Goal: Information Seeking & Learning: Check status

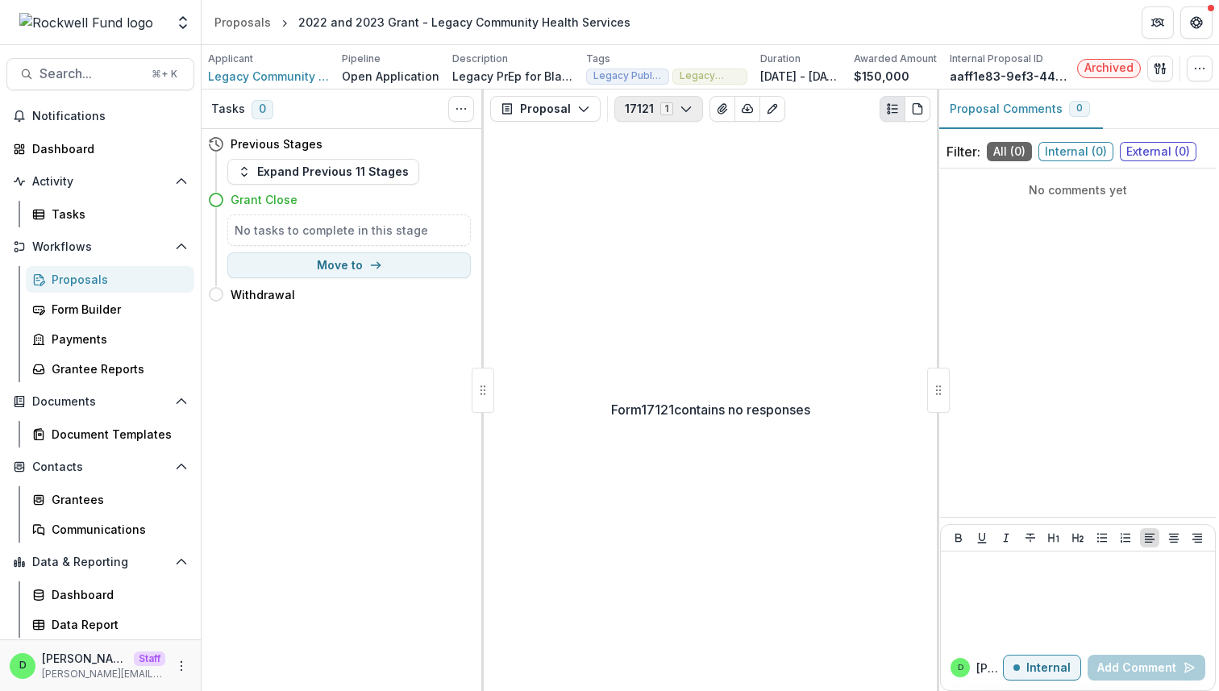
click at [680, 104] on icon "button" at bounding box center [685, 108] width 13 height 13
click at [584, 106] on icon "button" at bounding box center [583, 108] width 13 height 13
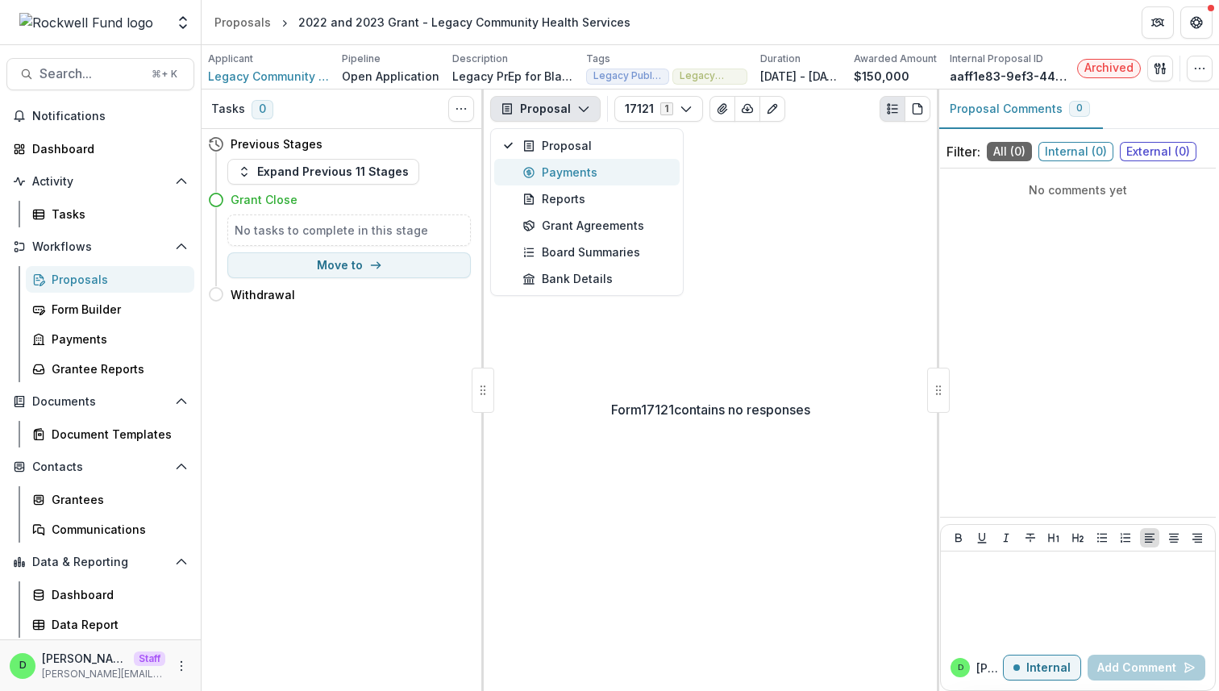
click at [592, 177] on div "Payments" at bounding box center [595, 172] width 147 height 17
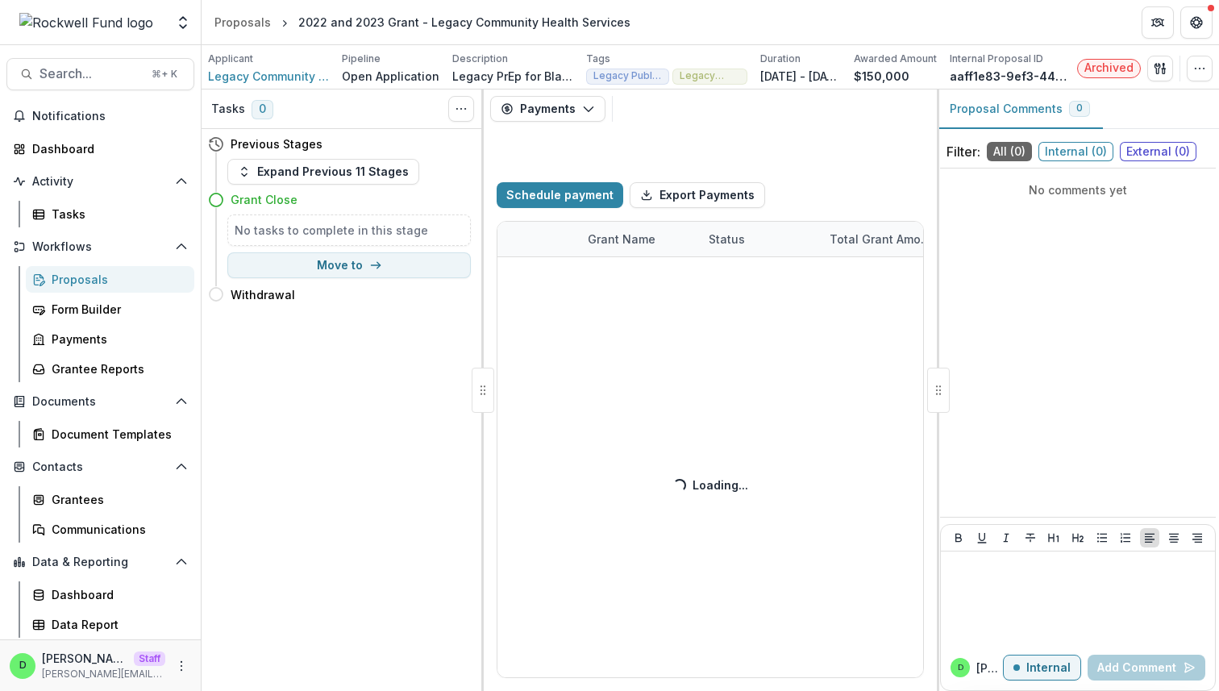
select select "****"
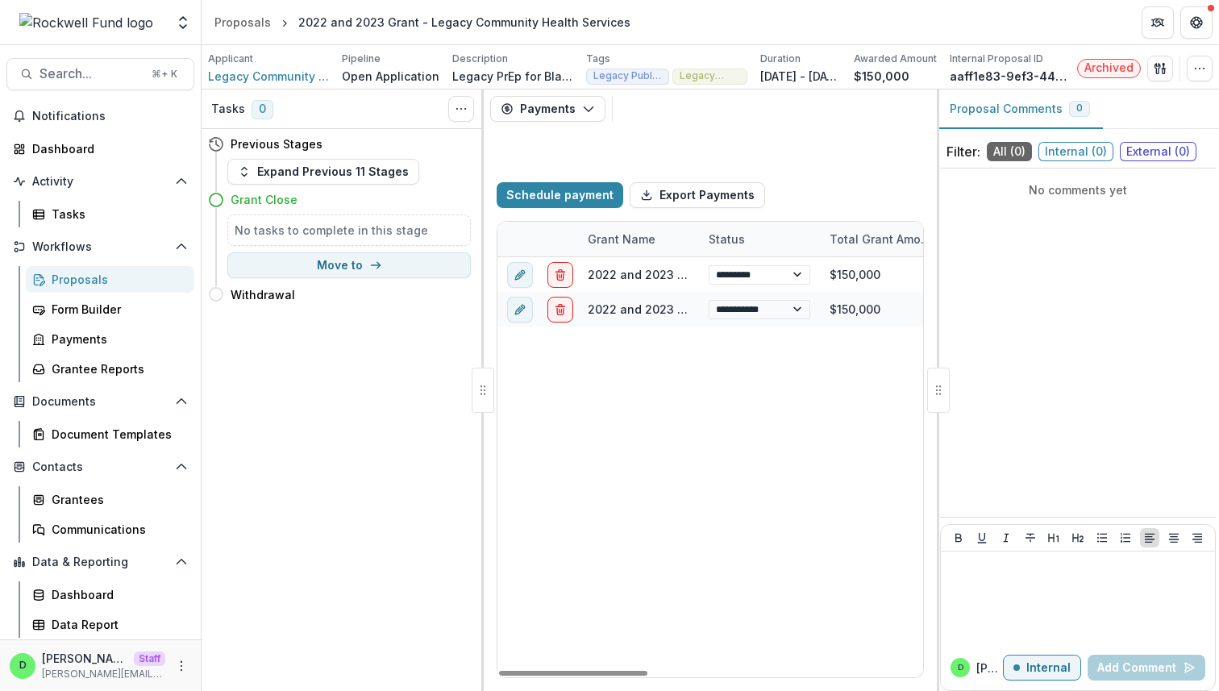
select select "****"
click at [584, 98] on button "Payments" at bounding box center [547, 109] width 115 height 26
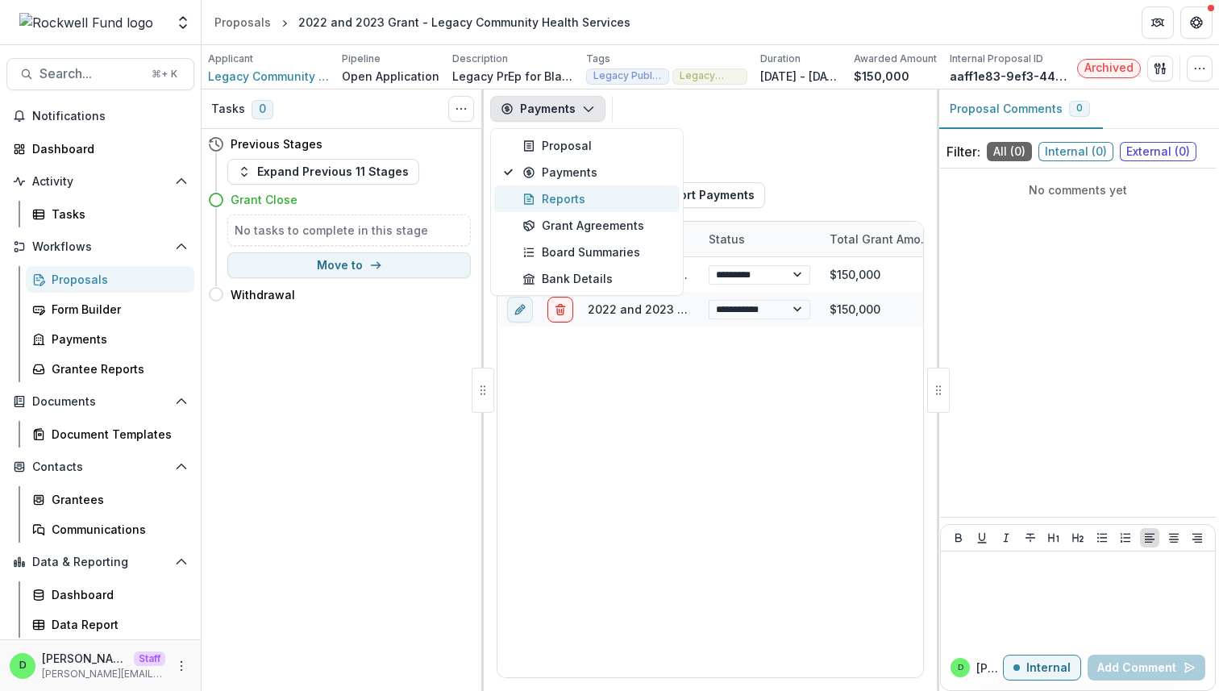
click at [564, 198] on div "Reports" at bounding box center [595, 198] width 147 height 17
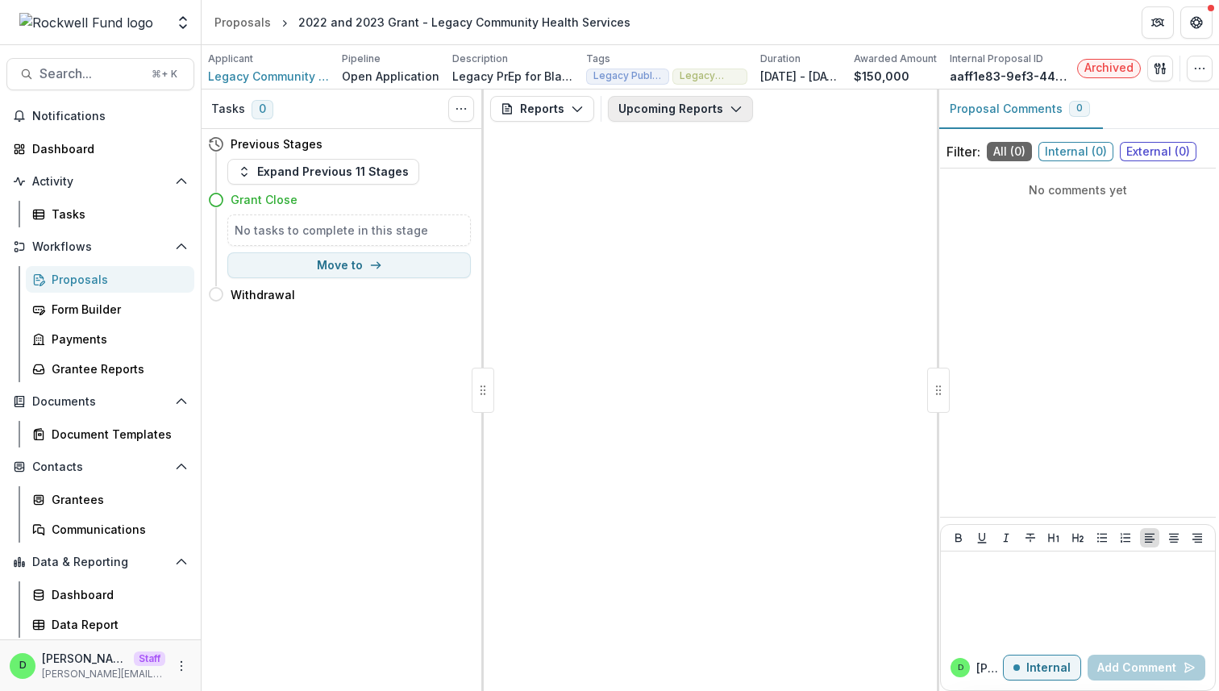
click at [731, 114] on icon "button" at bounding box center [735, 108] width 13 height 13
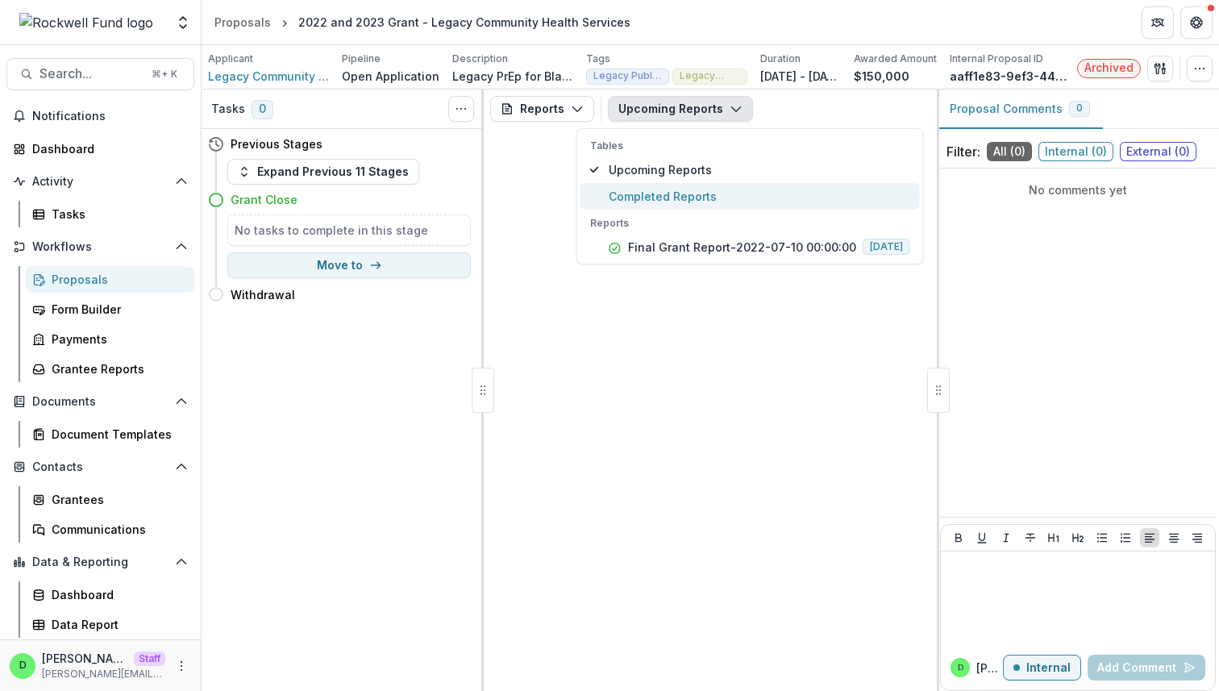
click at [700, 195] on span "Completed Reports" at bounding box center [759, 196] width 301 height 17
click at [671, 303] on div "Reports Proposal Payments Reports Grant Agreements Board Summaries Bank Details…" at bounding box center [710, 389] width 453 height 601
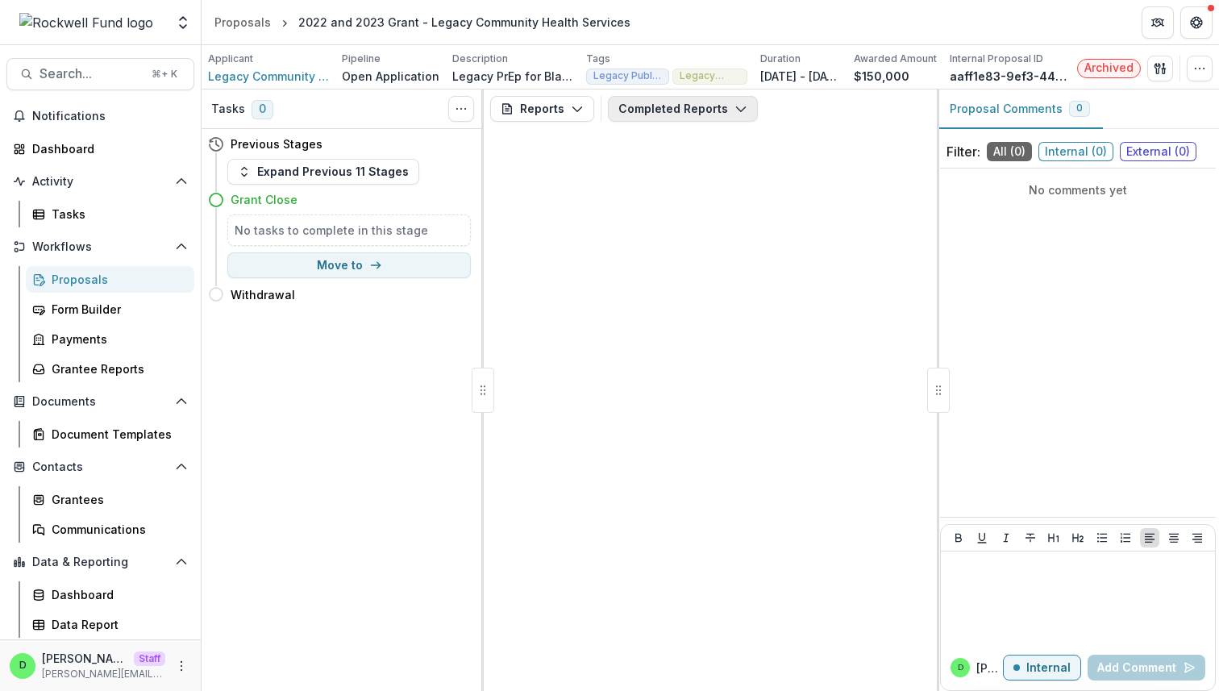
click at [707, 118] on button "Completed Reports" at bounding box center [683, 109] width 150 height 26
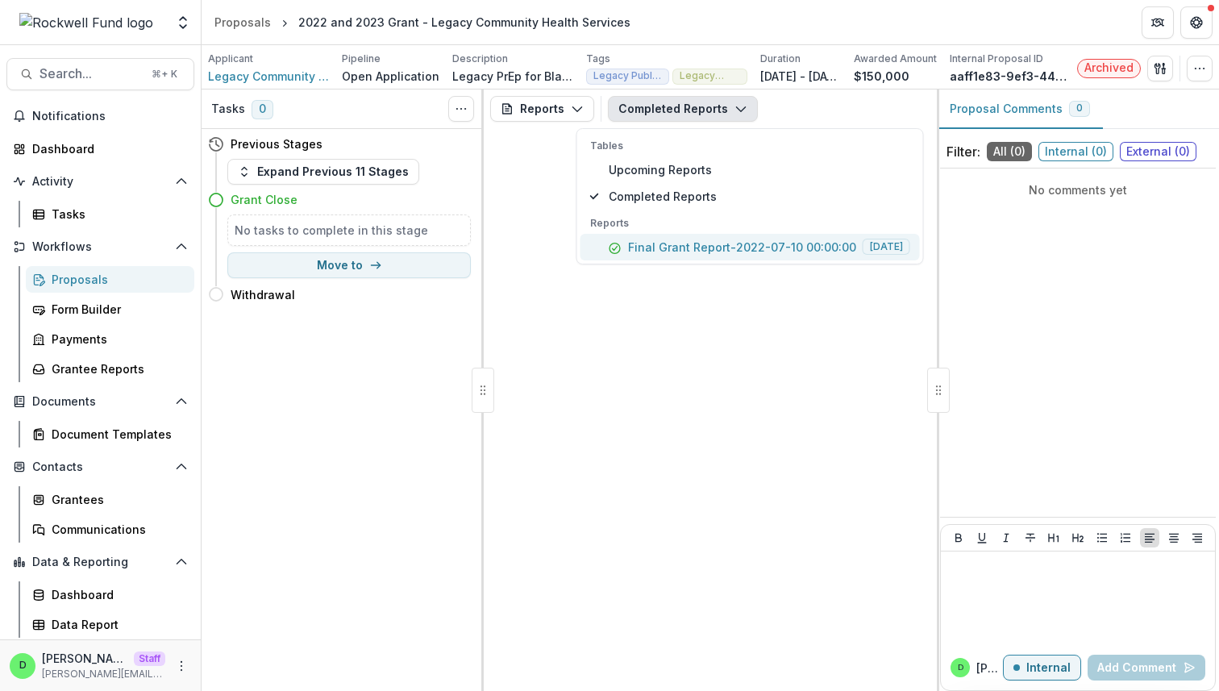
click at [688, 248] on p "Final Grant Report-2022-07-10 00:00:00" at bounding box center [742, 247] width 228 height 17
click at [700, 345] on div "Reports Proposal Payments Reports Grant Agreements Board Summaries Bank Details…" at bounding box center [710, 389] width 453 height 601
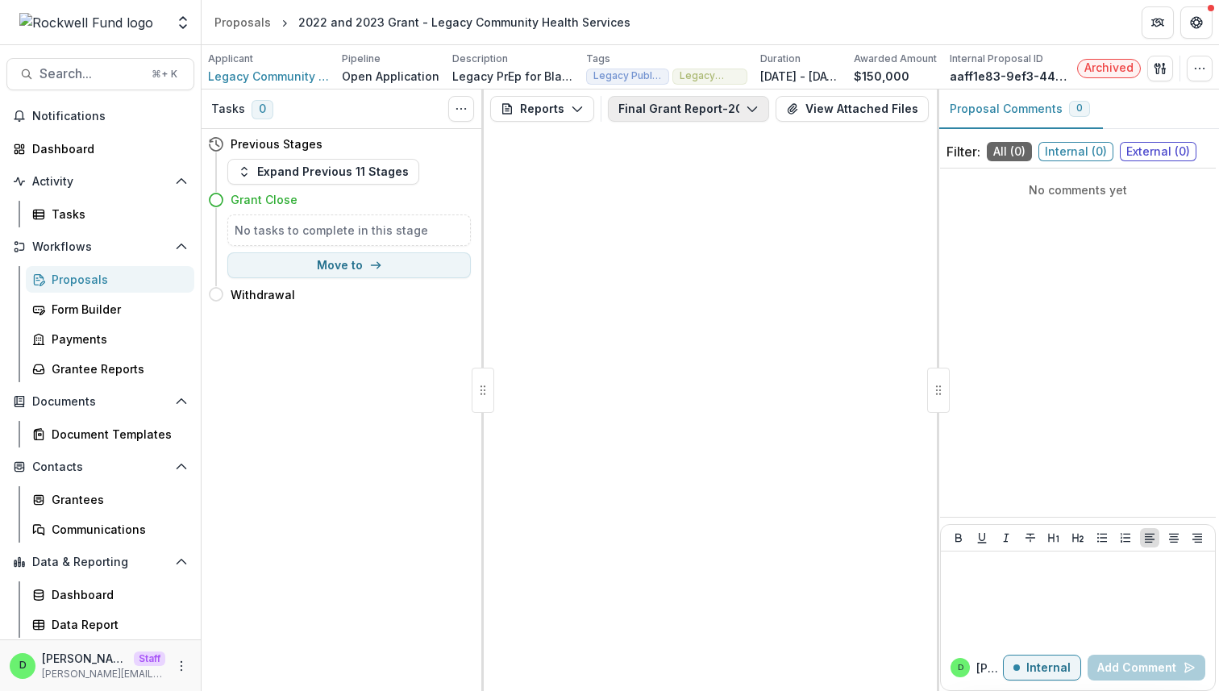
click at [754, 113] on icon "button" at bounding box center [752, 108] width 13 height 13
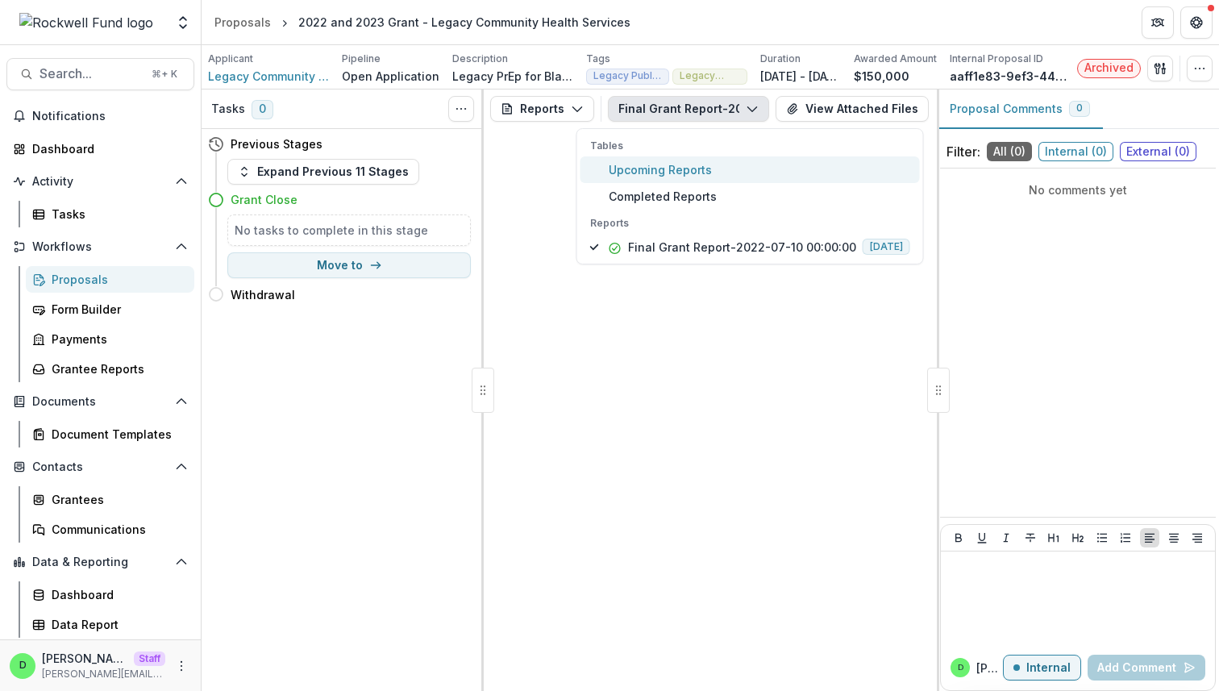
click at [695, 176] on span "Upcoming Reports" at bounding box center [759, 169] width 301 height 17
click at [555, 105] on button "Reports" at bounding box center [542, 109] width 104 height 26
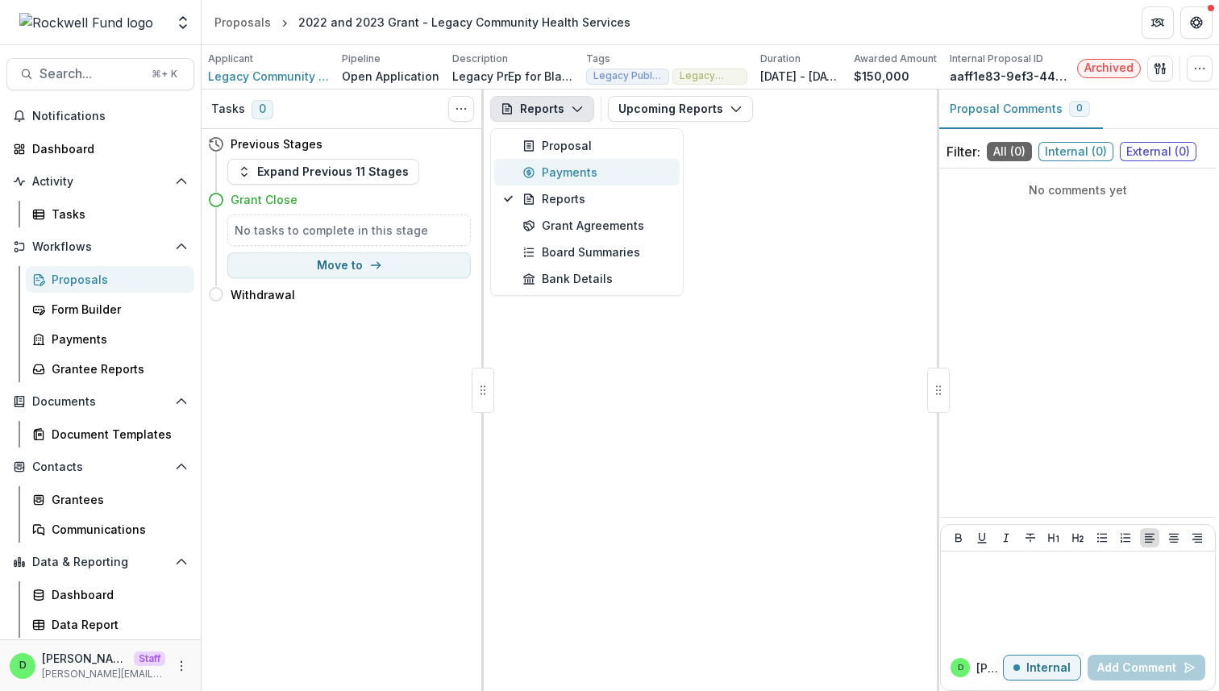
click at [586, 167] on div "Payments" at bounding box center [595, 172] width 147 height 17
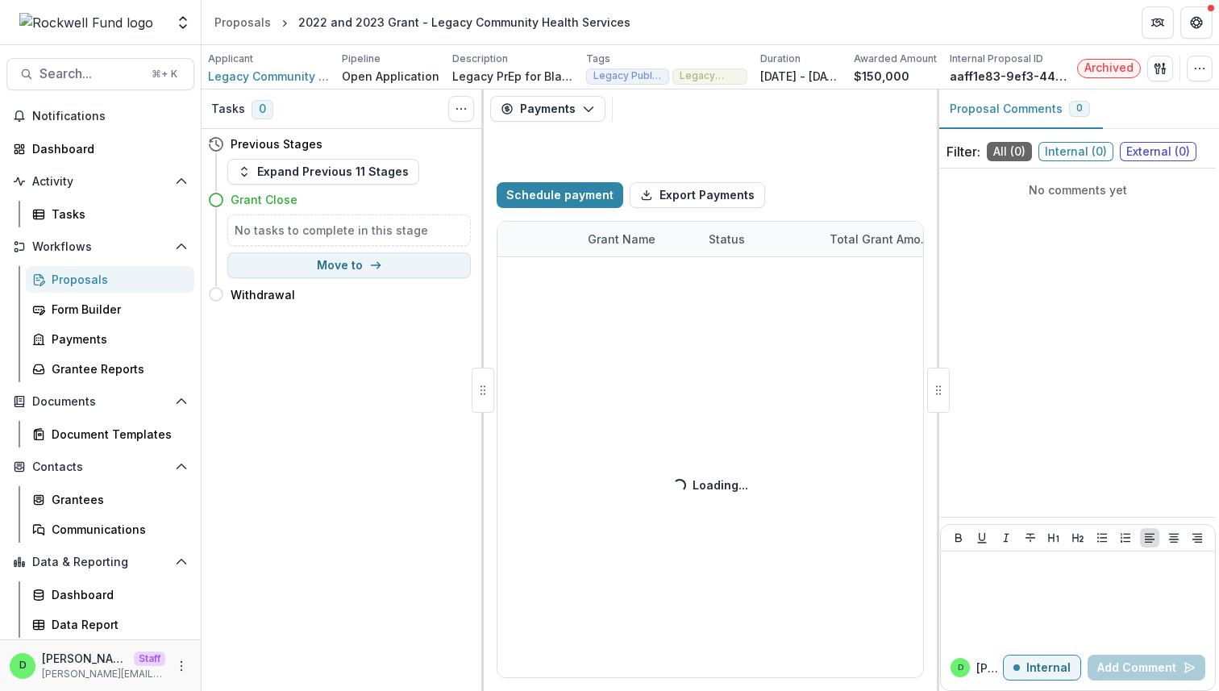
select select "****"
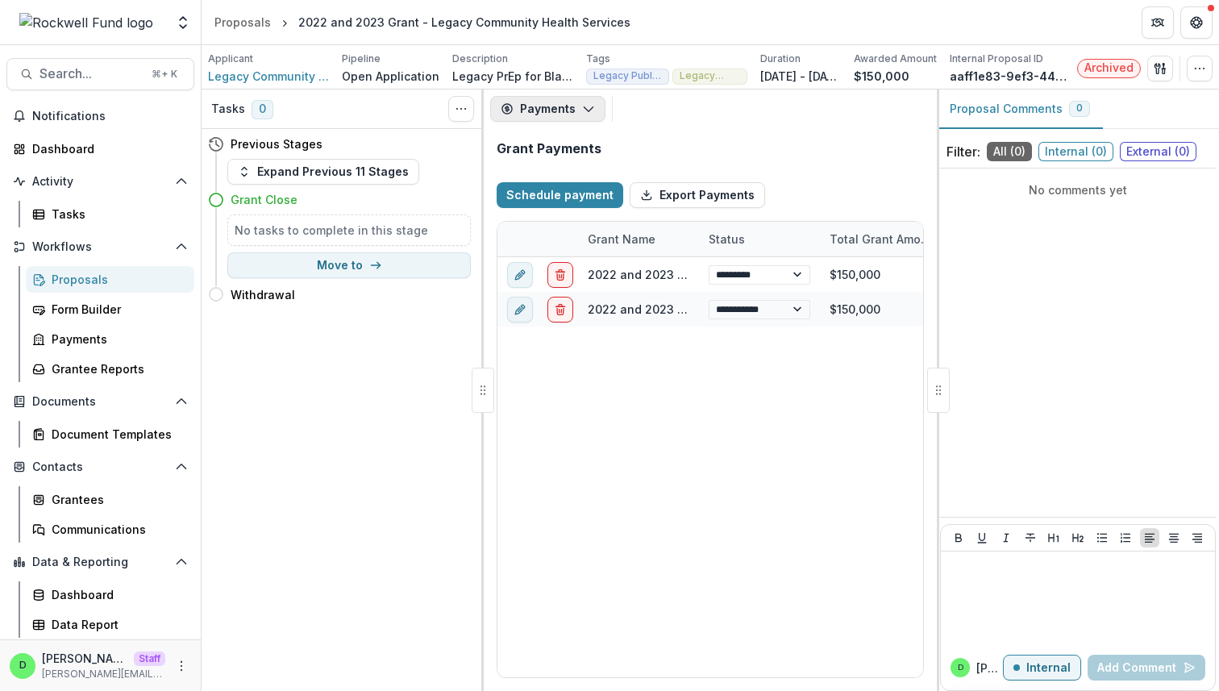
select select "****"
click at [569, 118] on button "Payments" at bounding box center [547, 109] width 115 height 26
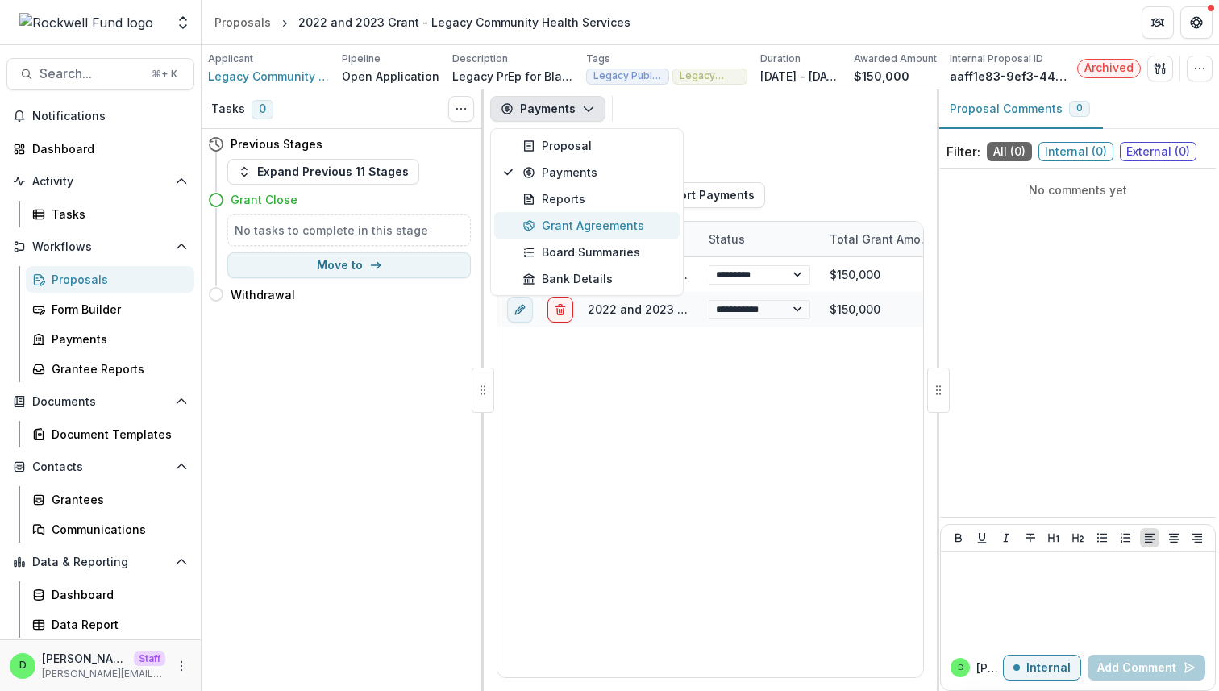
click at [580, 222] on div "Grant Agreements" at bounding box center [595, 225] width 147 height 17
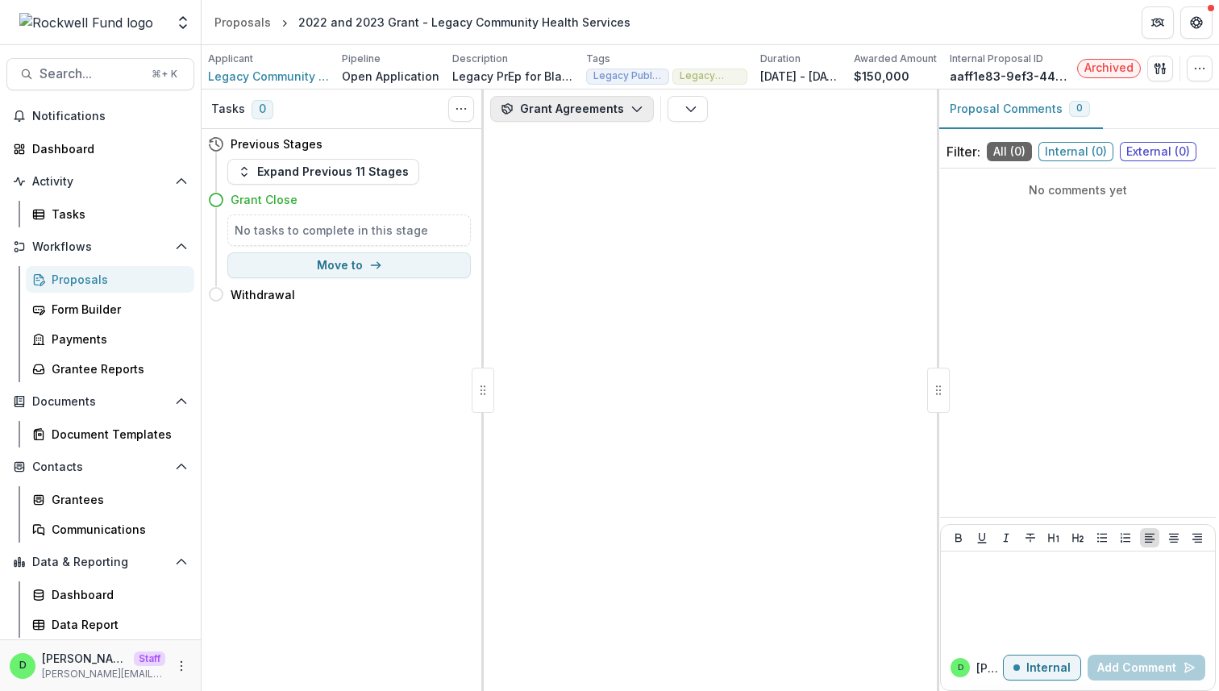
click at [601, 114] on button "Grant Agreements" at bounding box center [572, 109] width 164 height 26
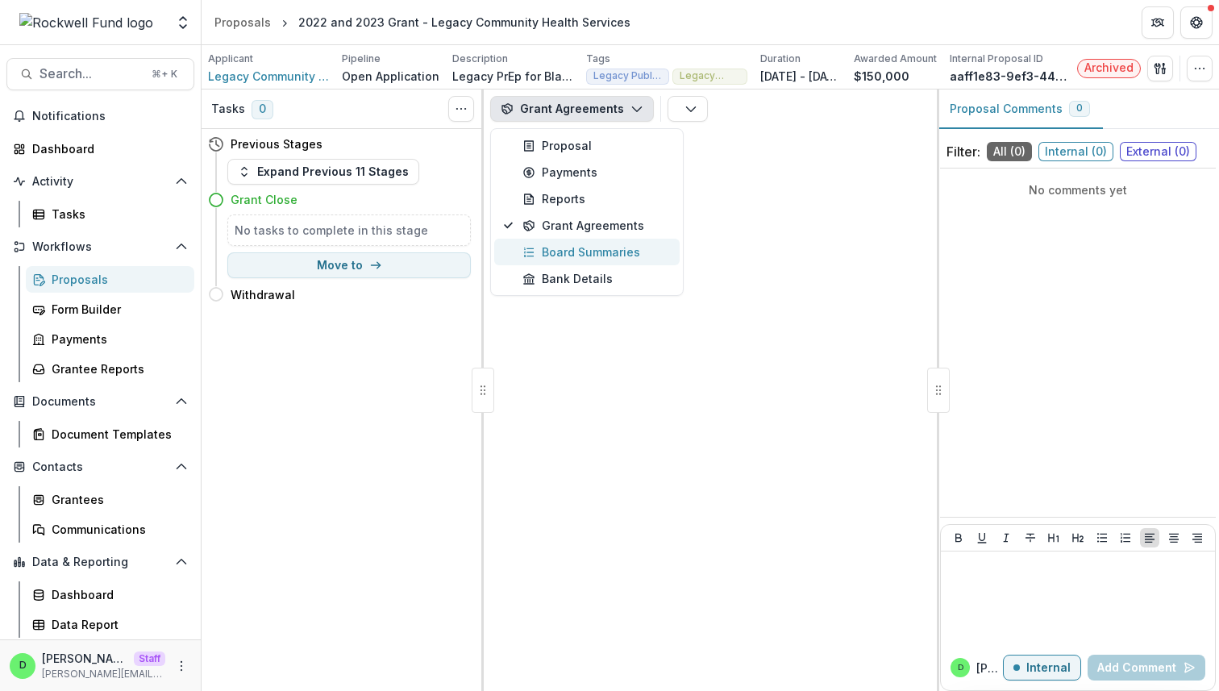
click at [590, 245] on div "Board Summaries" at bounding box center [595, 251] width 147 height 17
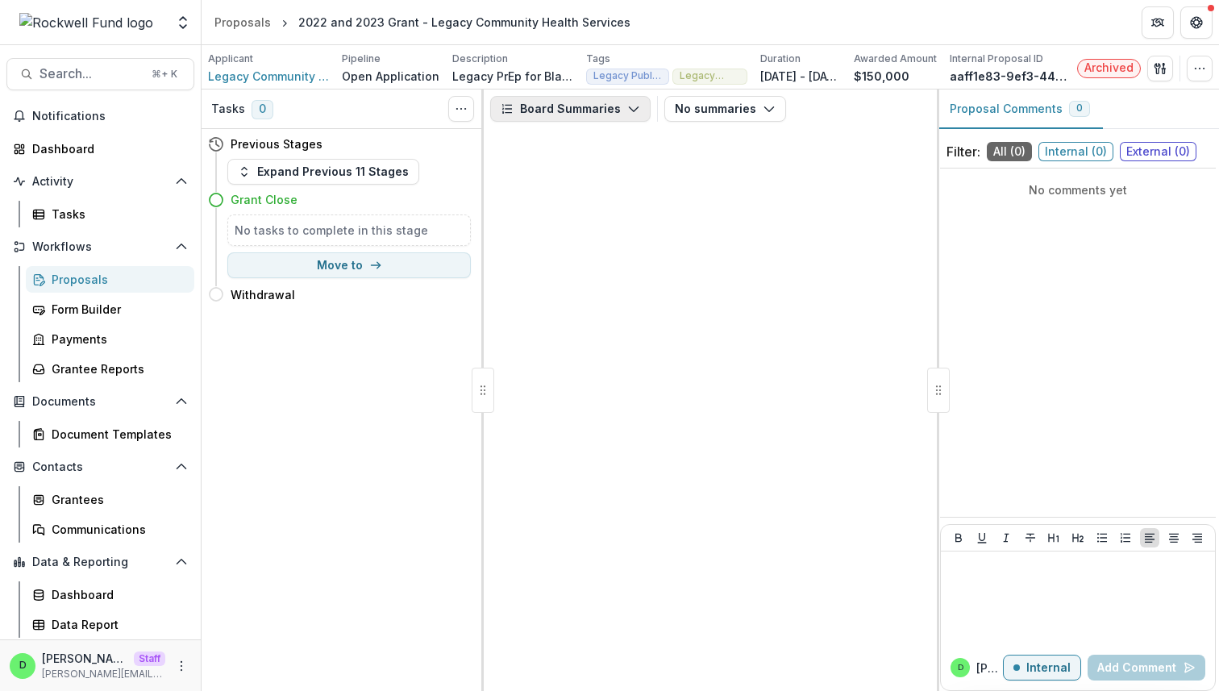
click at [601, 107] on button "Board Summaries" at bounding box center [570, 109] width 160 height 26
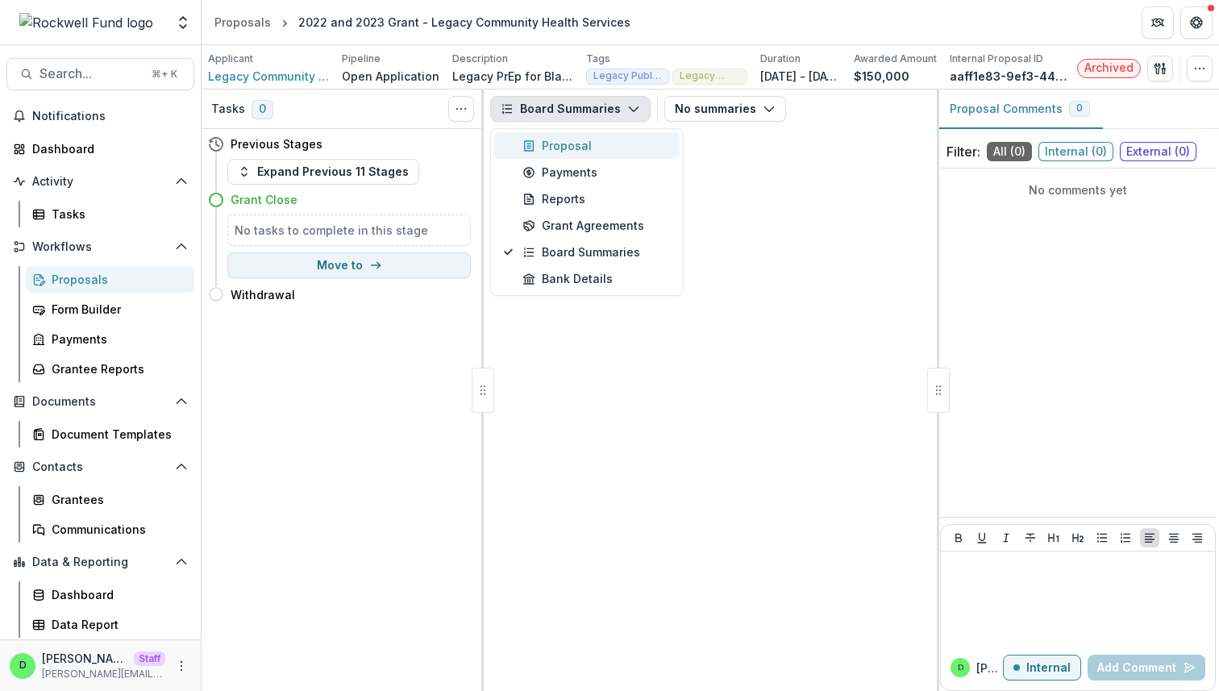
click at [585, 143] on div "Proposal" at bounding box center [595, 145] width 147 height 17
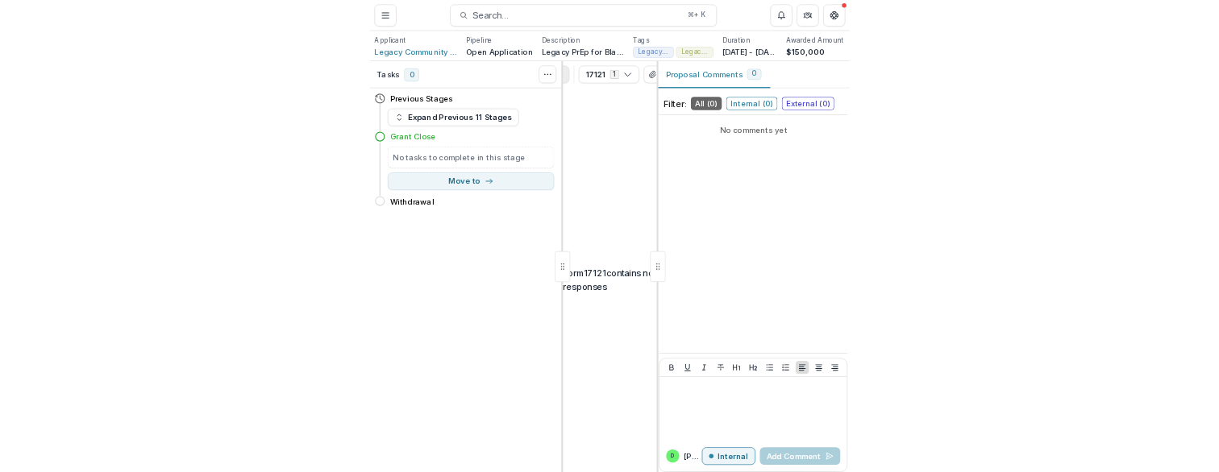
scroll to position [0, 109]
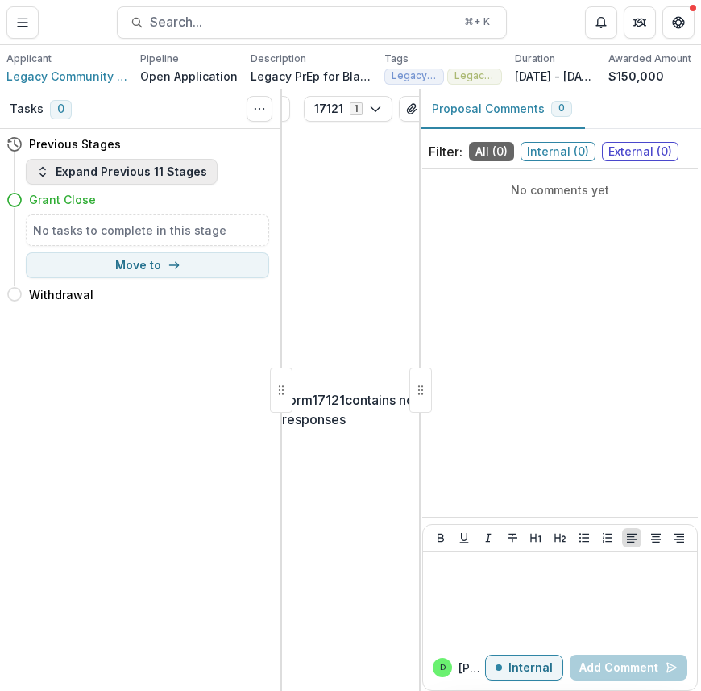
click at [112, 172] on button "Expand Previous 11 Stages" at bounding box center [122, 172] width 192 height 26
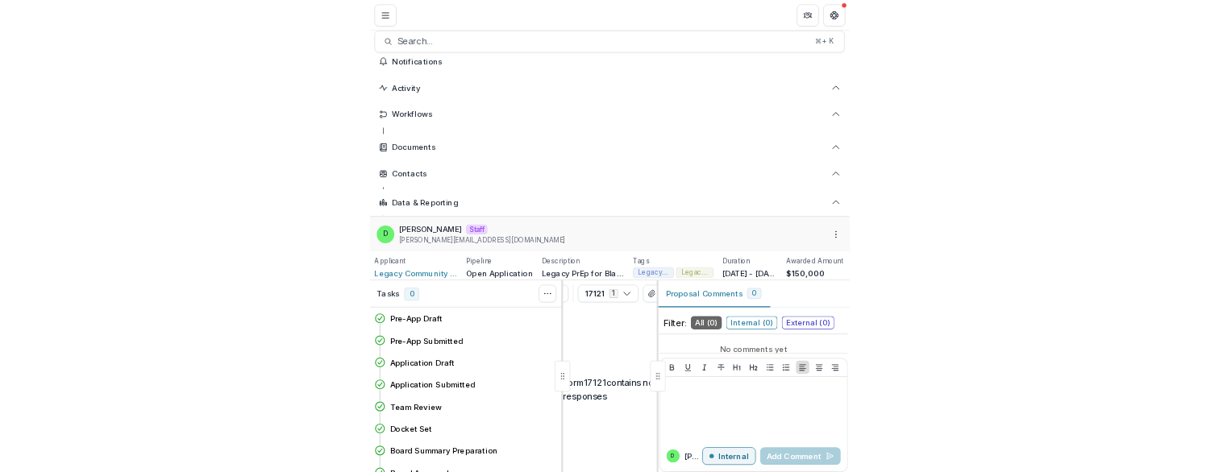
scroll to position [0, 0]
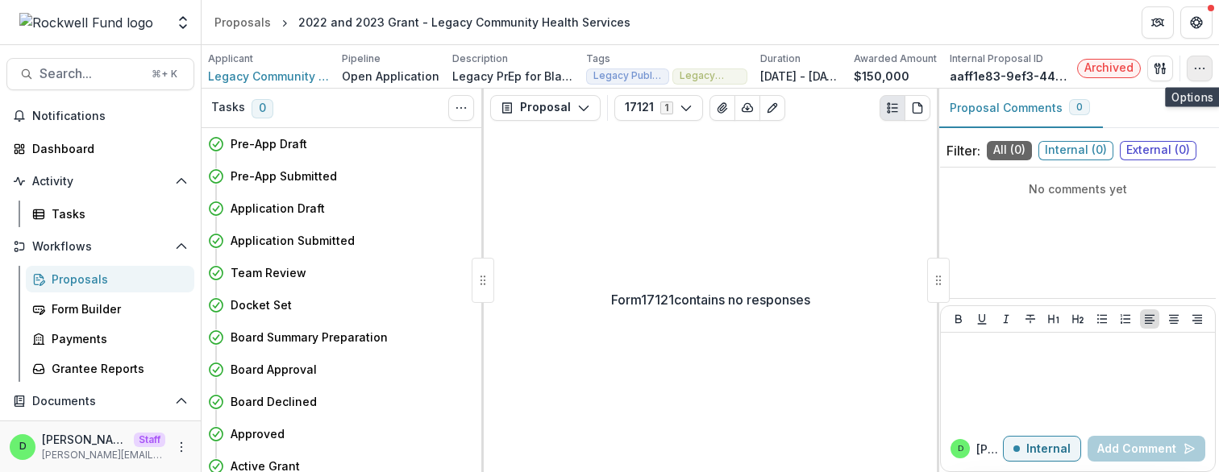
click at [700, 60] on button "button" at bounding box center [1199, 69] width 26 height 26
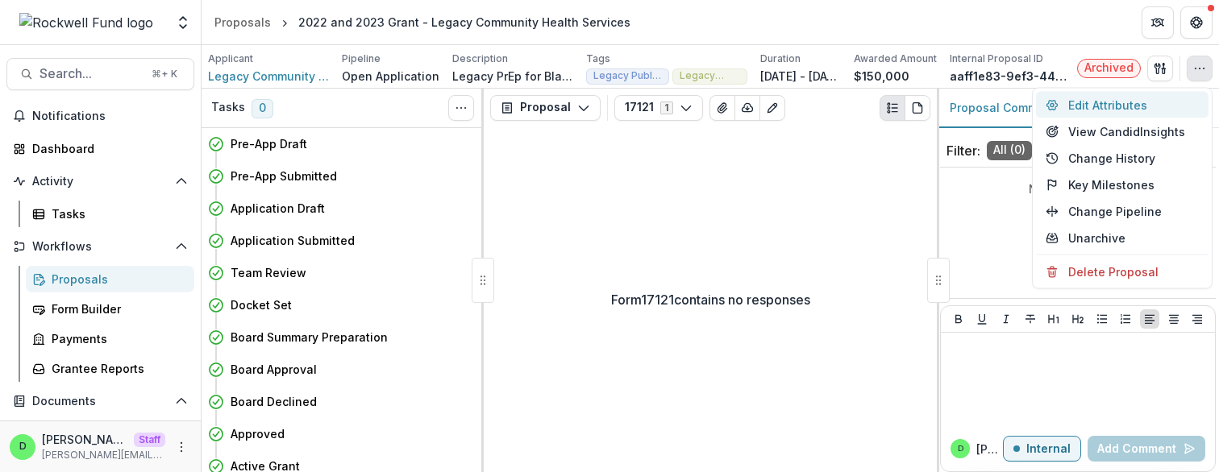
click at [700, 109] on button "Edit Attributes" at bounding box center [1122, 105] width 172 height 27
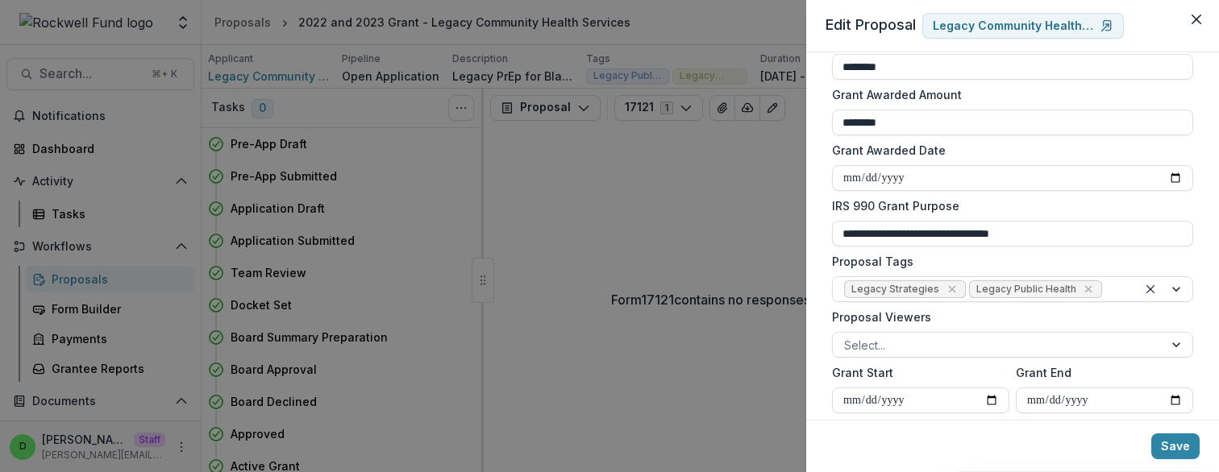
scroll to position [462, 0]
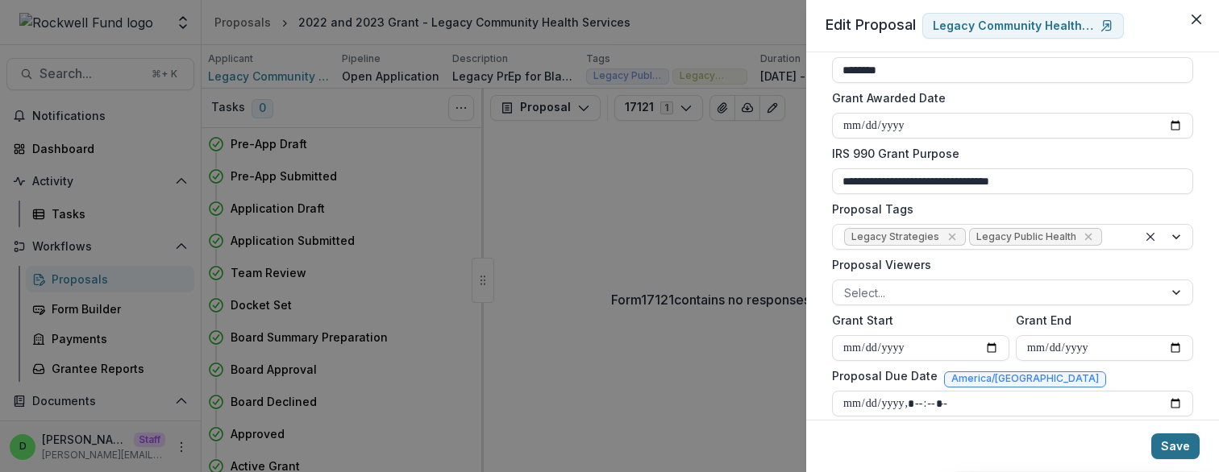
click at [700, 441] on button "Save" at bounding box center [1175, 447] width 48 height 26
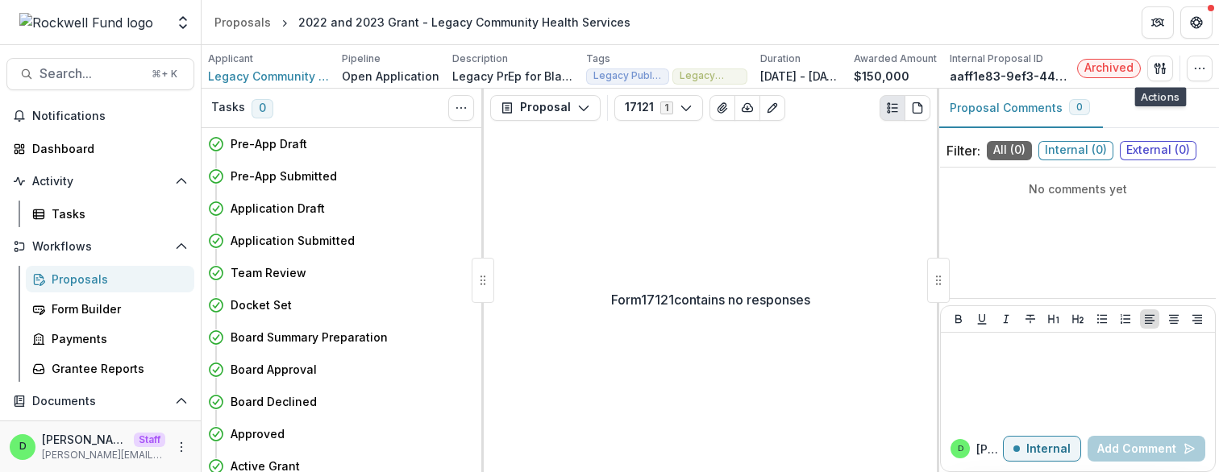
click at [700, 72] on div "Archived Send Email Proposal Files Edit Viewers View All Reviews View Related E…" at bounding box center [1144, 69] width 135 height 26
click at [700, 72] on icon "button" at bounding box center [1199, 68] width 13 height 13
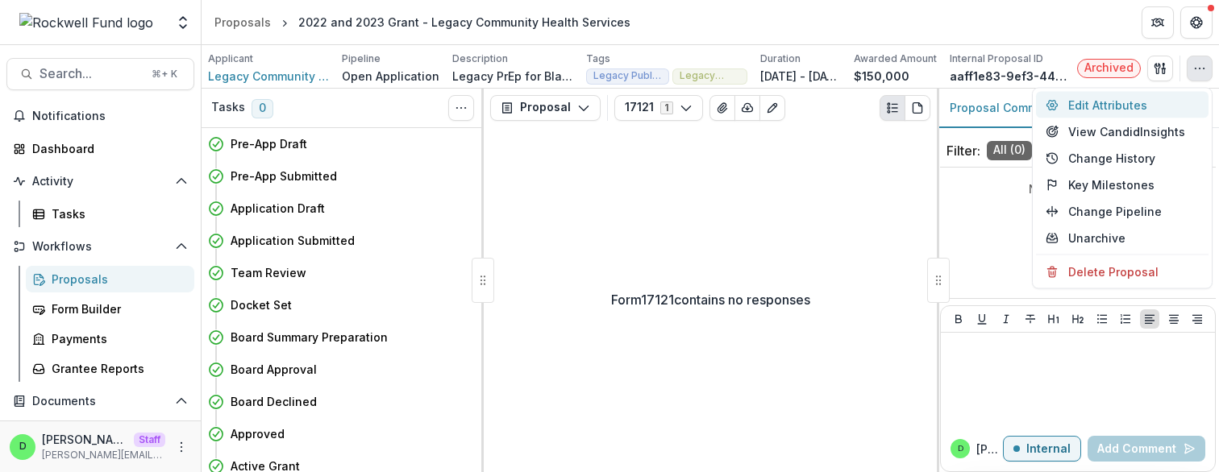
click at [700, 110] on button "Edit Attributes" at bounding box center [1122, 105] width 172 height 27
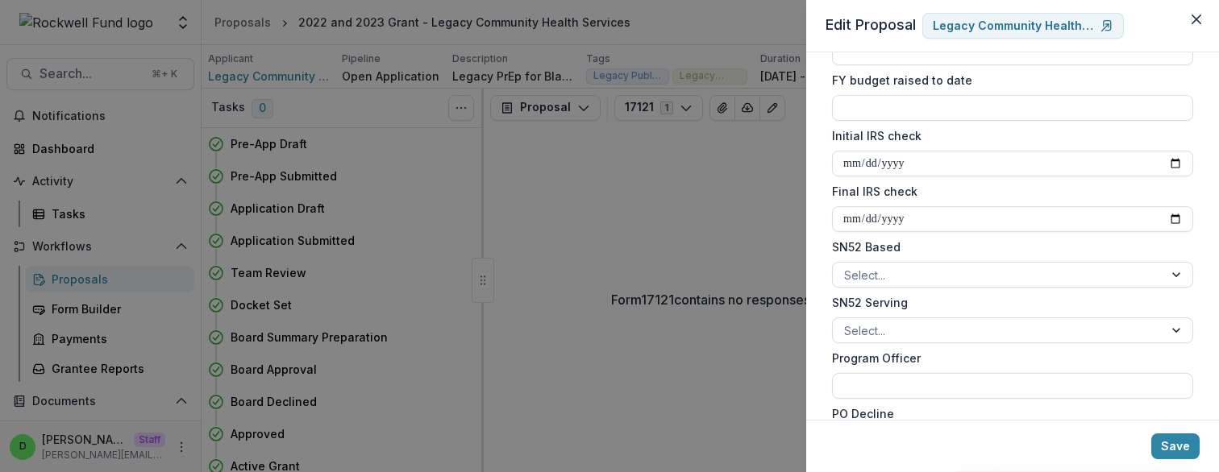
scroll to position [1660, 0]
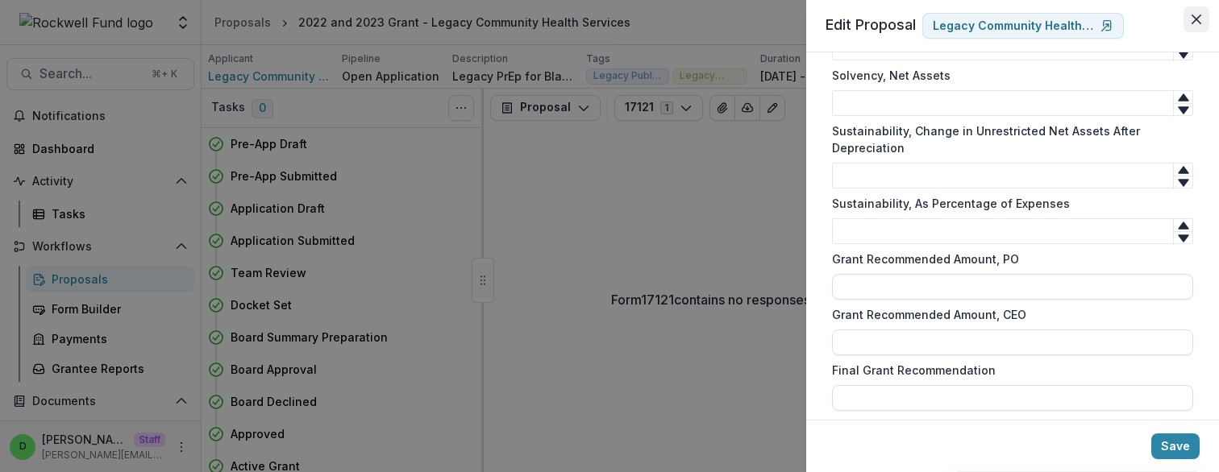
click at [700, 21] on icon "Close" at bounding box center [1196, 20] width 10 height 10
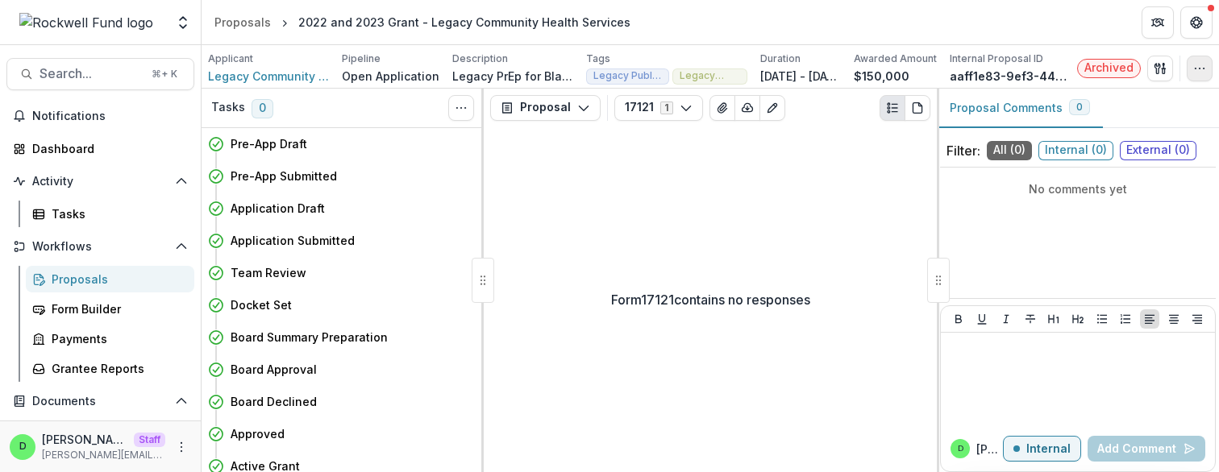
click at [700, 63] on button "button" at bounding box center [1199, 69] width 26 height 26
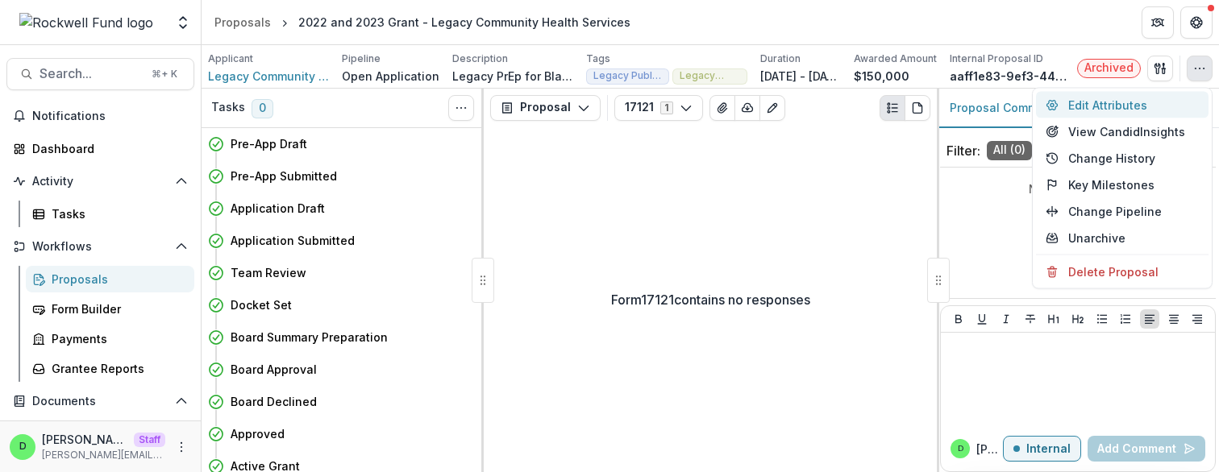
click at [700, 104] on button "Edit Attributes" at bounding box center [1122, 105] width 172 height 27
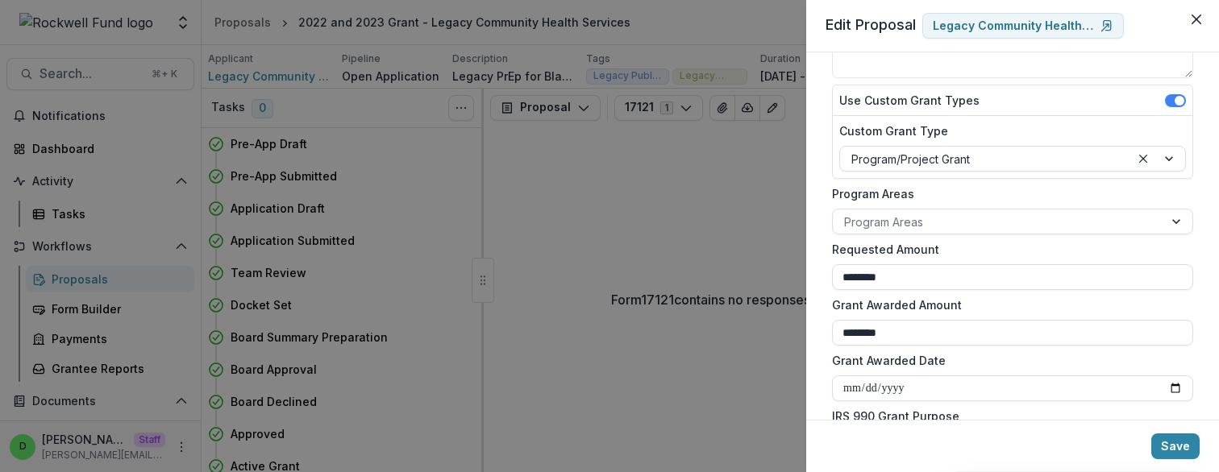
scroll to position [291, 0]
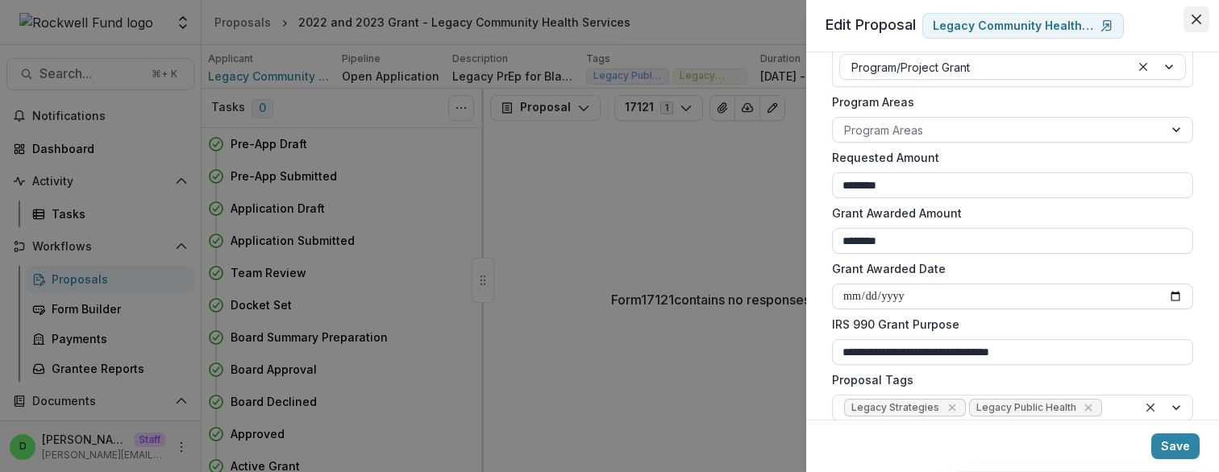
click at [700, 23] on icon "Close" at bounding box center [1196, 20] width 10 height 10
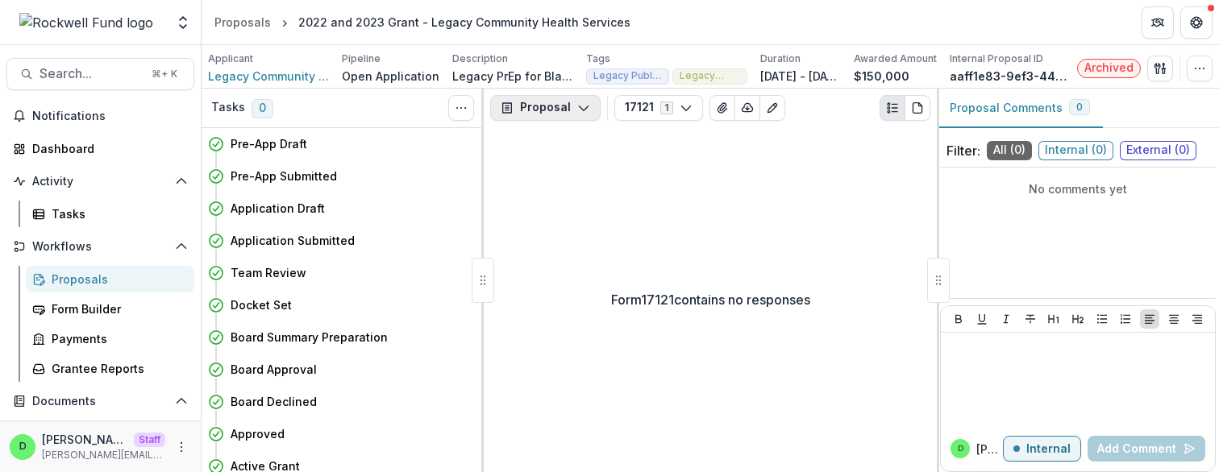
click at [577, 104] on icon "button" at bounding box center [583, 108] width 13 height 13
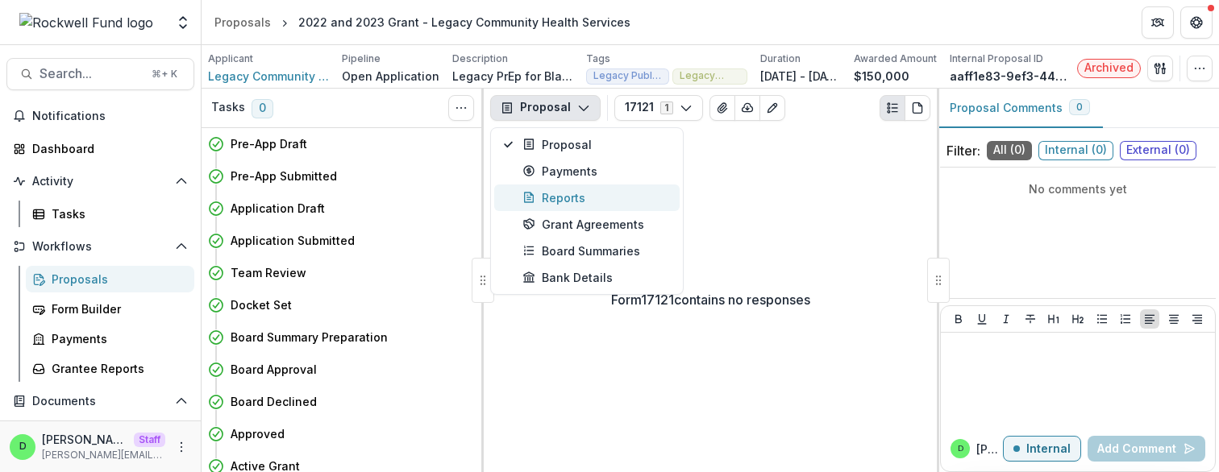
click at [567, 193] on div "Reports" at bounding box center [595, 197] width 147 height 17
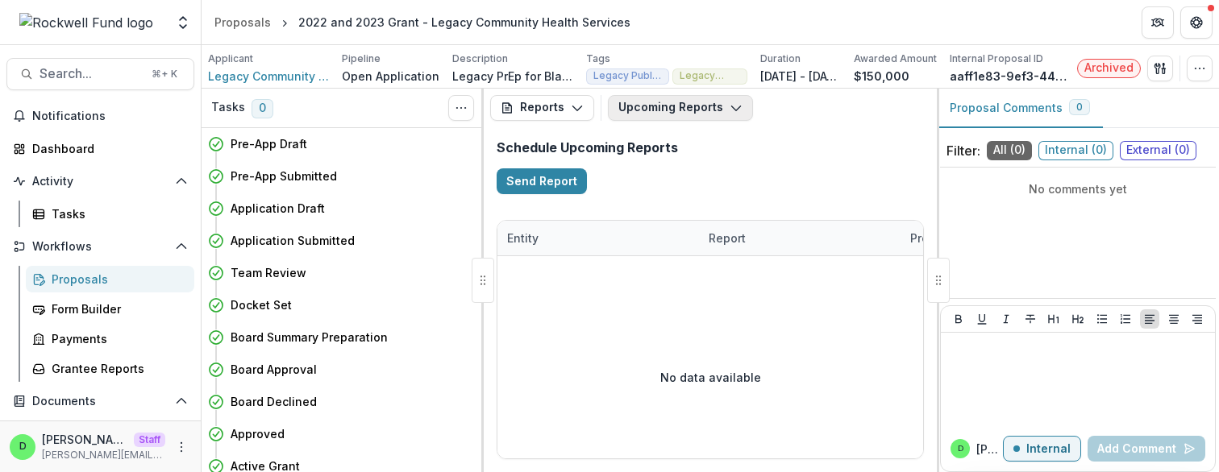
click at [700, 104] on button "Upcoming Reports" at bounding box center [680, 108] width 145 height 26
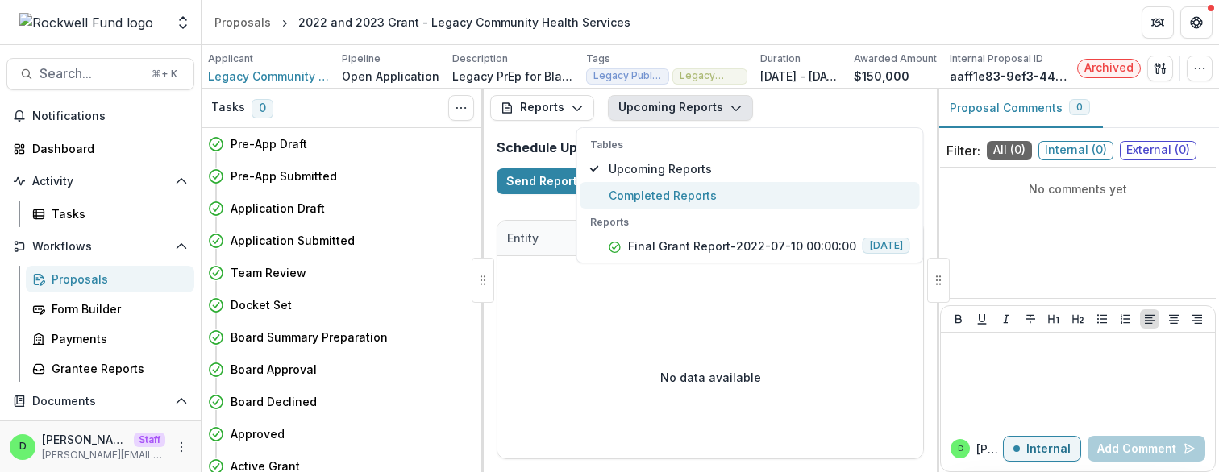
click at [693, 188] on span "Completed Reports" at bounding box center [759, 195] width 301 height 17
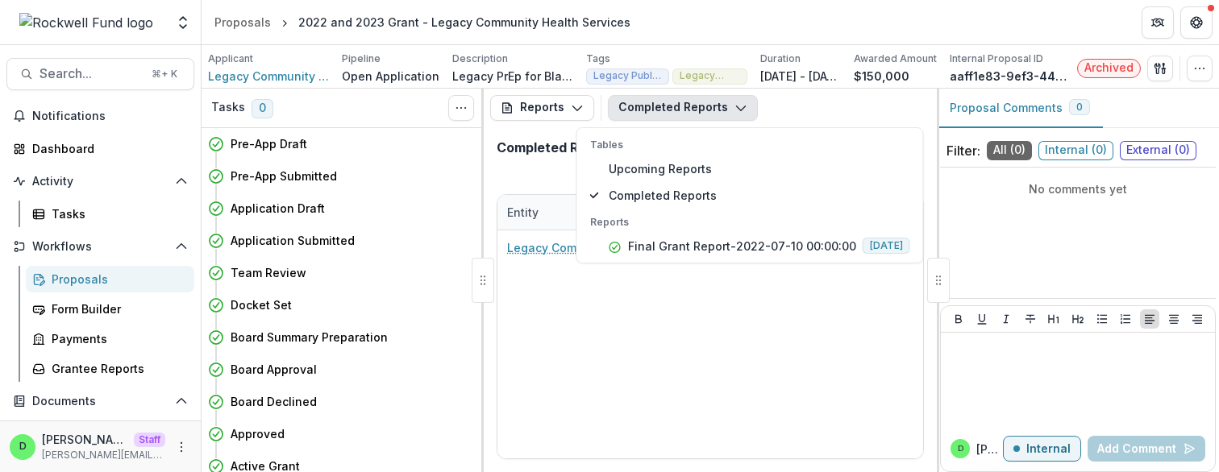
click at [537, 172] on div "Completed Reports" at bounding box center [710, 154] width 453 height 54
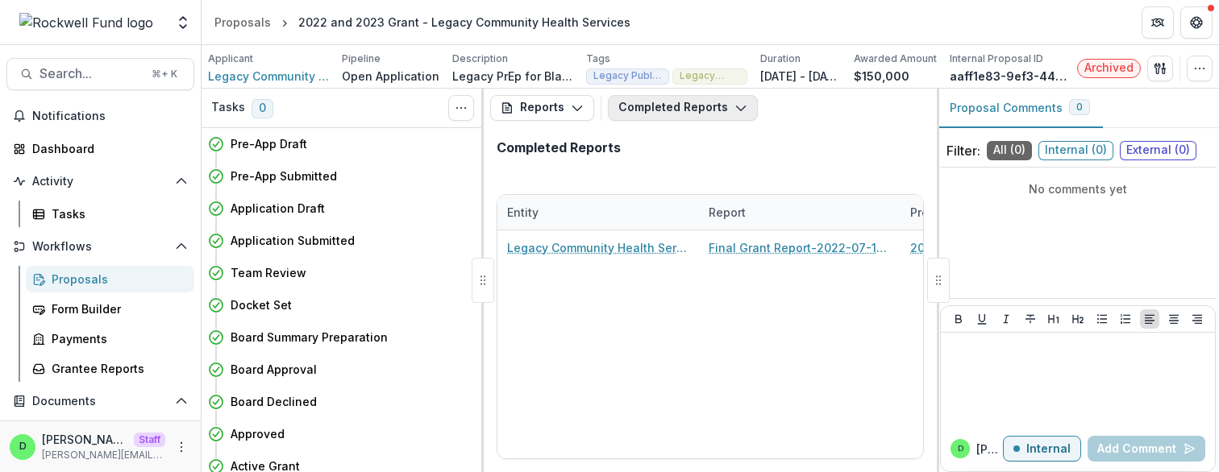
click at [676, 107] on button "Completed Reports" at bounding box center [683, 108] width 150 height 26
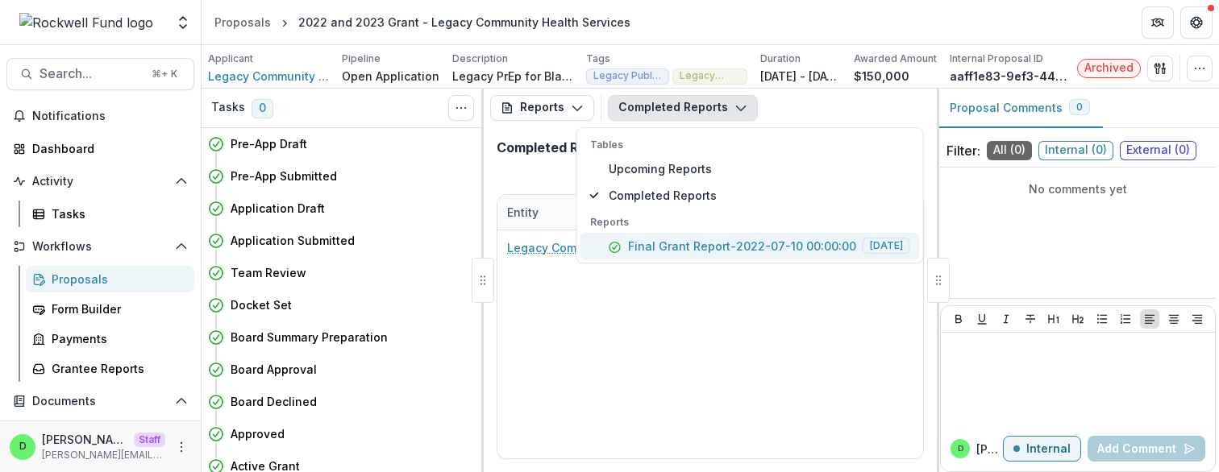
click at [684, 247] on p "Final Grant Report-2022-07-10 00:00:00" at bounding box center [742, 246] width 228 height 17
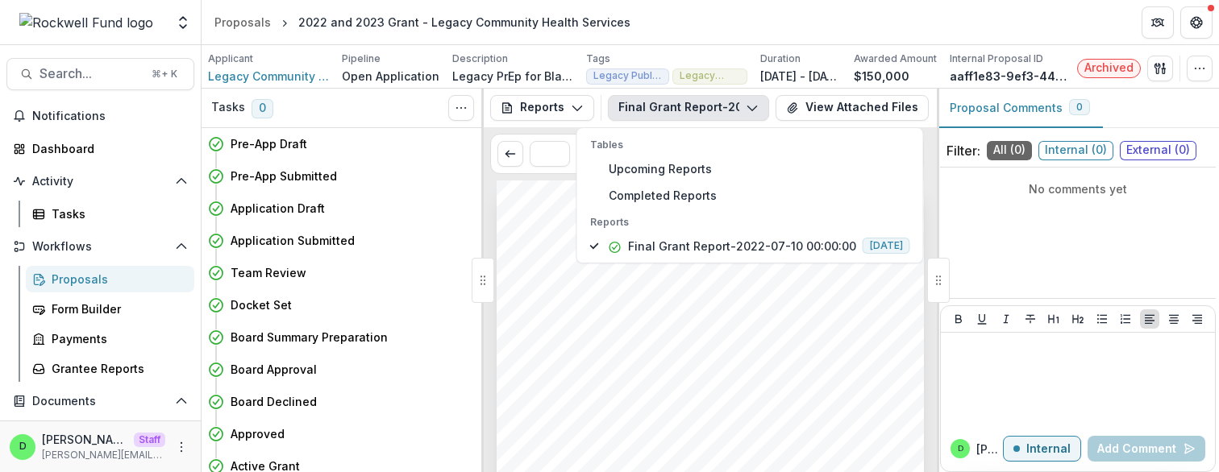
click at [530, 181] on div "* ***" at bounding box center [710, 153] width 453 height 53
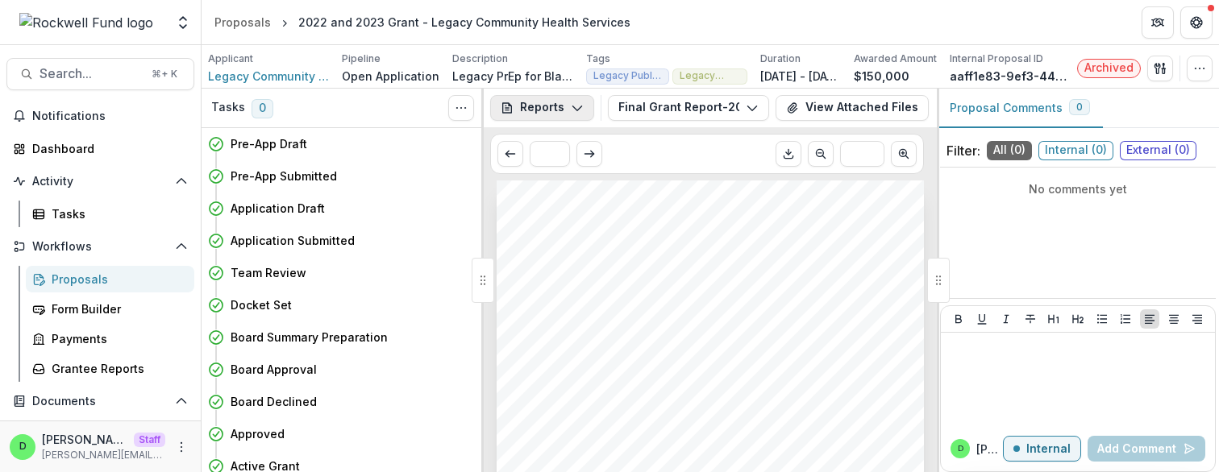
click at [542, 112] on button "Reports" at bounding box center [542, 108] width 104 height 26
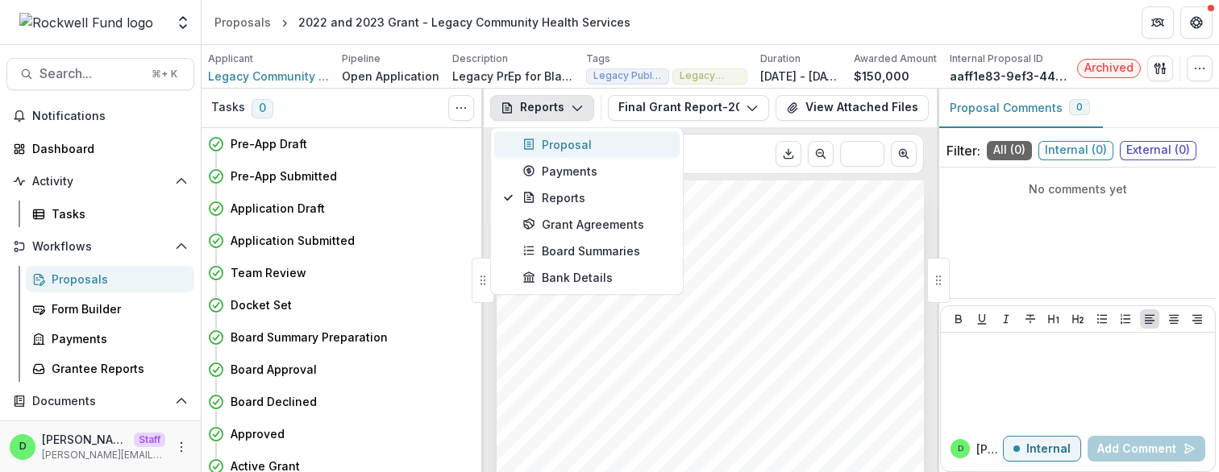
click at [541, 149] on div "Proposal" at bounding box center [595, 144] width 147 height 17
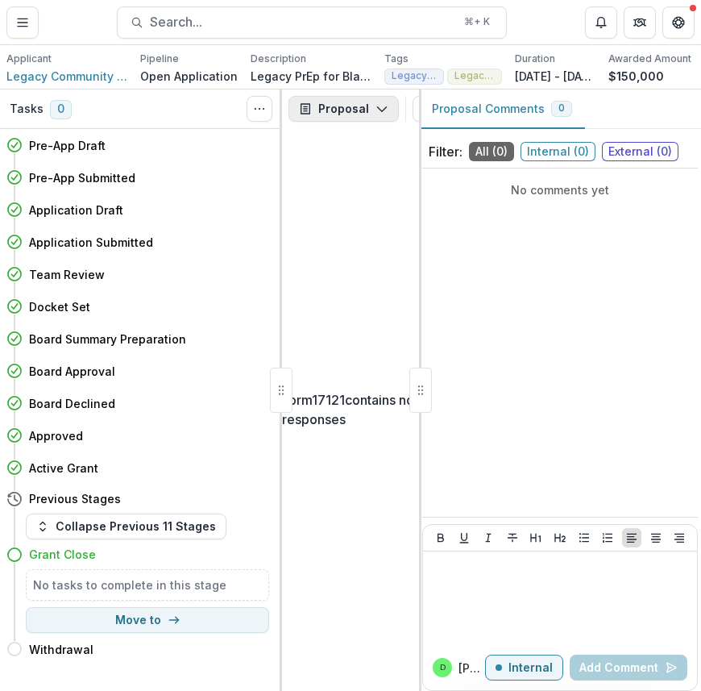
click at [376, 114] on icon "button" at bounding box center [382, 108] width 13 height 13
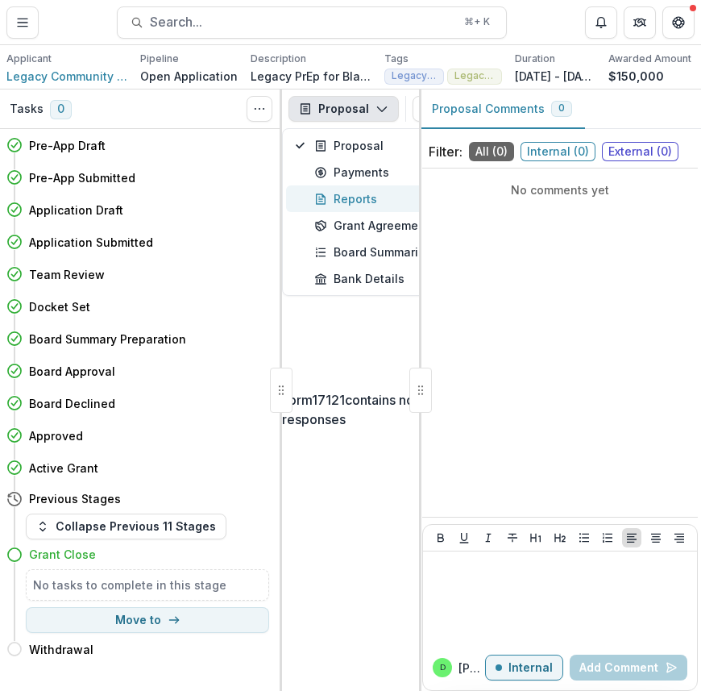
click at [353, 204] on div "Reports" at bounding box center [387, 198] width 147 height 17
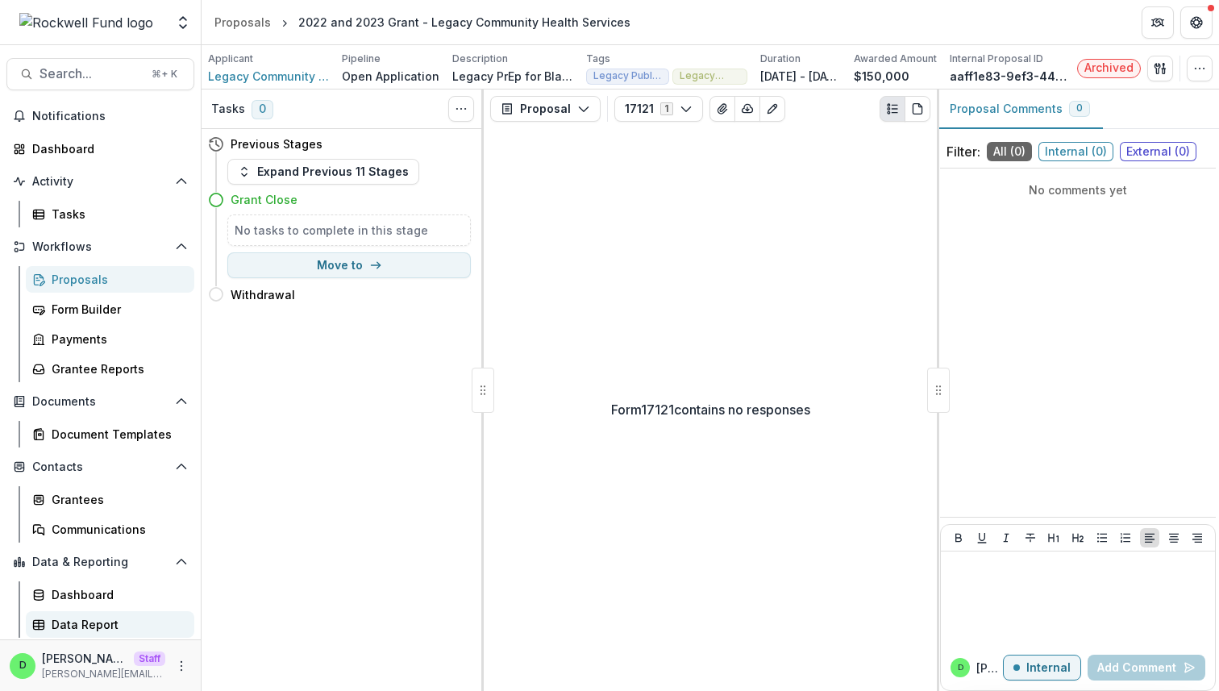
click at [93, 616] on div "Data Report" at bounding box center [117, 624] width 130 height 17
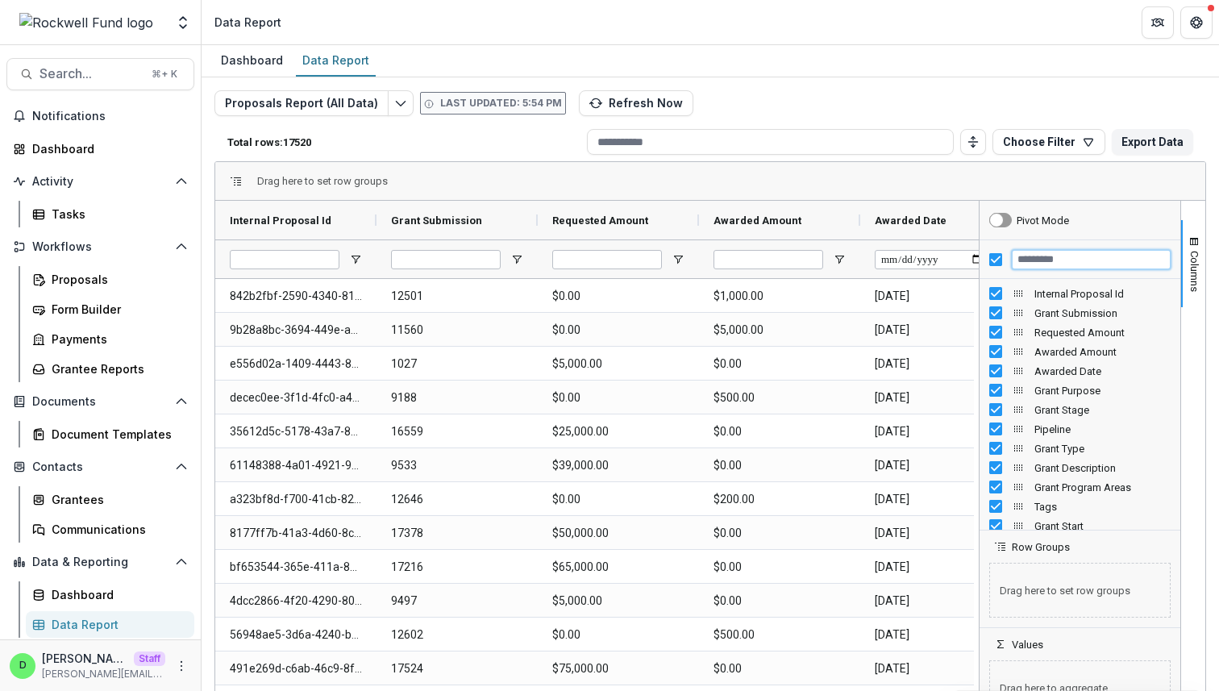
click at [1094, 258] on input "Filter Columns Input" at bounding box center [1091, 259] width 159 height 19
type input "**"
drag, startPoint x: 1024, startPoint y: 260, endPoint x: 997, endPoint y: 260, distance: 27.4
click at [997, 260] on div "**" at bounding box center [1079, 259] width 201 height 39
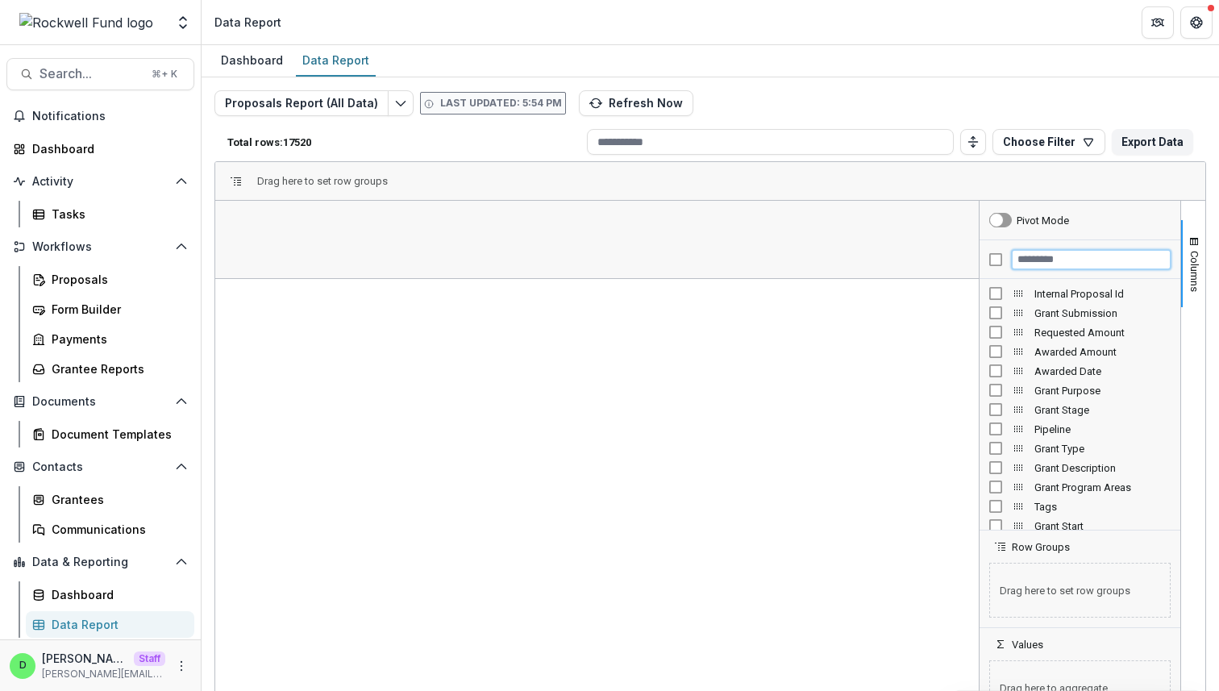
click at [1049, 256] on input "Filter Columns Input" at bounding box center [1091, 259] width 159 height 19
type input "**"
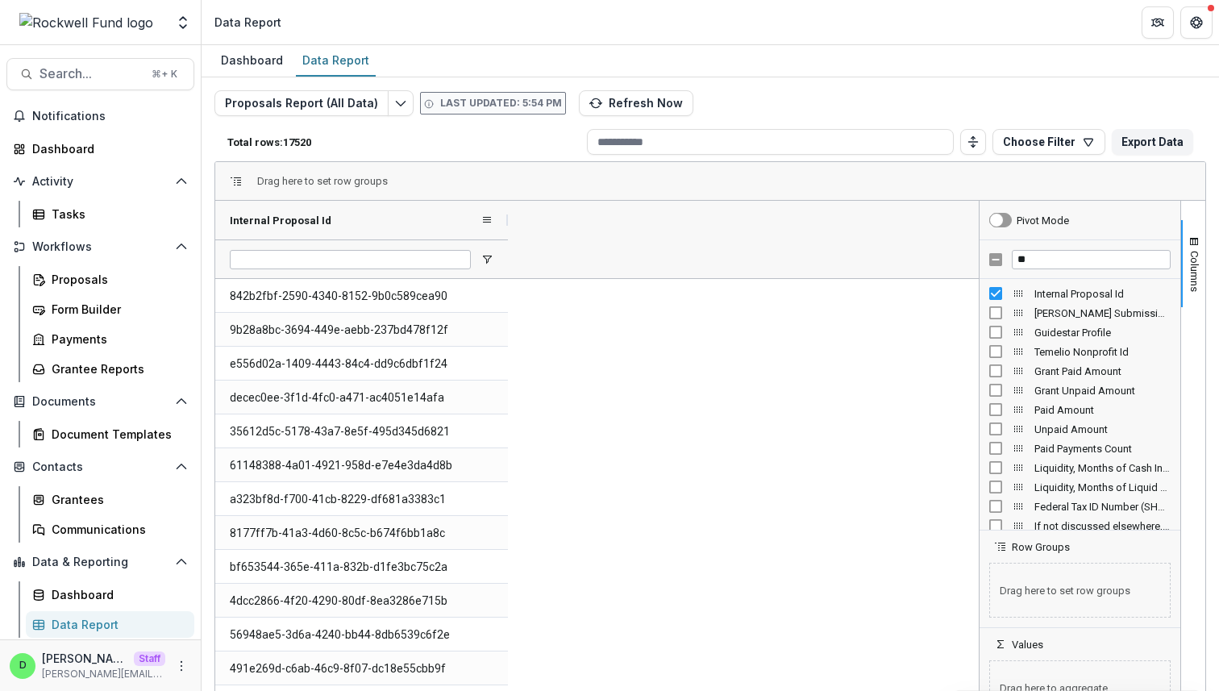
drag, startPoint x: 376, startPoint y: 214, endPoint x: 508, endPoint y: 220, distance: 131.5
click at [508, 220] on div at bounding box center [508, 220] width 6 height 39
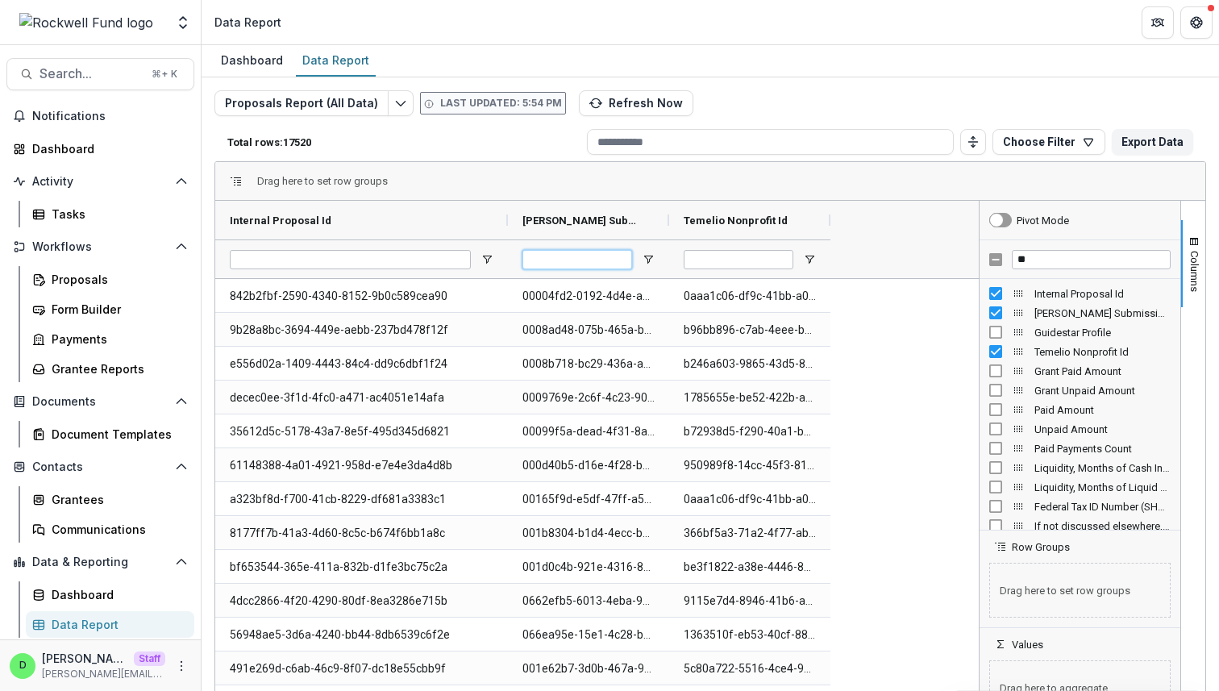
click at [575, 262] on input "Temelio Grant Submission Id Filter Input" at bounding box center [577, 259] width 110 height 19
paste input "**********"
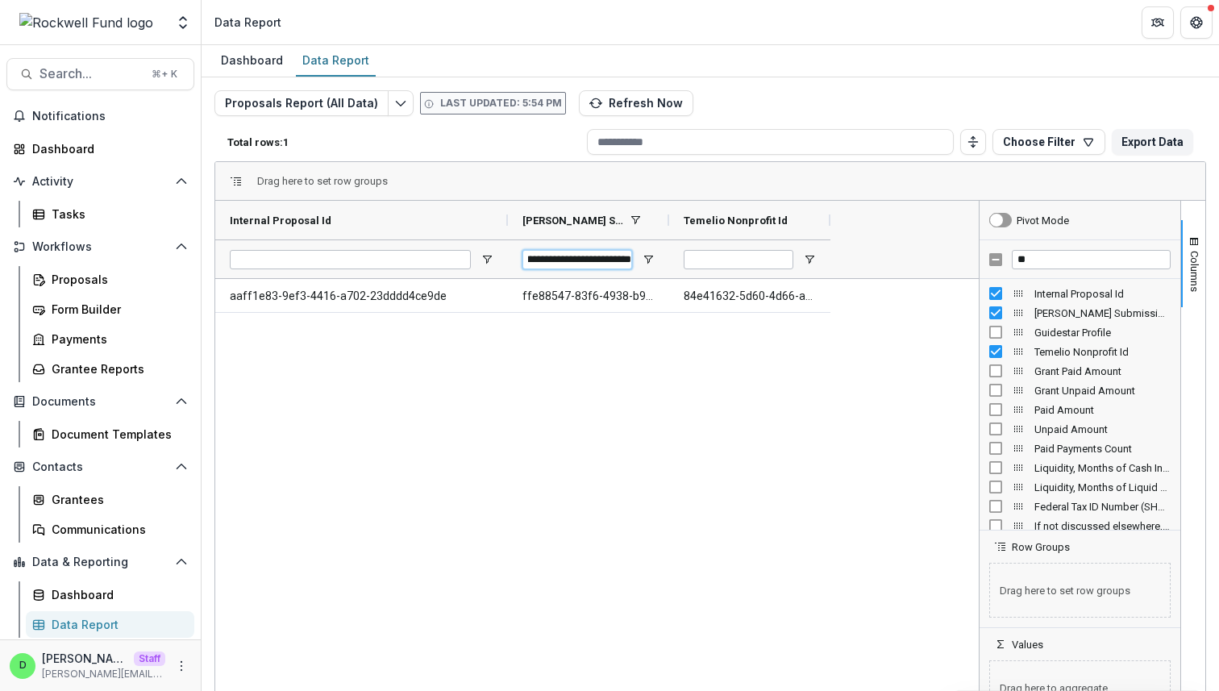
type input "**********"
click at [593, 263] on input "**********" at bounding box center [577, 259] width 110 height 19
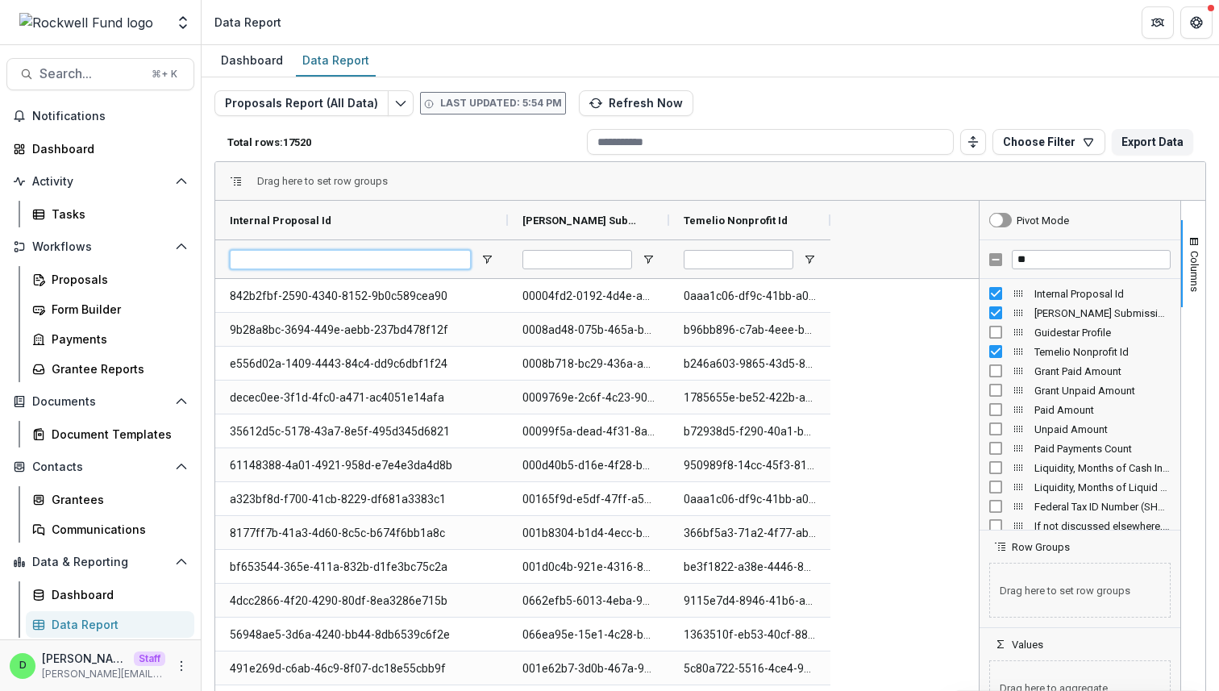
click at [361, 258] on input "Internal Proposal Id Filter Input" at bounding box center [350, 259] width 241 height 19
paste input "**********"
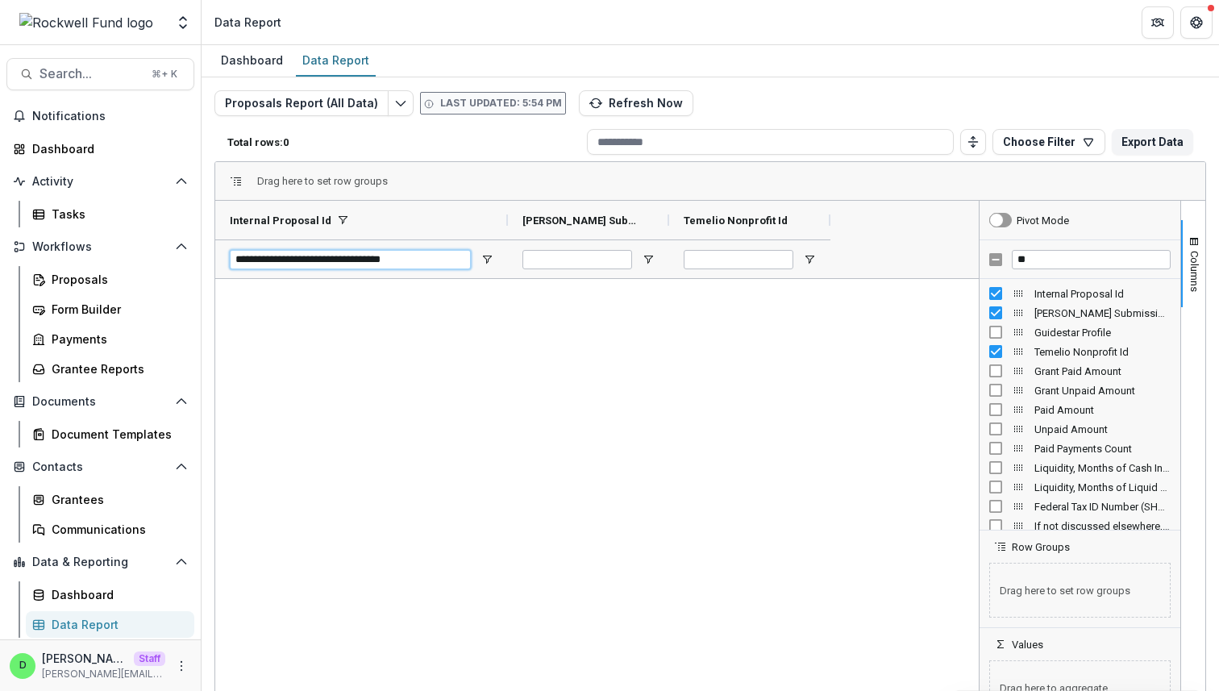
type input "**********"
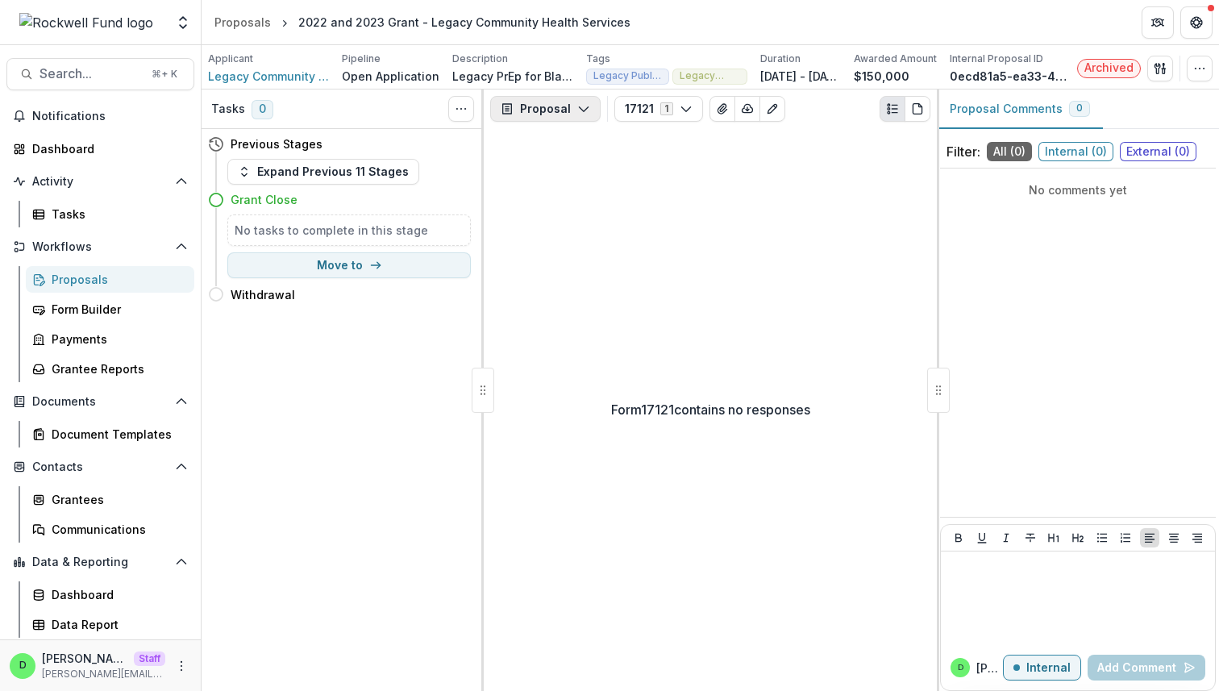
click at [569, 106] on button "Proposal" at bounding box center [545, 109] width 110 height 26
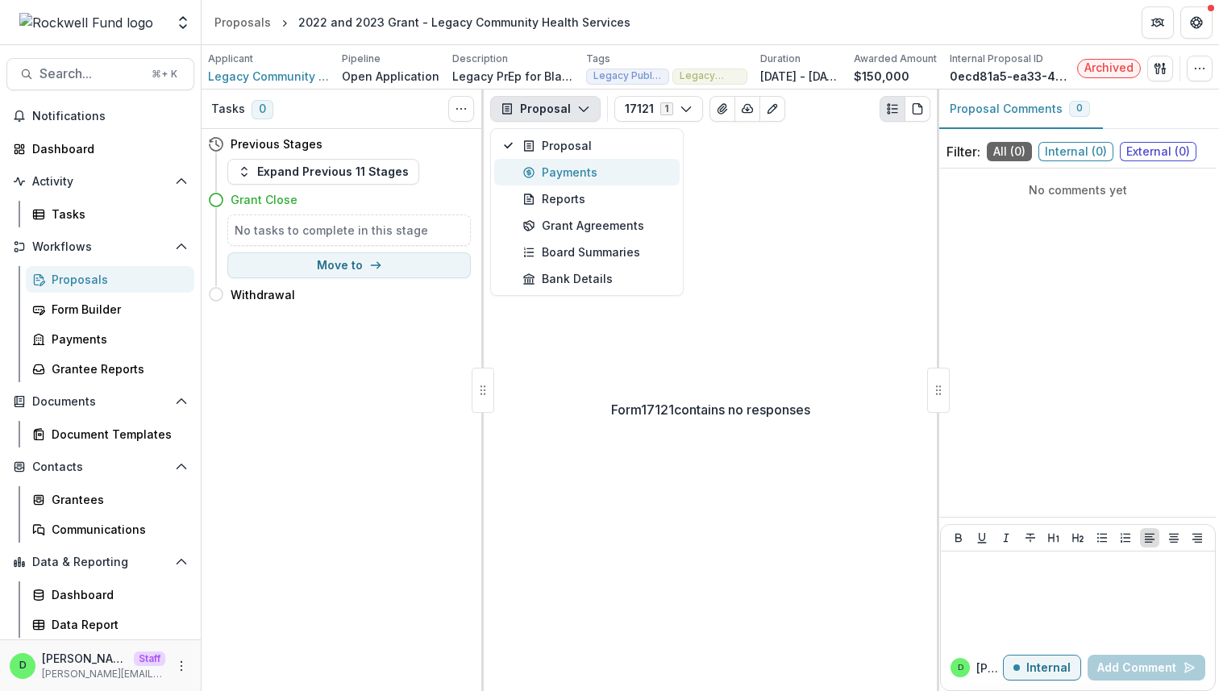
click at [562, 175] on div "Payments" at bounding box center [595, 172] width 147 height 17
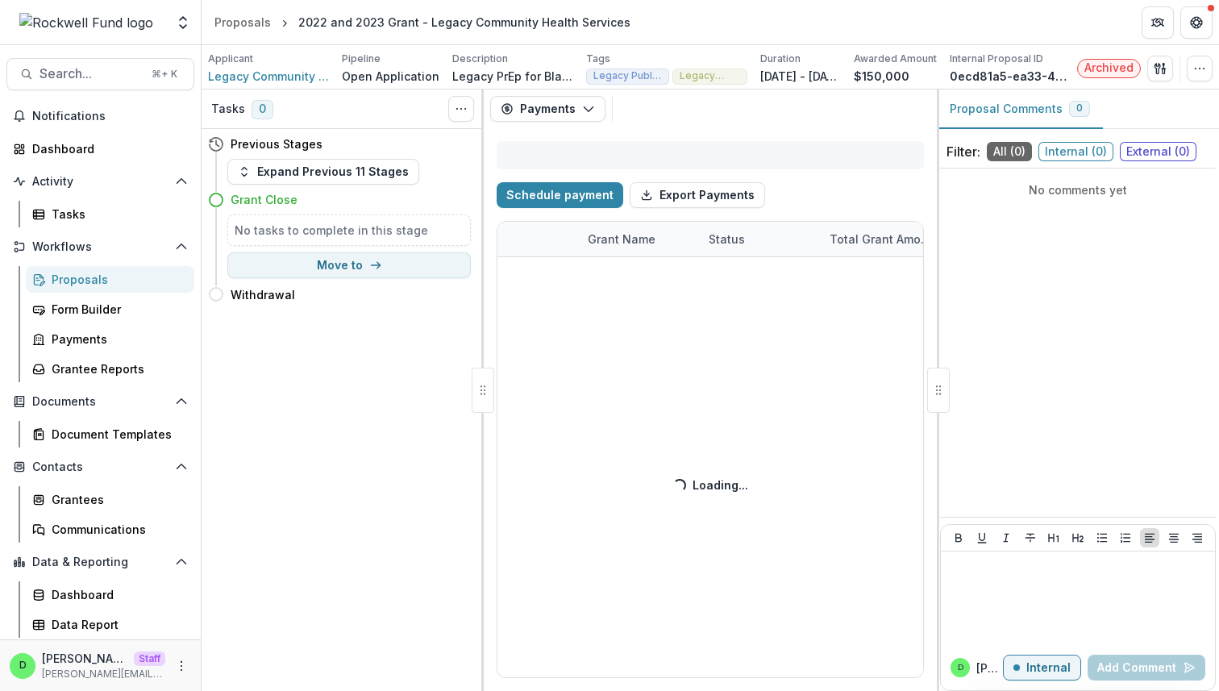
click at [733, 22] on header "Proposals 2022 and 2023 Grant - Legacy Community Health Services" at bounding box center [710, 22] width 1017 height 44
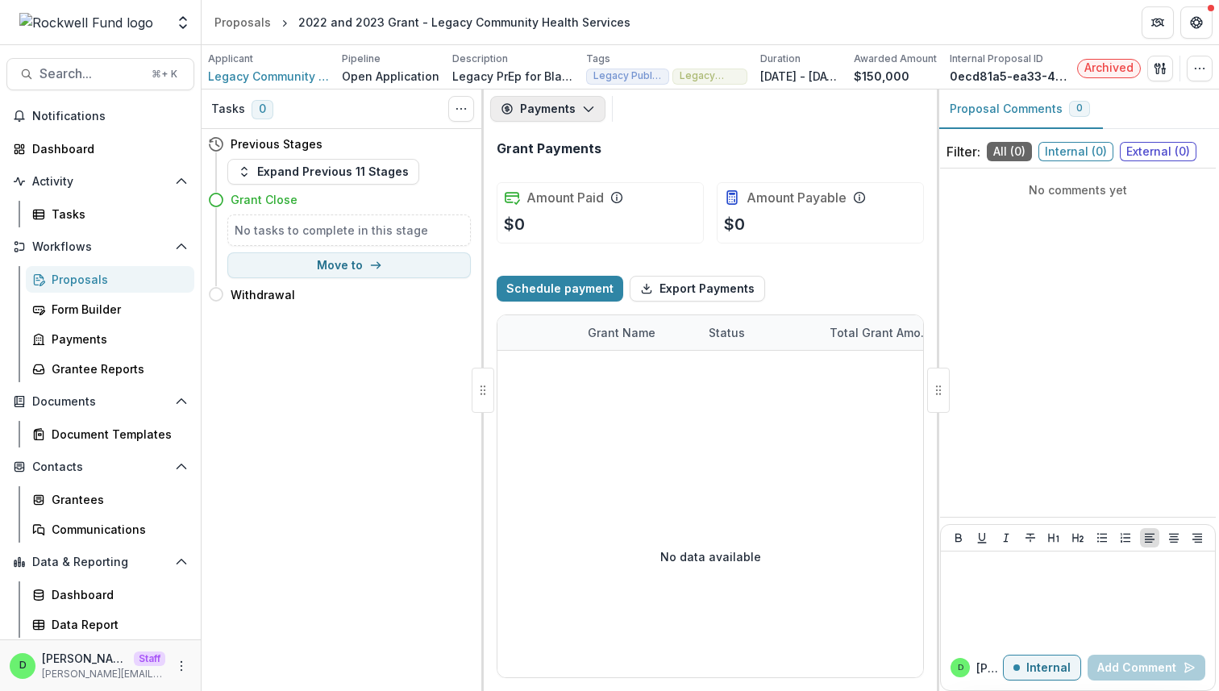
click at [568, 97] on button "Payments" at bounding box center [547, 109] width 115 height 26
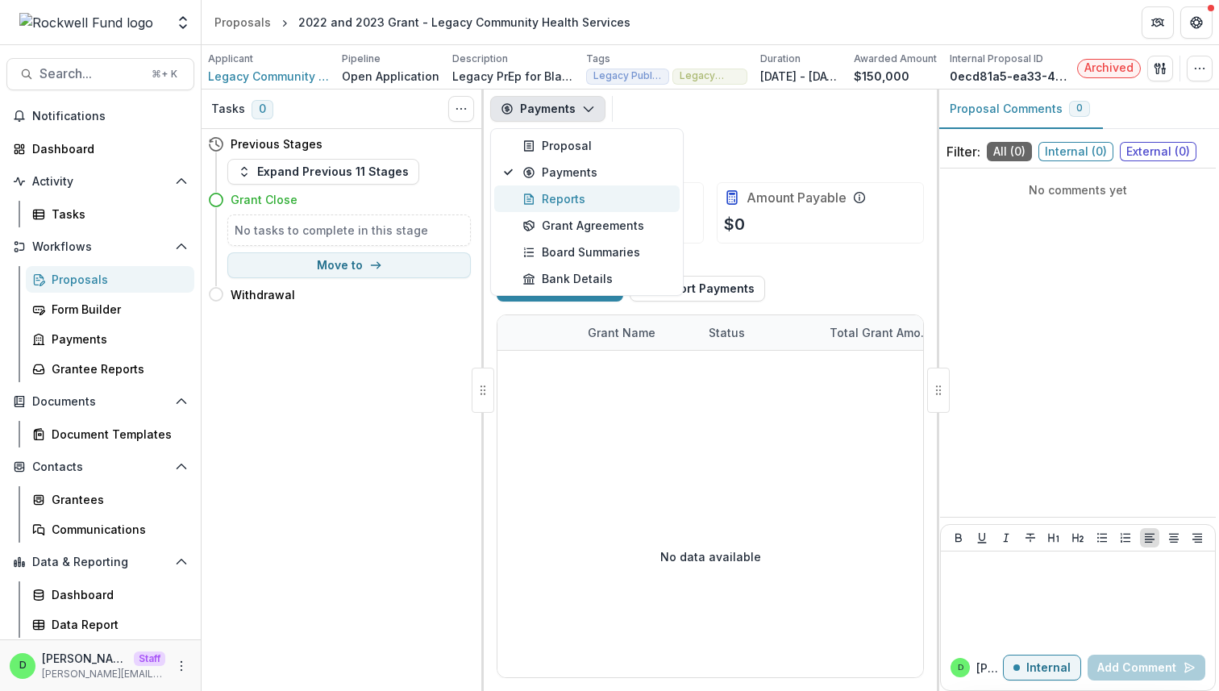
click at [555, 199] on div "Reports" at bounding box center [595, 198] width 147 height 17
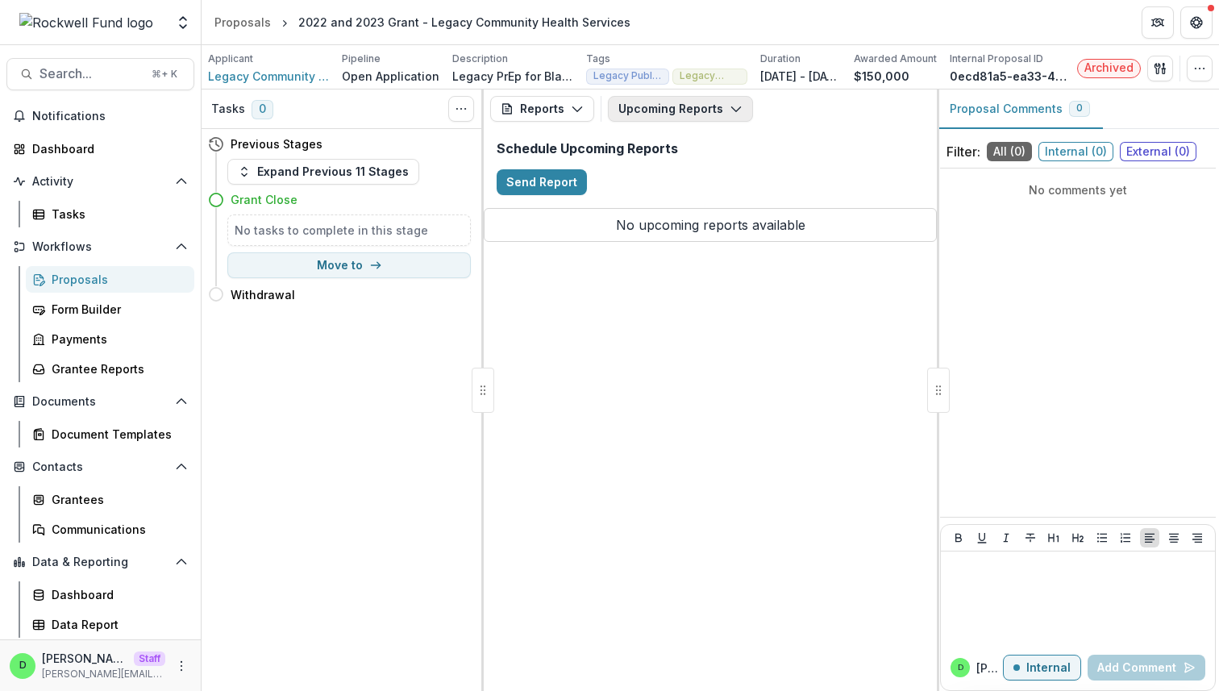
click at [650, 104] on button "Upcoming Reports" at bounding box center [680, 109] width 145 height 26
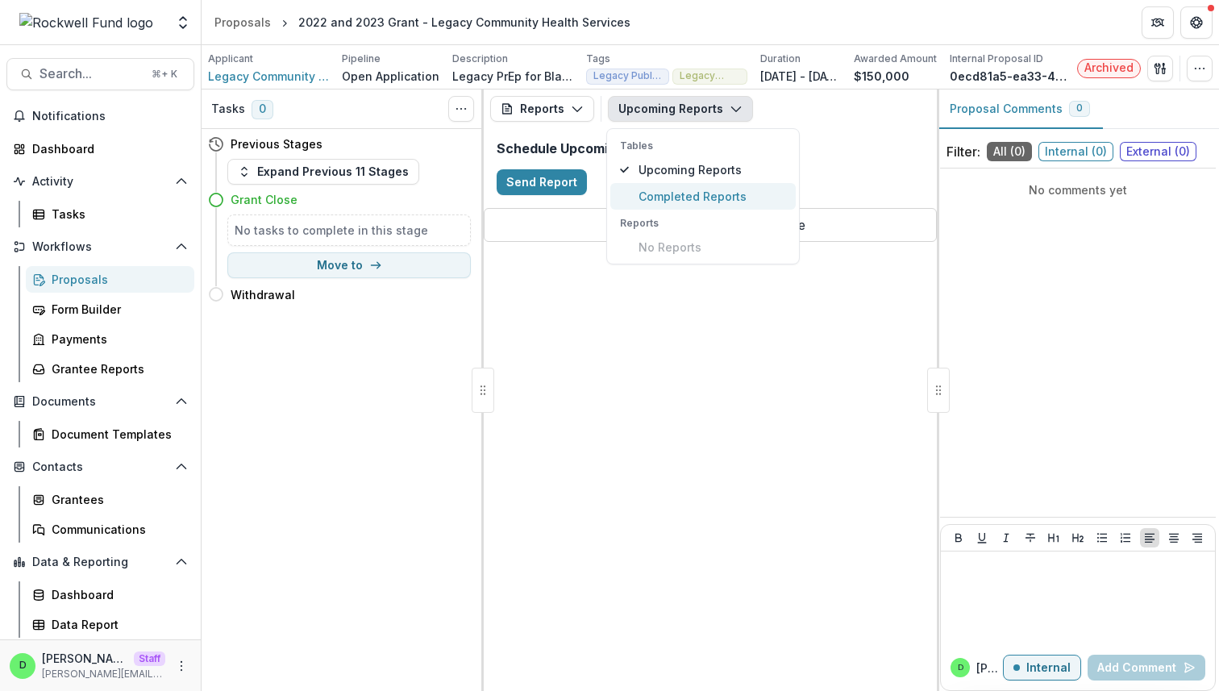
click at [671, 199] on span "Completed Reports" at bounding box center [711, 196] width 147 height 17
click at [675, 174] on span "Upcoming Reports" at bounding box center [711, 169] width 147 height 17
click at [824, 139] on div "Schedule Upcoming Reports Send Report" at bounding box center [710, 168] width 453 height 80
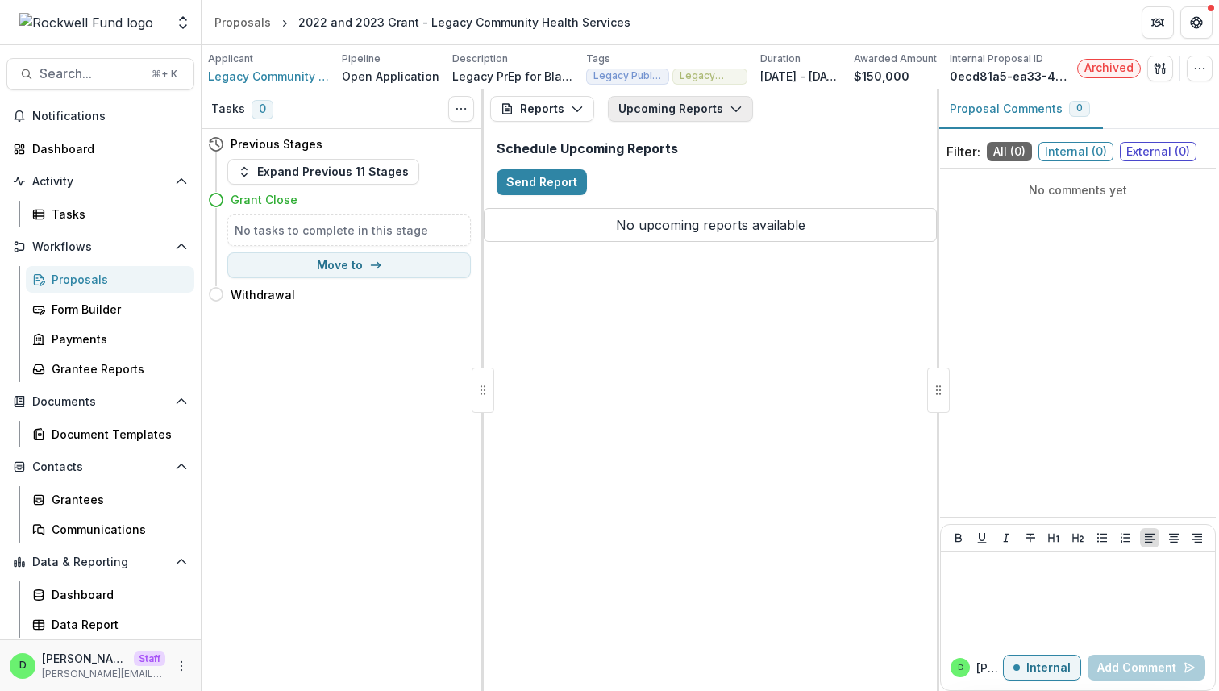
click at [708, 106] on button "Upcoming Reports" at bounding box center [680, 109] width 145 height 26
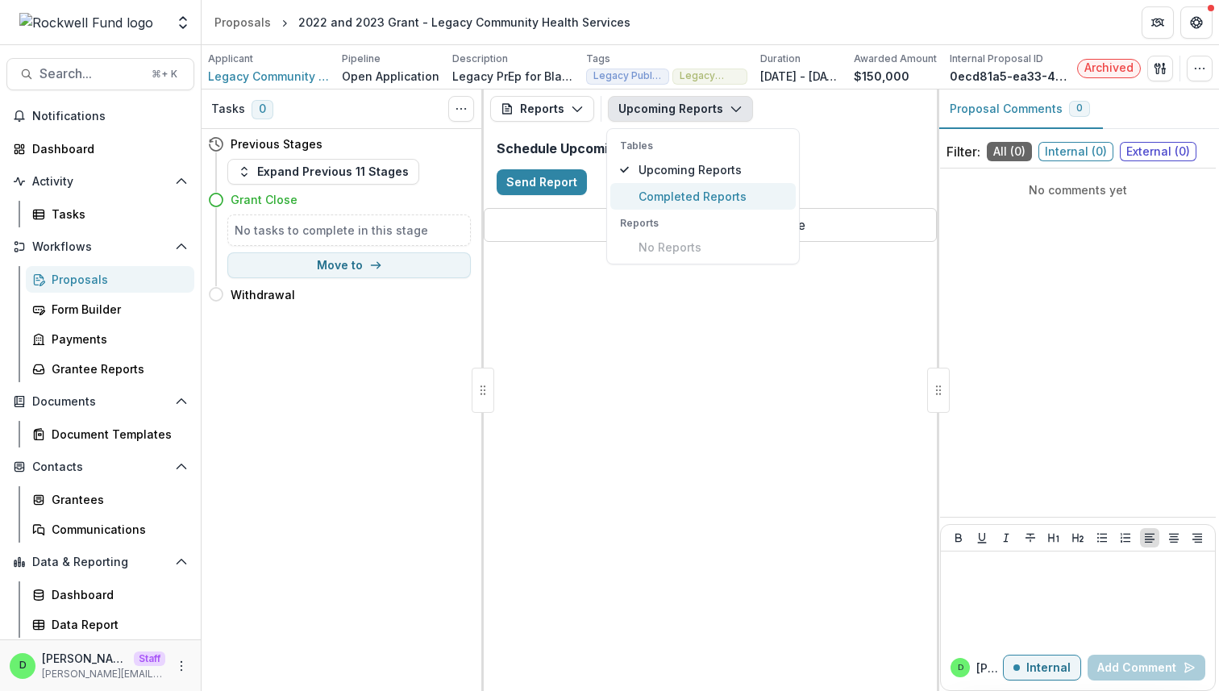
click at [714, 194] on span "Completed Reports" at bounding box center [711, 196] width 147 height 17
click at [811, 168] on div "Completed Reports" at bounding box center [710, 155] width 453 height 54
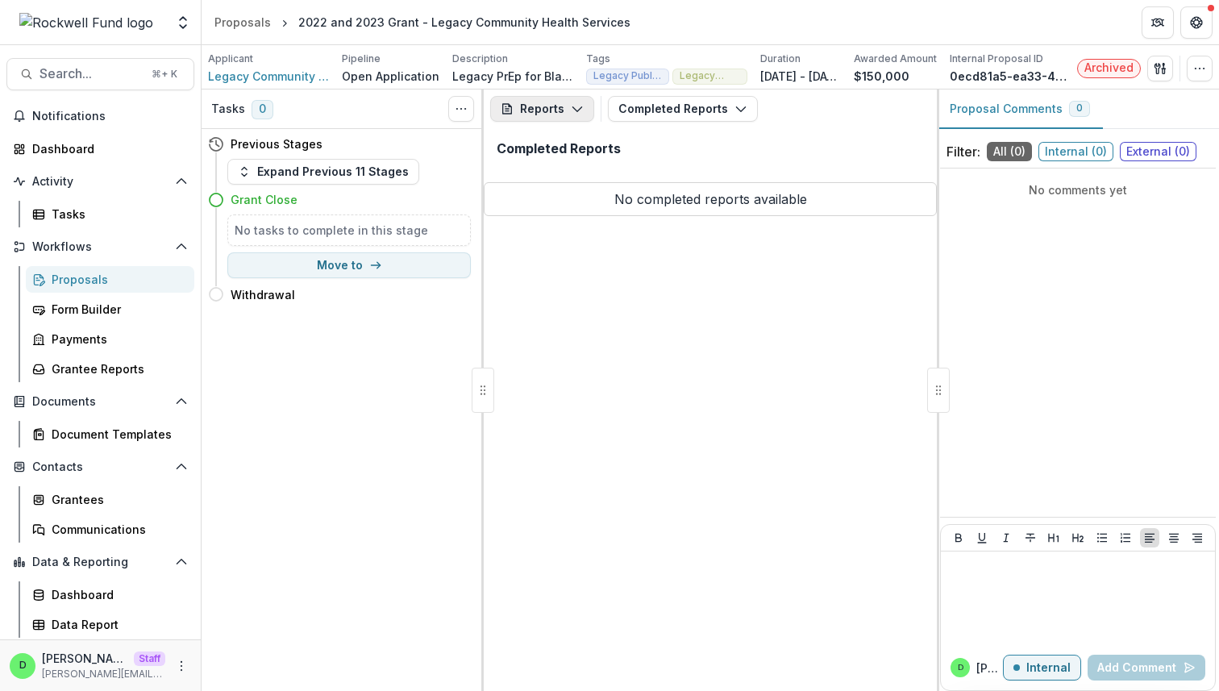
click at [566, 114] on button "Reports" at bounding box center [542, 109] width 104 height 26
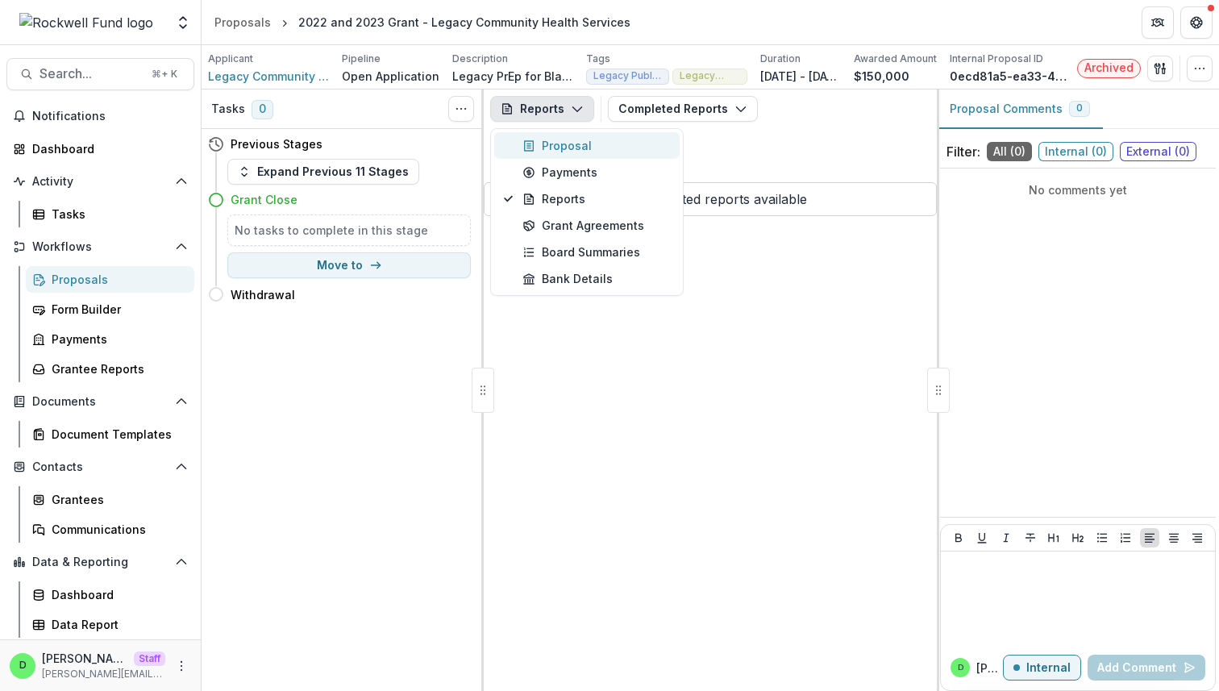
click at [560, 143] on div "Proposal" at bounding box center [595, 145] width 147 height 17
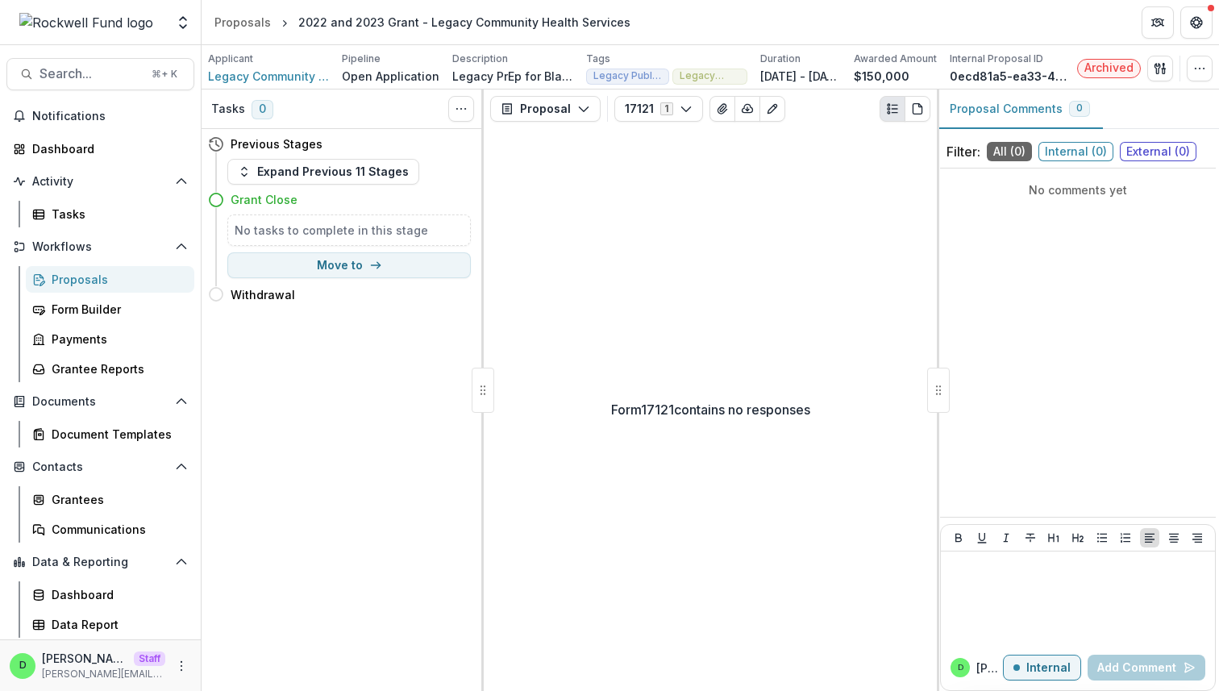
click at [783, 339] on div "Form 17121 contains no responses" at bounding box center [710, 409] width 453 height 563
click at [579, 111] on icon "button" at bounding box center [583, 108] width 13 height 13
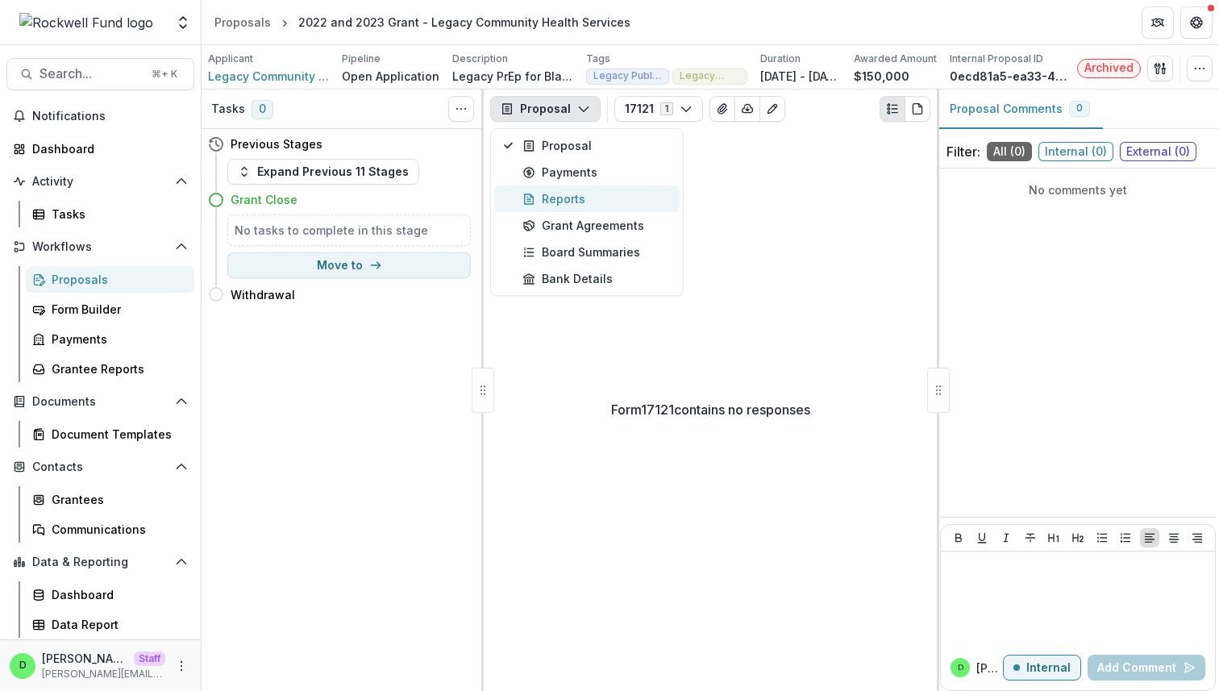
click at [579, 197] on div "Reports" at bounding box center [595, 198] width 147 height 17
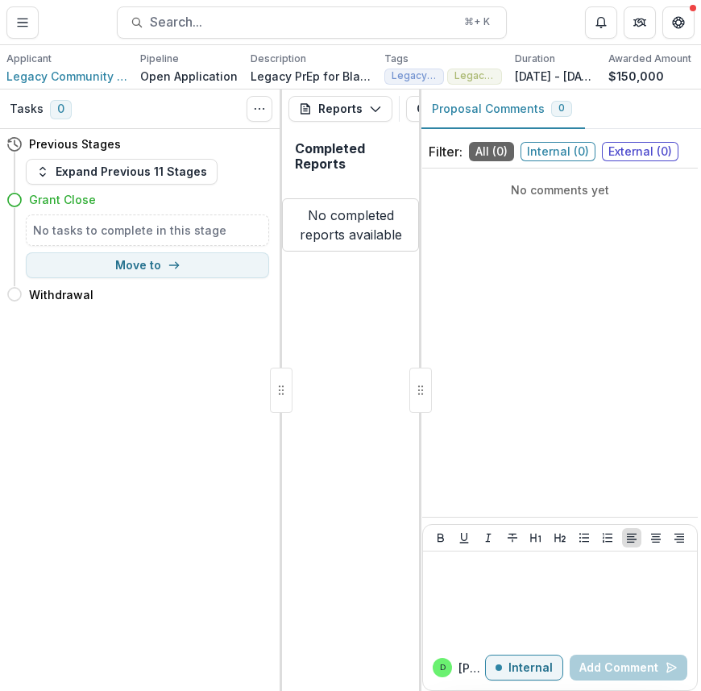
drag, startPoint x: 418, startPoint y: 133, endPoint x: 527, endPoint y: 136, distance: 108.9
click at [527, 136] on div "Proposal Comments 0 Filter: All ( 0 ) Internal ( 0 ) External ( 0 ) No comments…" at bounding box center [560, 389] width 282 height 601
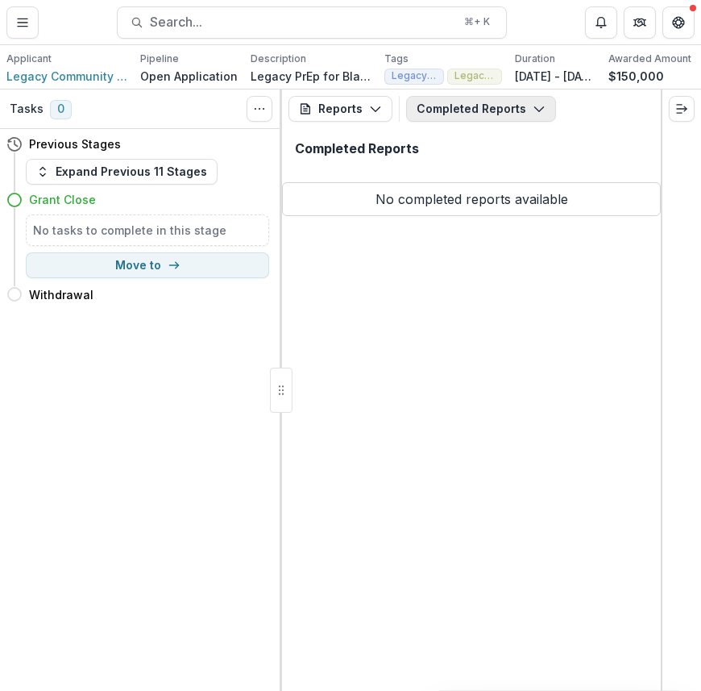
click at [518, 106] on button "Completed Reports" at bounding box center [481, 109] width 150 height 26
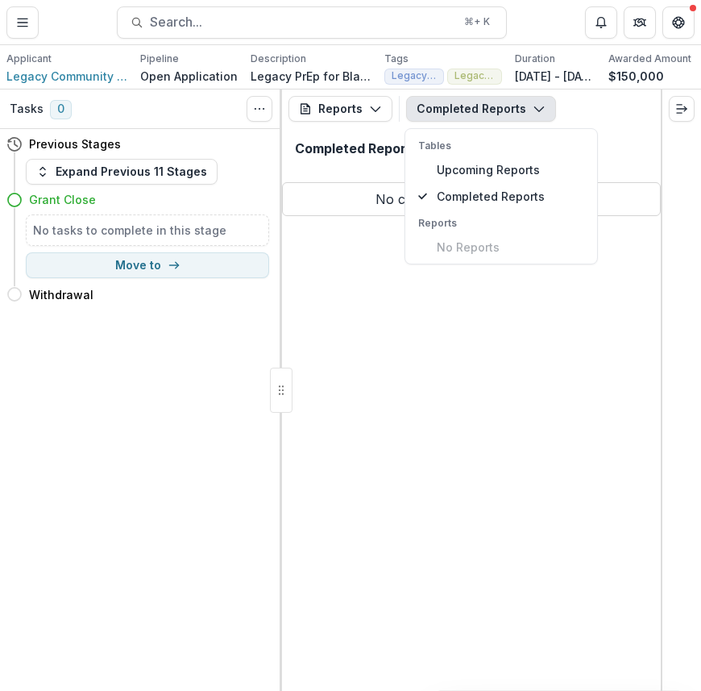
click at [621, 139] on div "Completed Reports" at bounding box center [471, 155] width 379 height 54
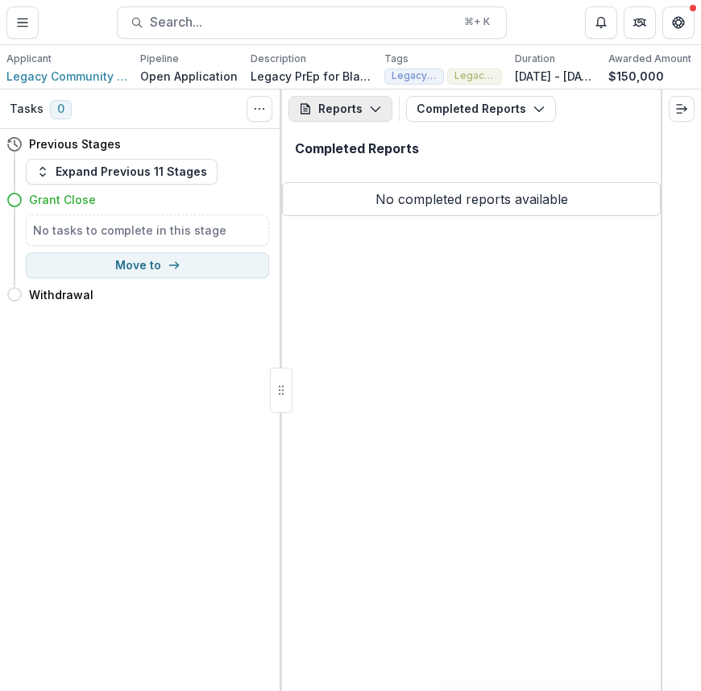
click at [349, 105] on button "Reports" at bounding box center [341, 109] width 104 height 26
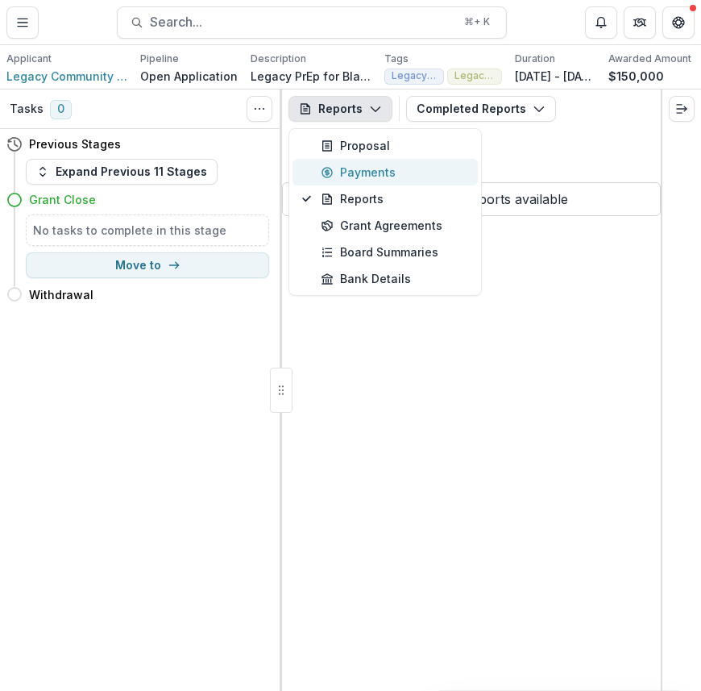
click at [362, 175] on div "Payments" at bounding box center [394, 172] width 147 height 17
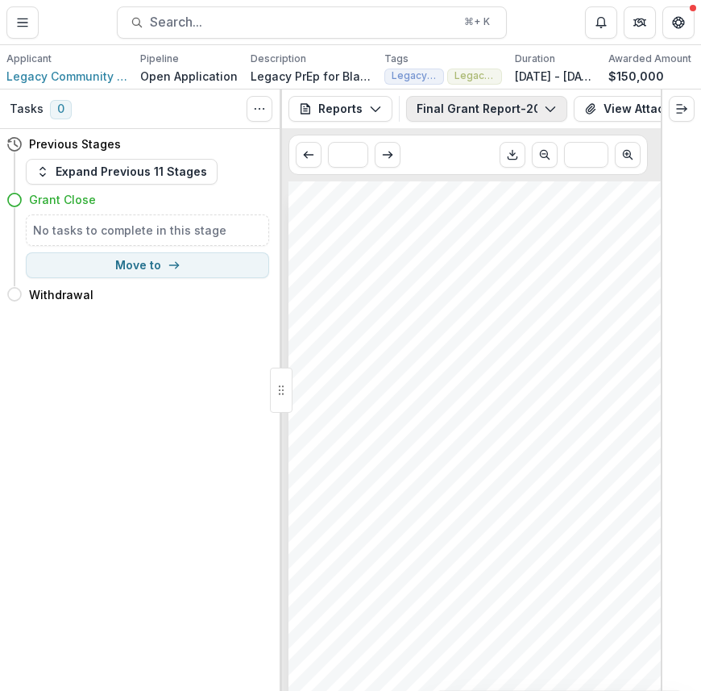
click at [557, 114] on button "Final Grant Report-2022-07-10 00:00:00" at bounding box center [486, 109] width 161 height 26
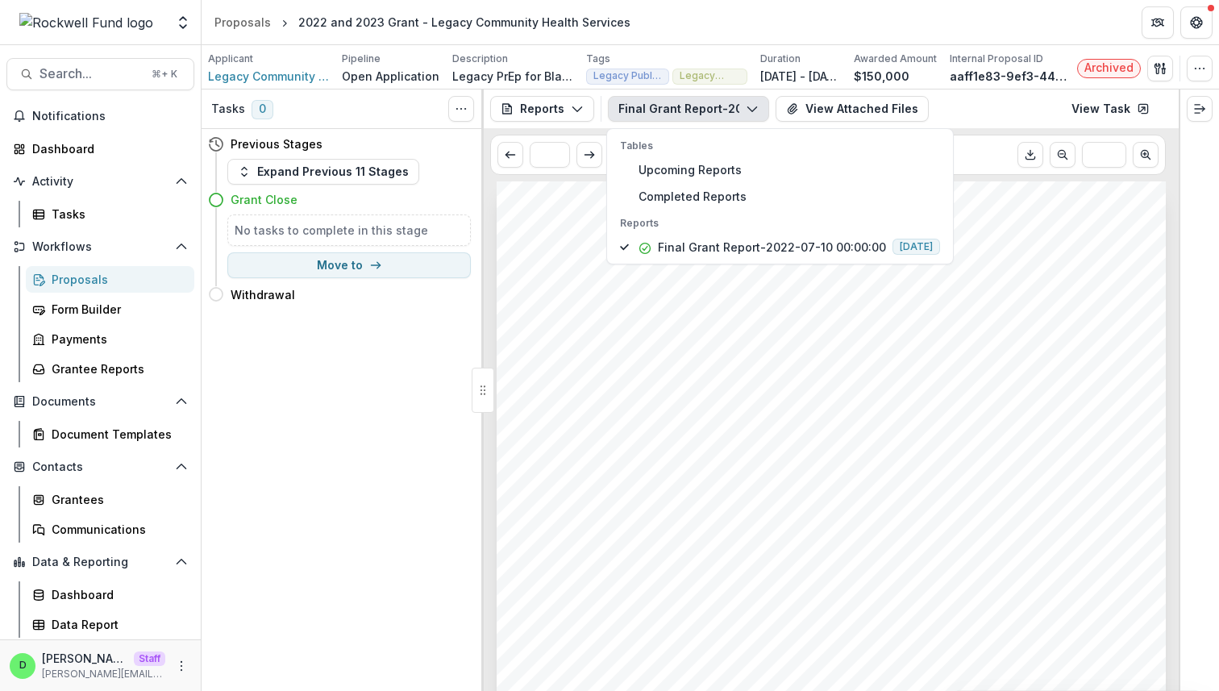
click at [679, 29] on header "Proposals 2022 and 2023 Grant - Legacy Community Health Services" at bounding box center [710, 22] width 1017 height 44
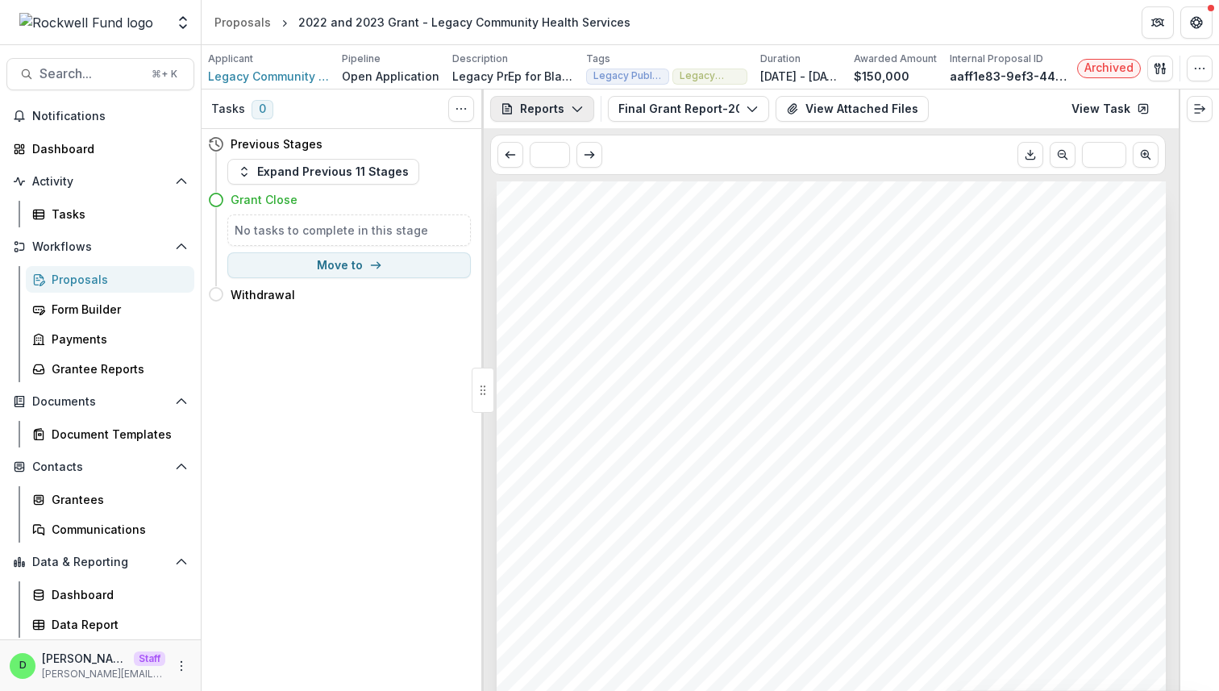
click at [576, 118] on button "Reports" at bounding box center [542, 109] width 104 height 26
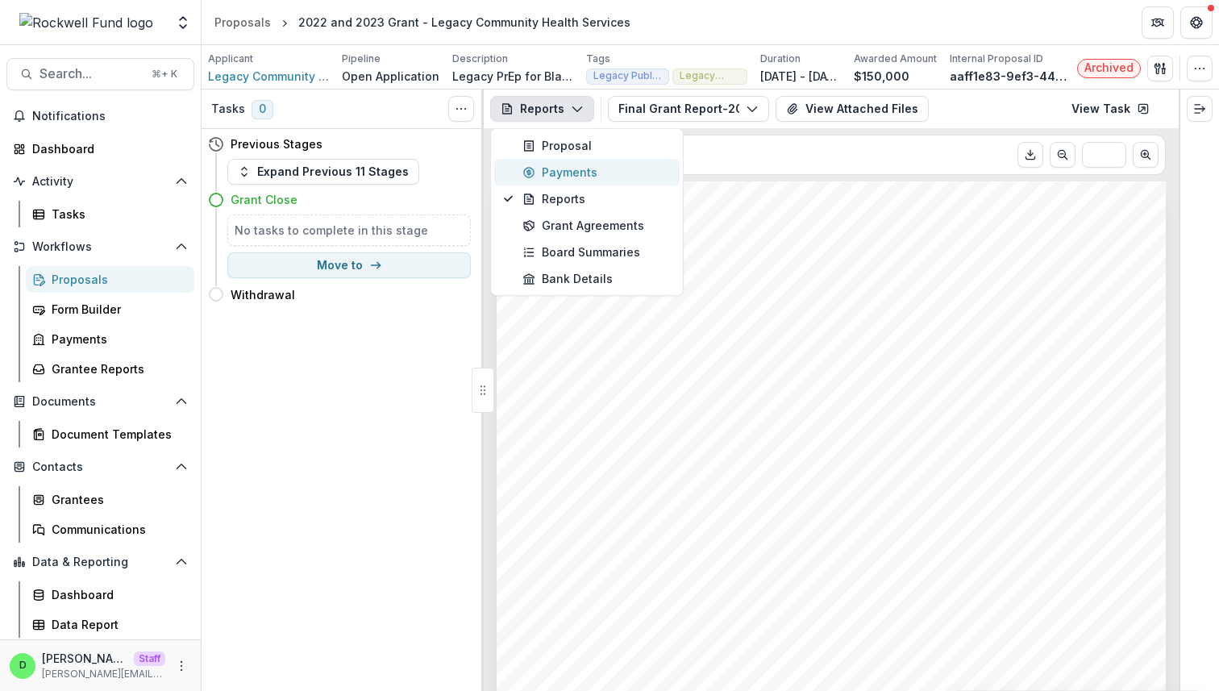
click at [591, 169] on div "Payments" at bounding box center [595, 172] width 147 height 17
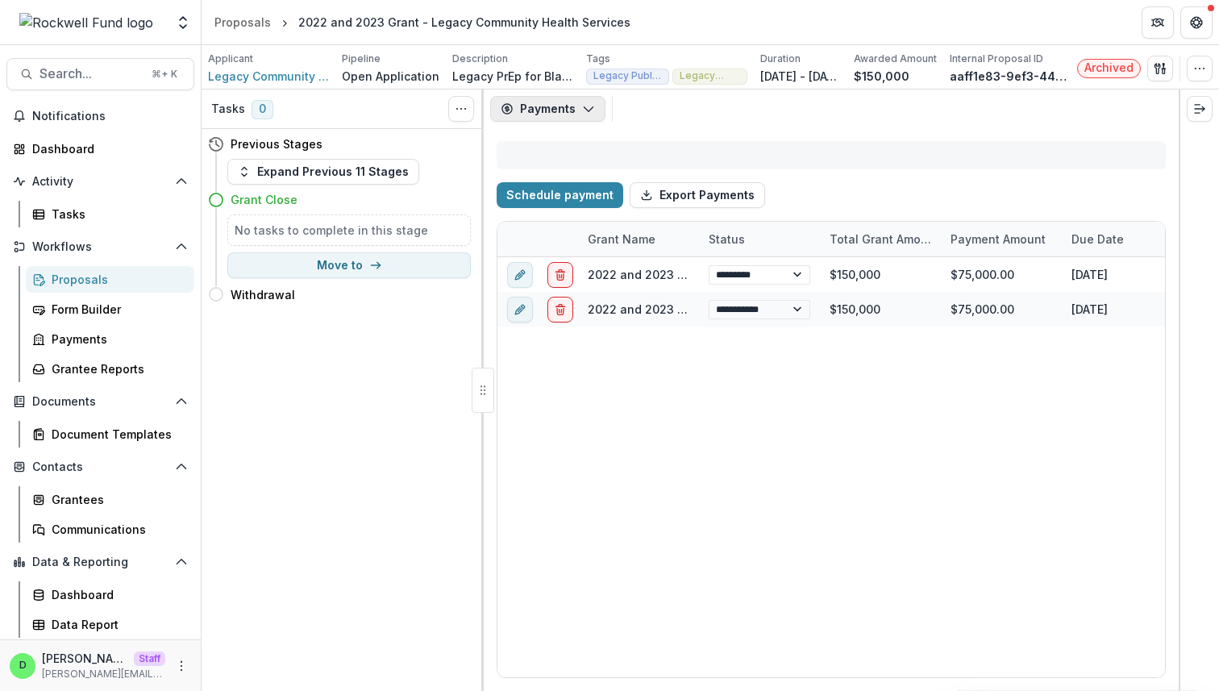
click at [576, 104] on button "Payments" at bounding box center [547, 109] width 115 height 26
select select "****"
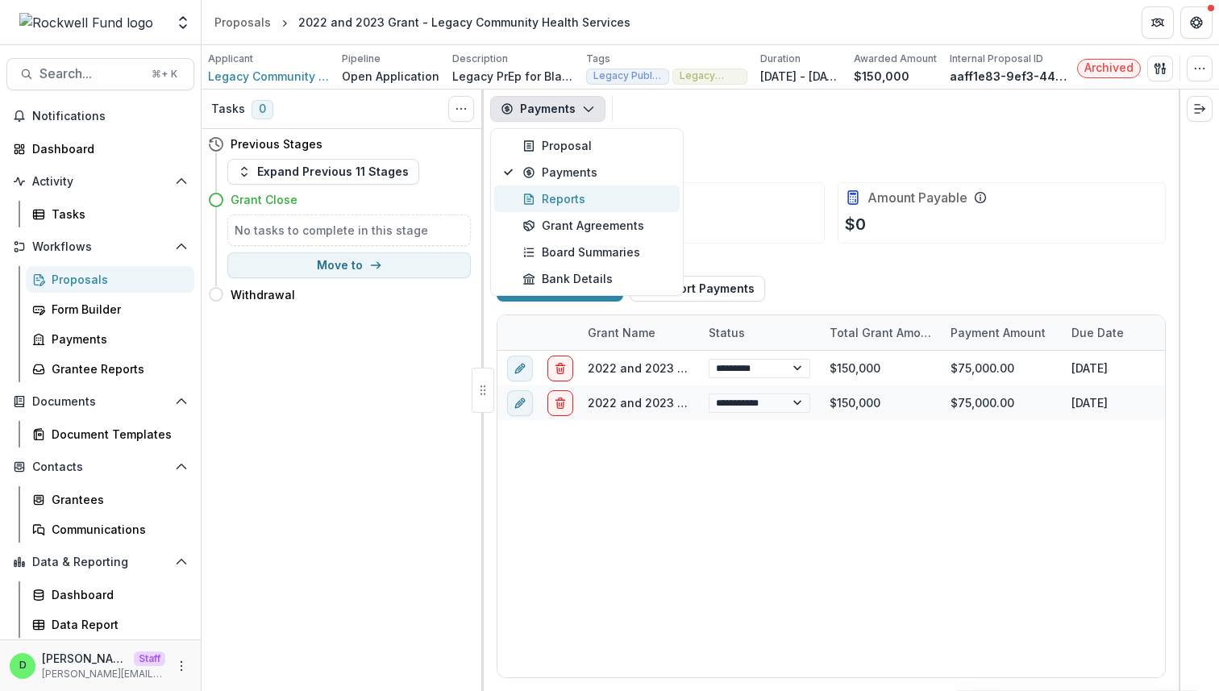
click at [575, 196] on div "Reports" at bounding box center [595, 198] width 147 height 17
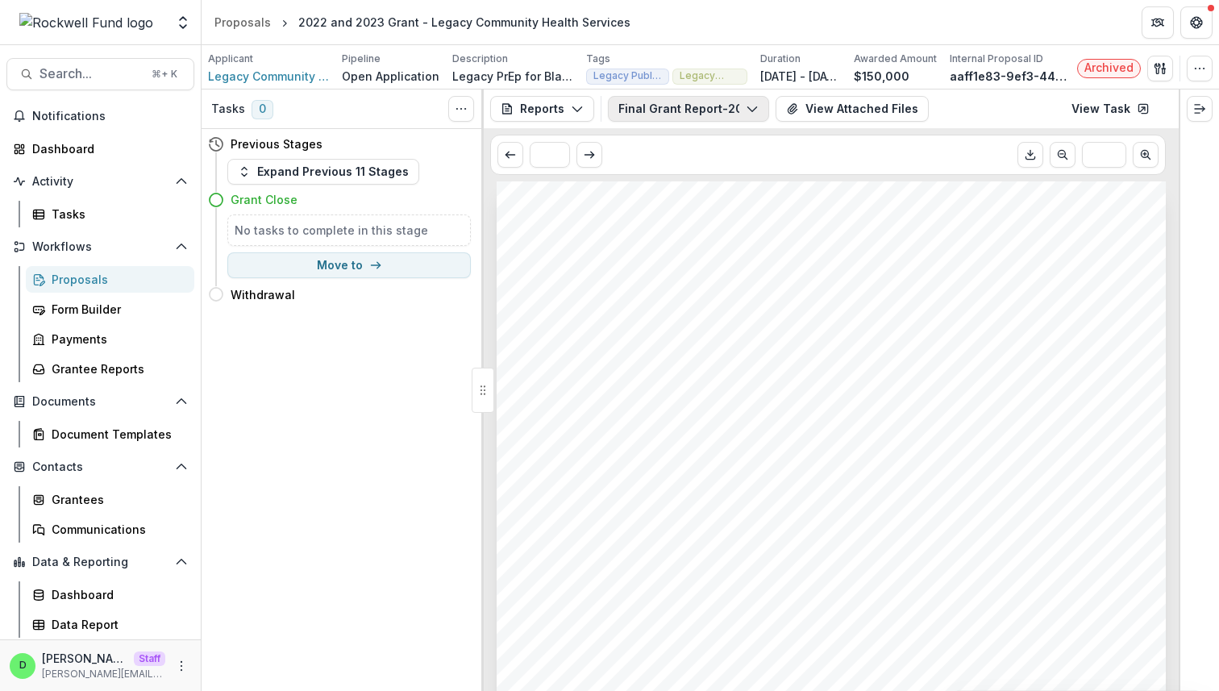
click at [700, 113] on button "Final Grant Report-2022-07-10 00:00:00" at bounding box center [688, 109] width 161 height 26
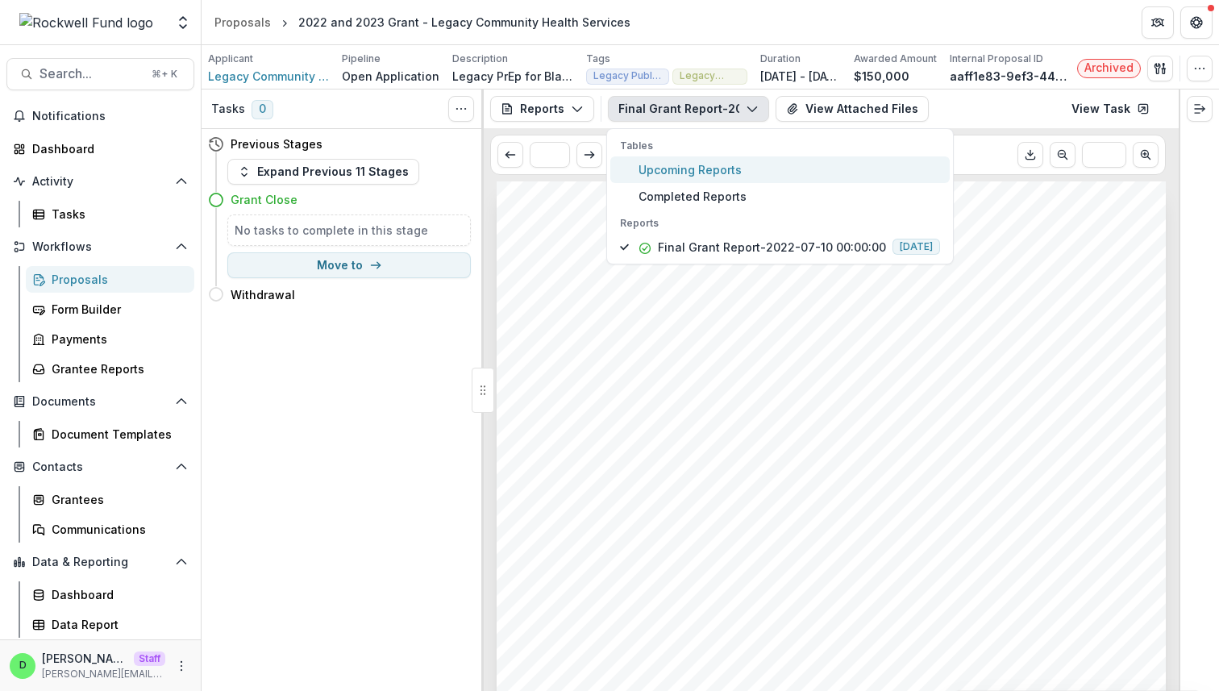
click at [700, 174] on span "Upcoming Reports" at bounding box center [788, 169] width 301 height 17
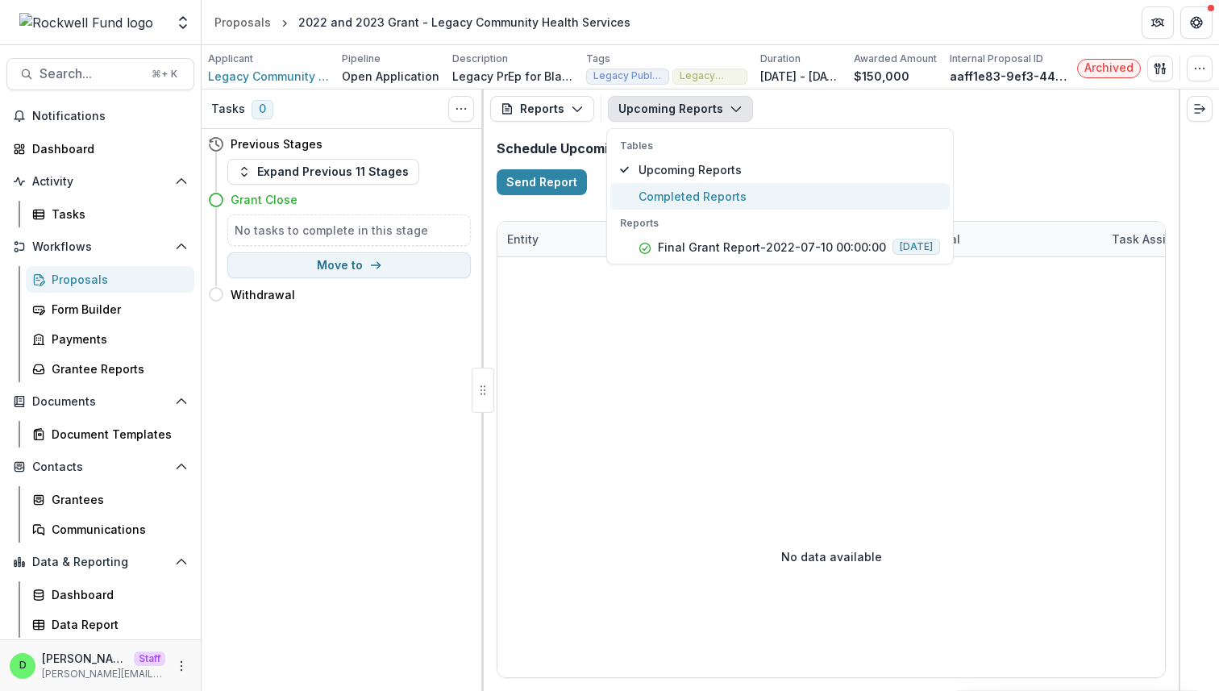
click at [700, 194] on span "Completed Reports" at bounding box center [788, 196] width 301 height 17
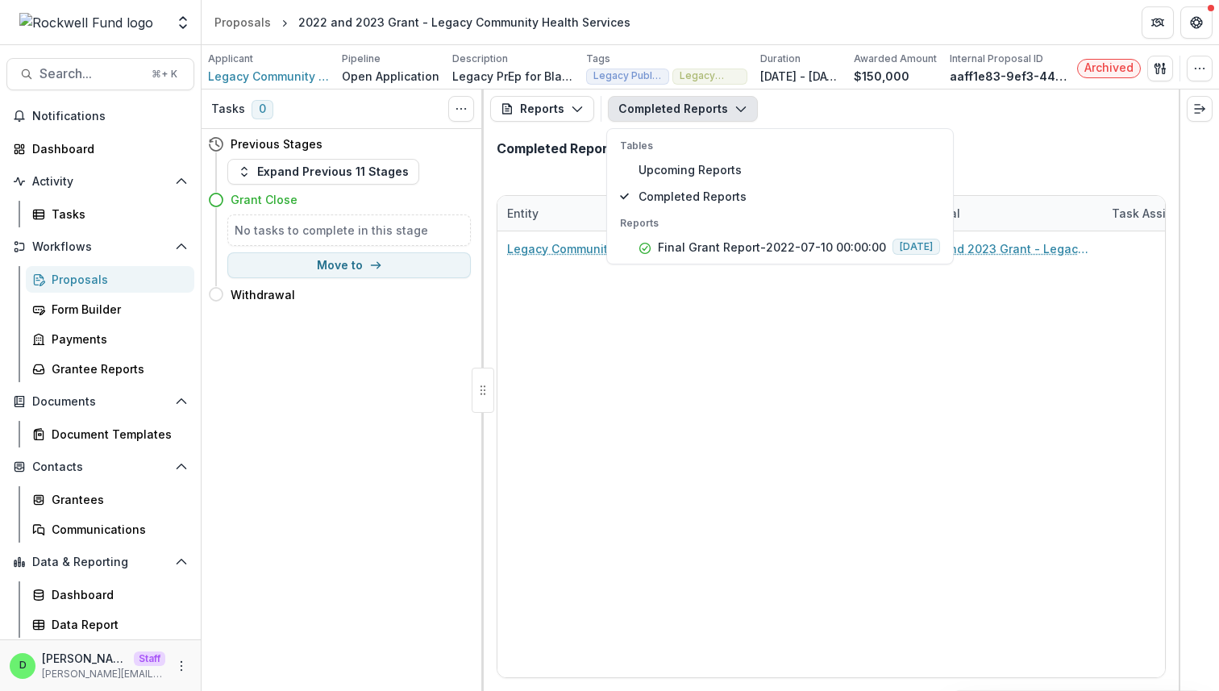
click at [700, 160] on div "Completed Reports" at bounding box center [831, 155] width 695 height 54
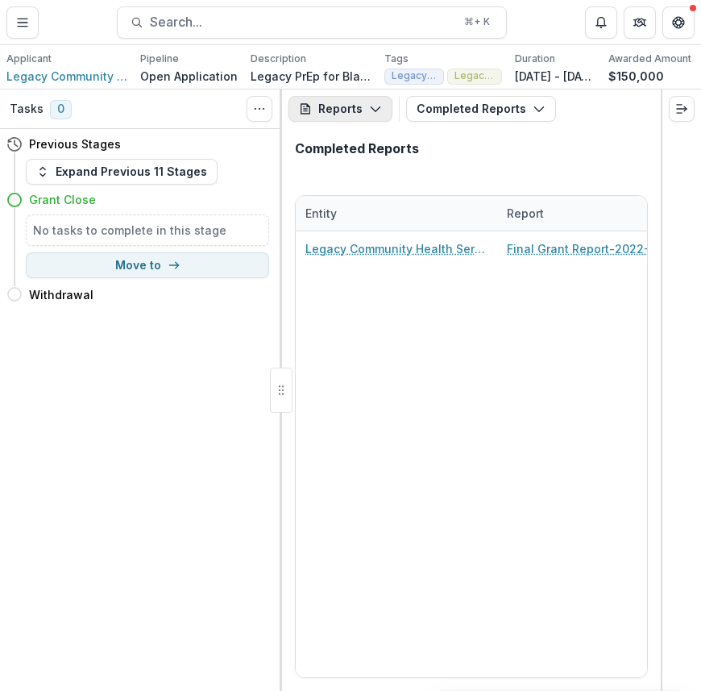
click at [355, 107] on button "Reports" at bounding box center [341, 109] width 104 height 26
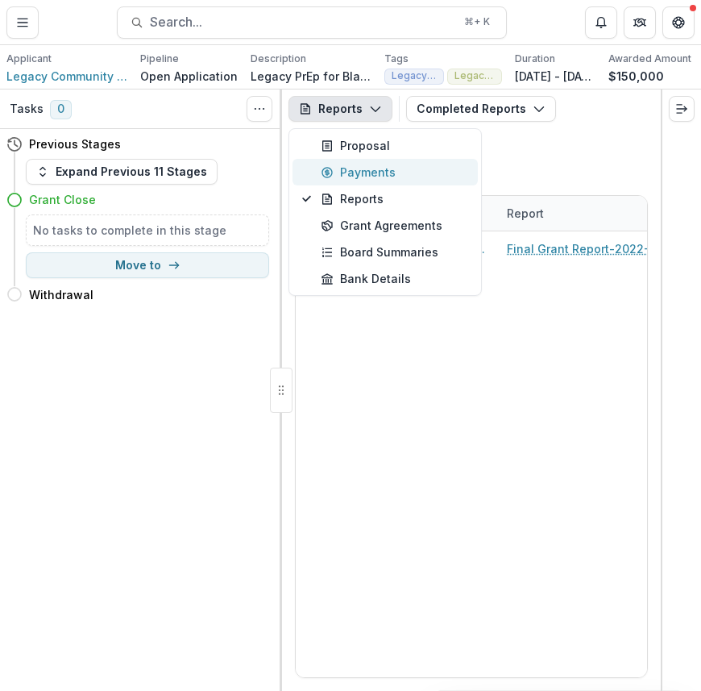
click at [380, 176] on div "Payments" at bounding box center [394, 172] width 147 height 17
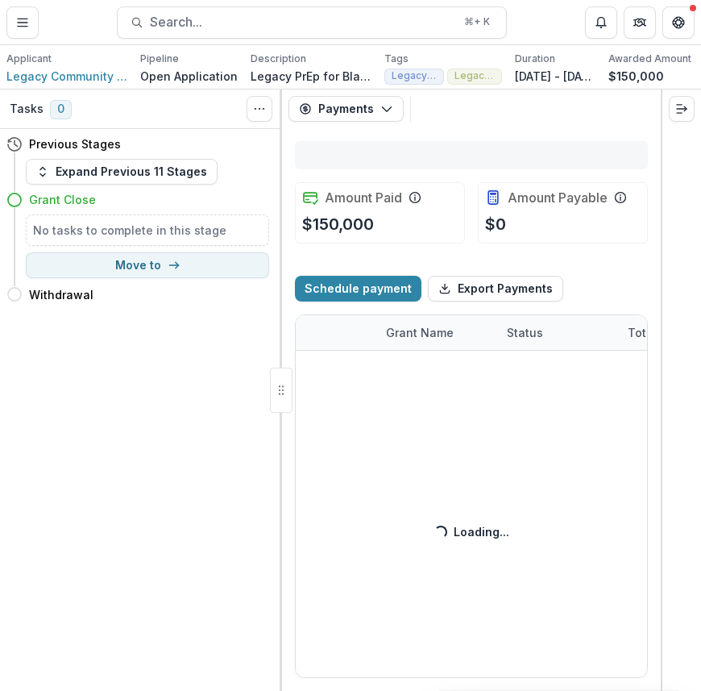
select select "****"
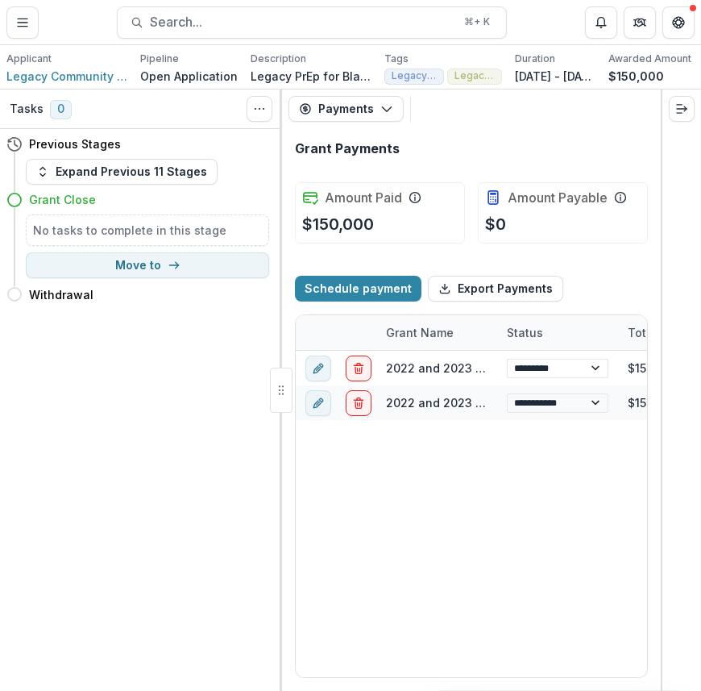
select select "****"
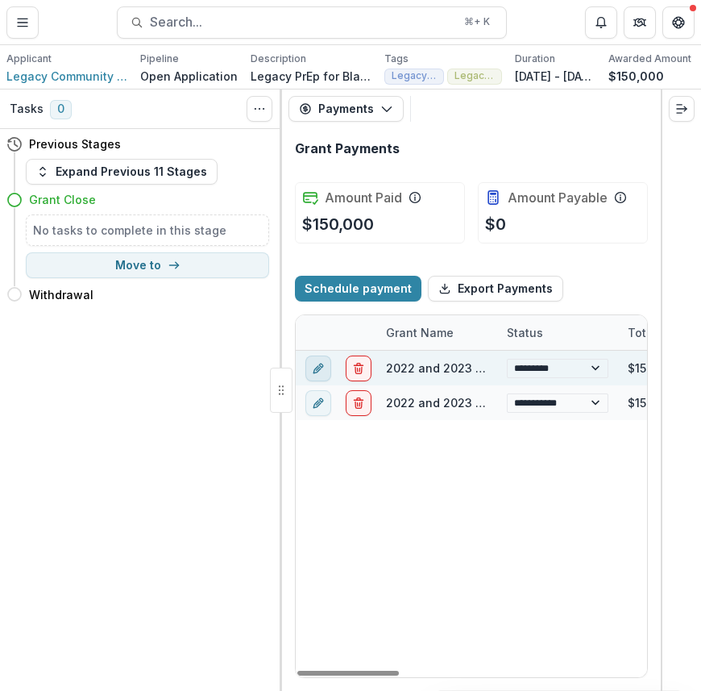
click at [320, 364] on icon "edit" at bounding box center [321, 366] width 4 height 4
select select "*****"
select select "**********"
select select "****"
select select "**********"
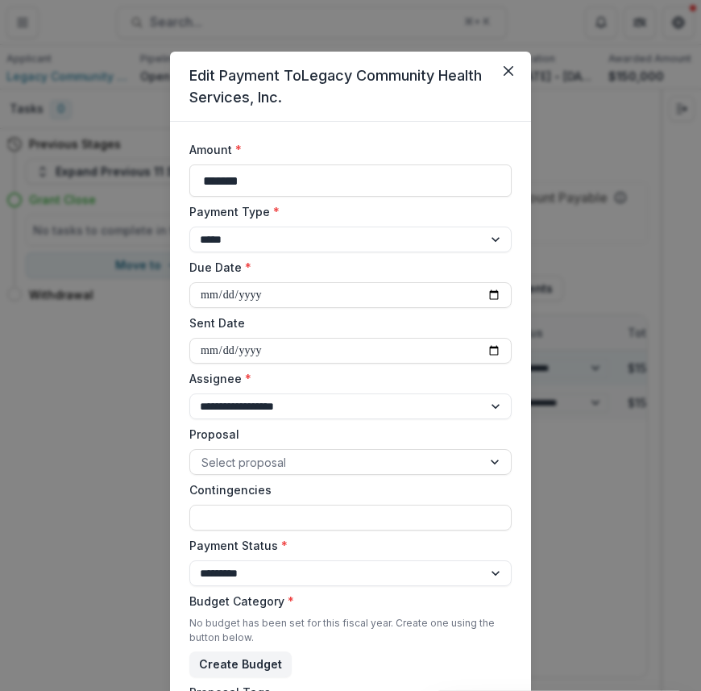
select select "****"
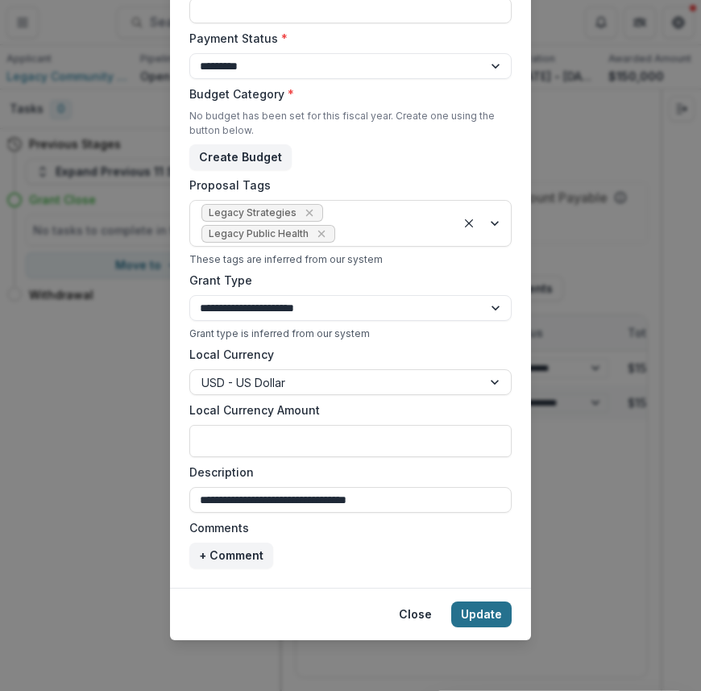
click at [476, 611] on button "Update" at bounding box center [481, 614] width 60 height 26
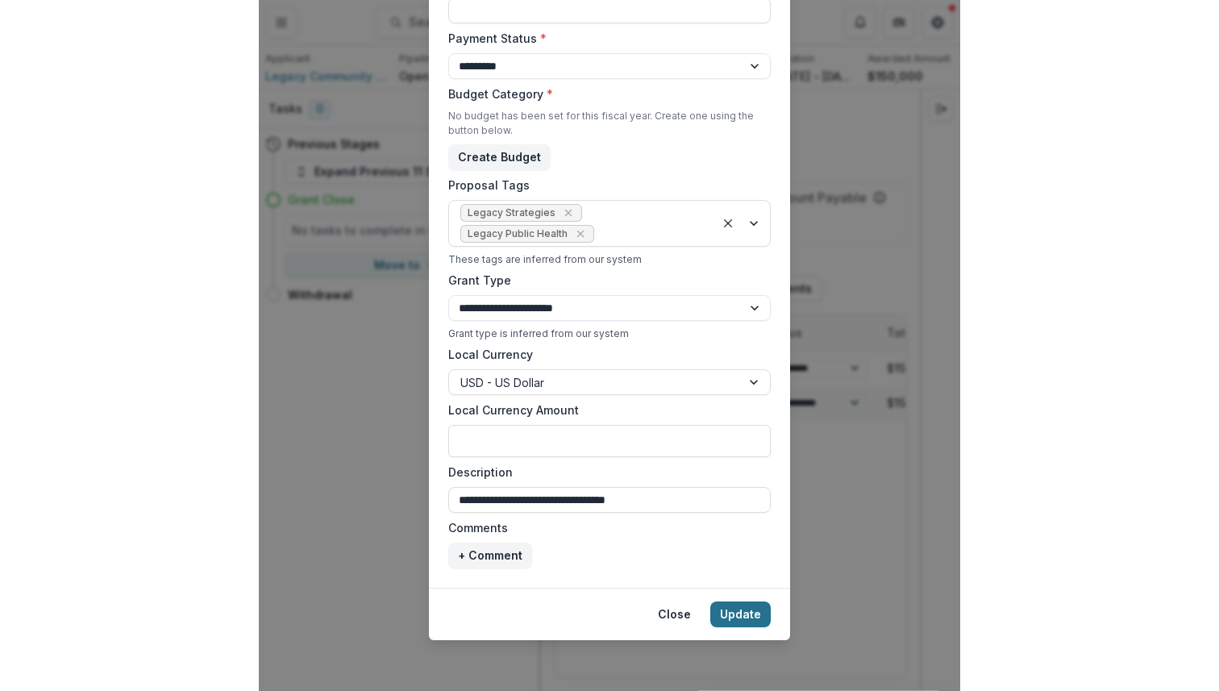
scroll to position [486, 0]
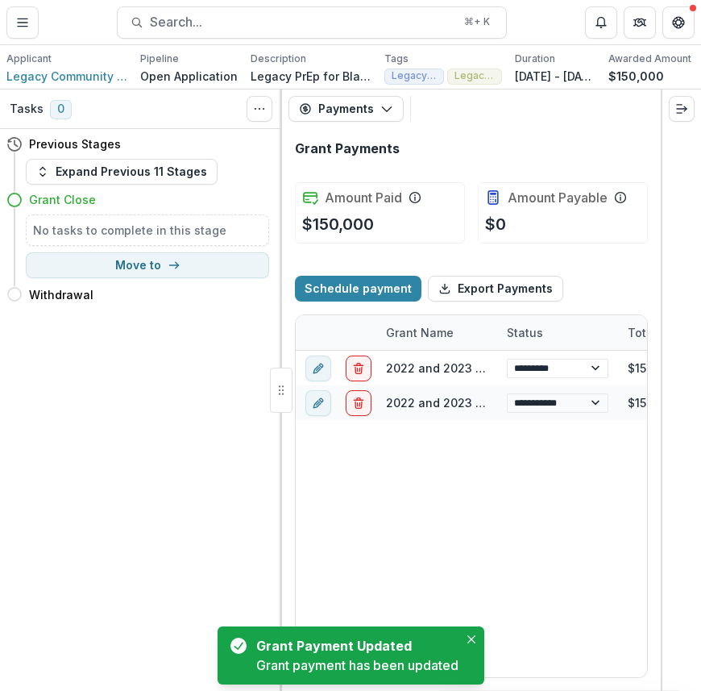
select select "****"
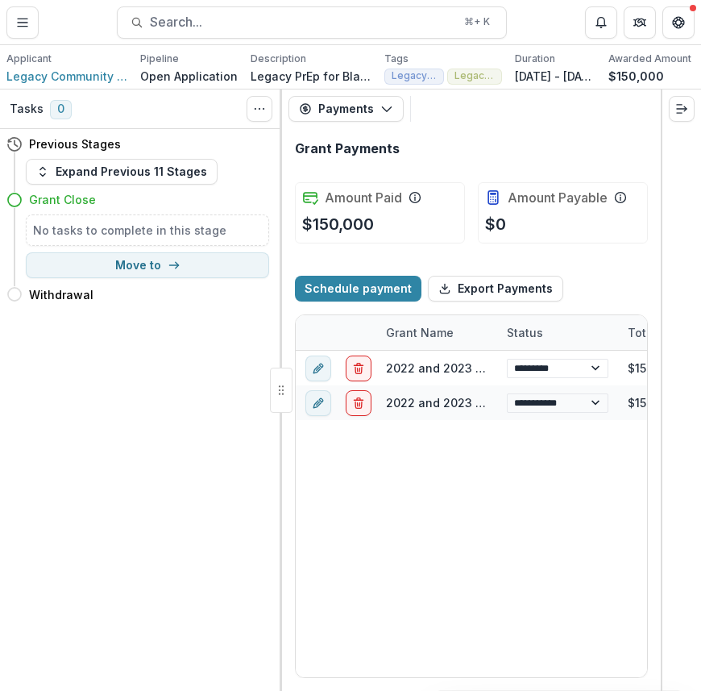
select select "****"
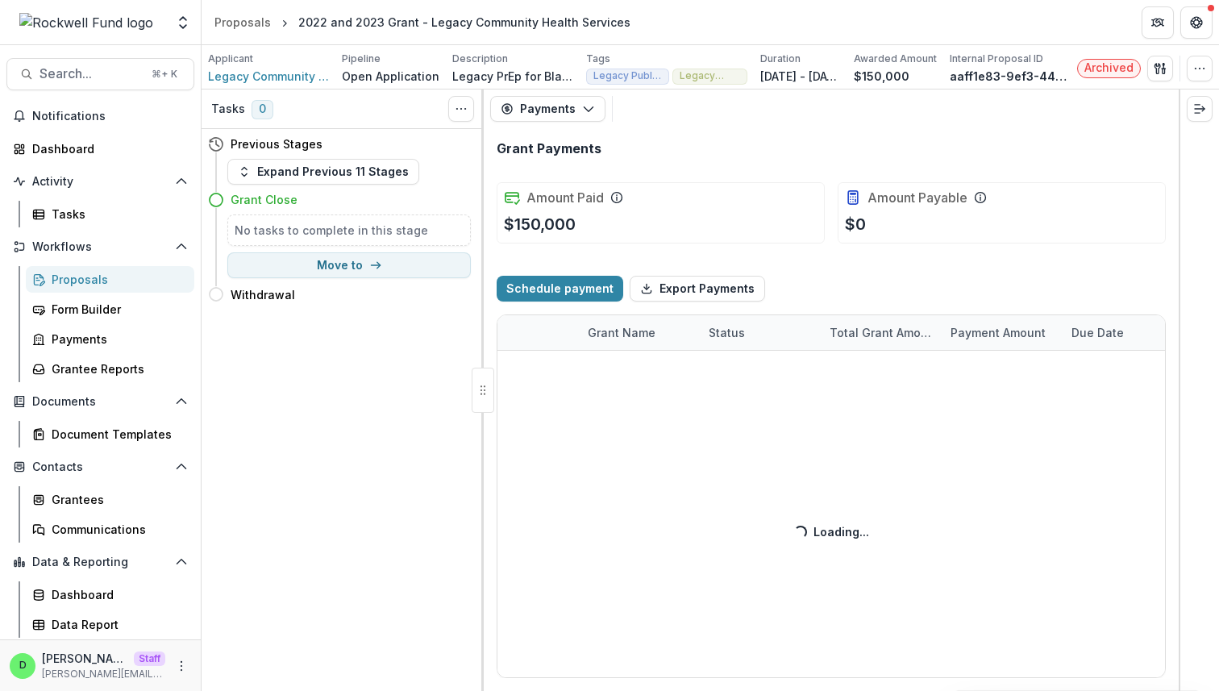
click at [700, 156] on div "Grant Payments" at bounding box center [831, 148] width 669 height 15
select select "****"
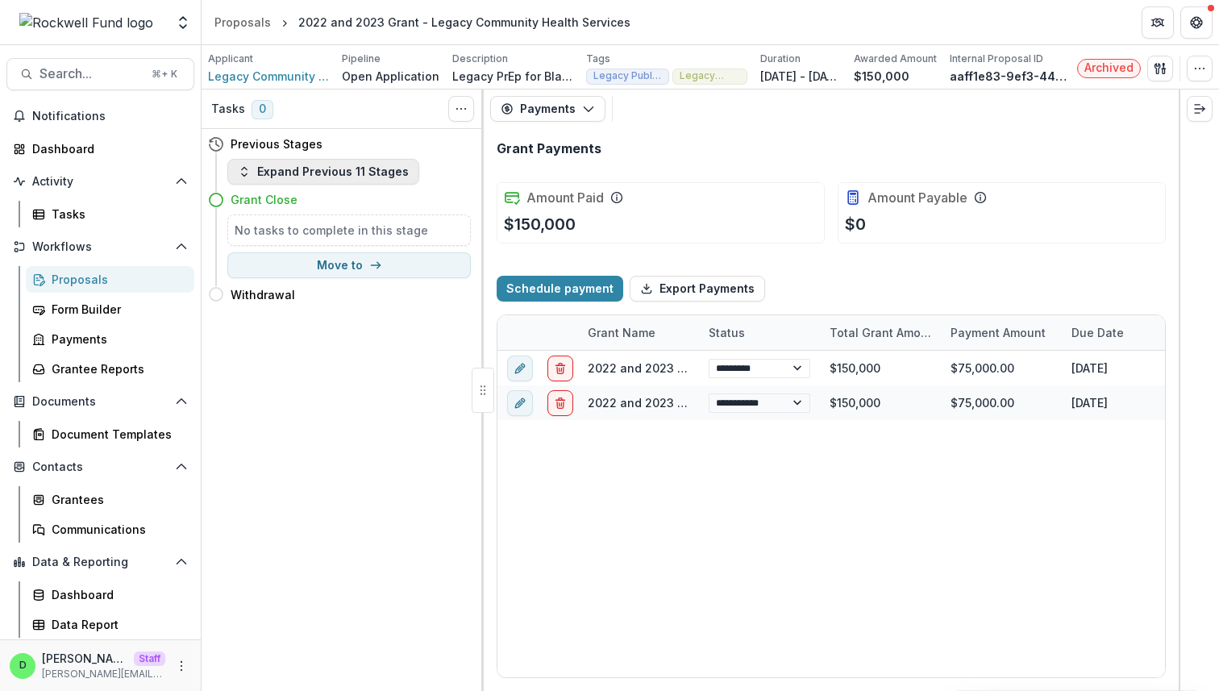
click at [285, 160] on button "Expand Previous 11 Stages" at bounding box center [323, 172] width 192 height 26
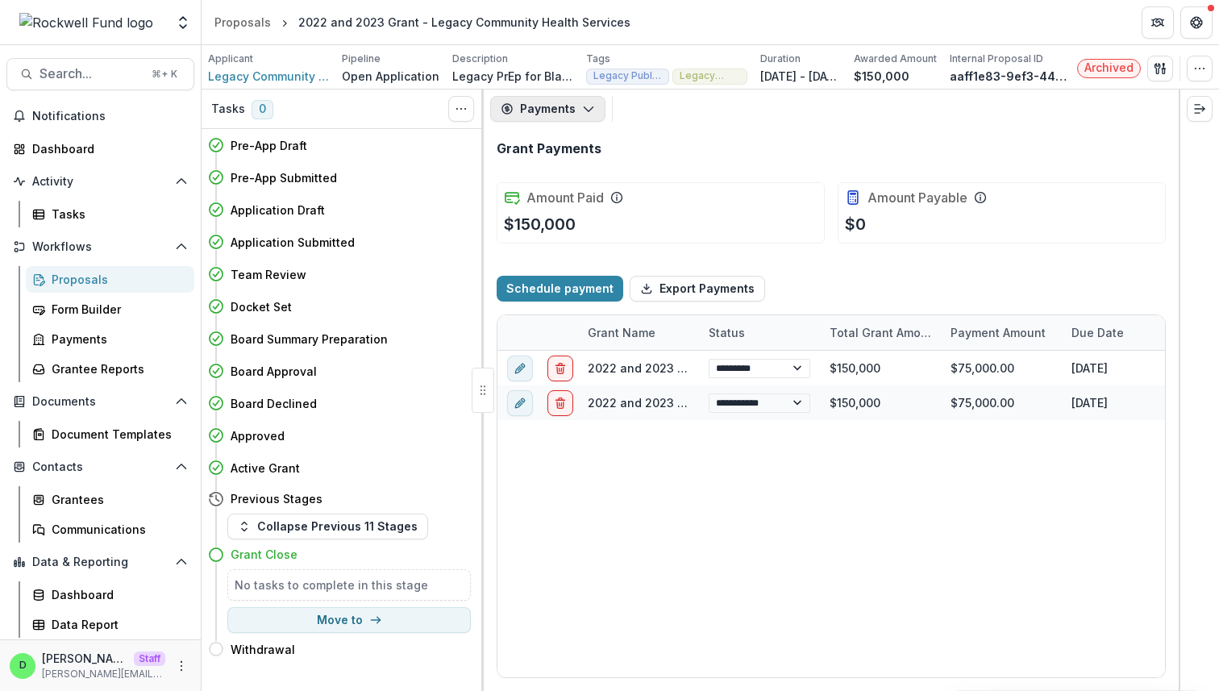
click at [585, 107] on icon "button" at bounding box center [588, 108] width 13 height 13
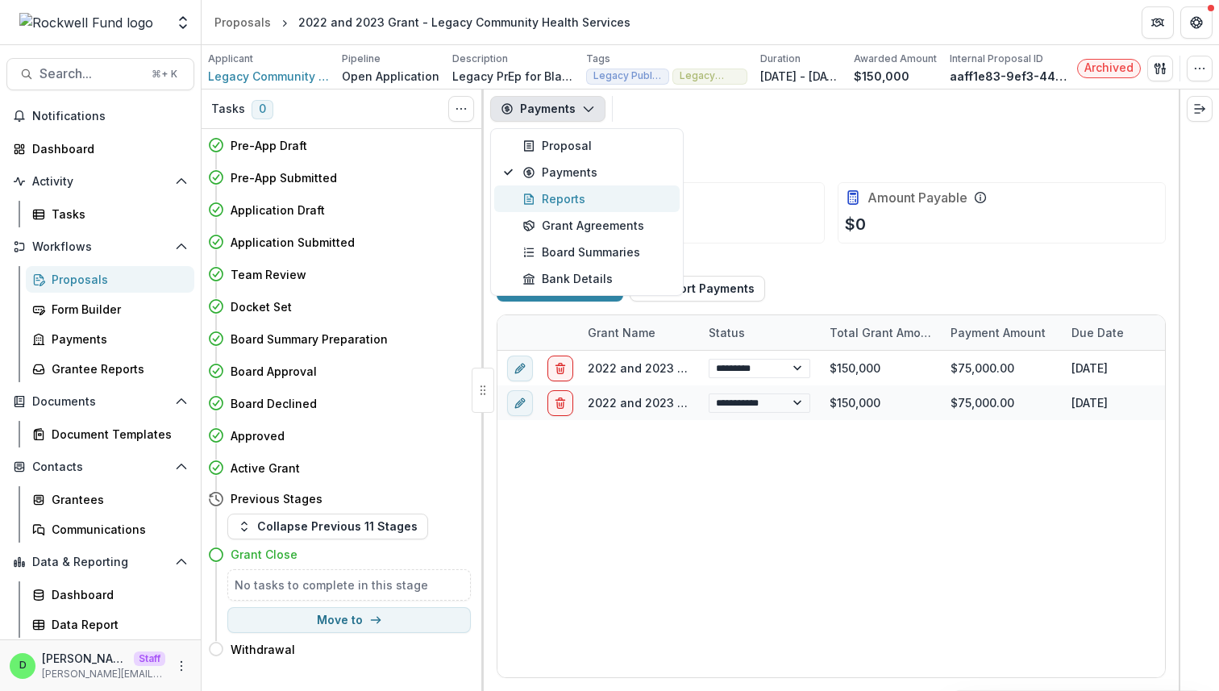
click at [581, 197] on div "Reports" at bounding box center [595, 198] width 147 height 17
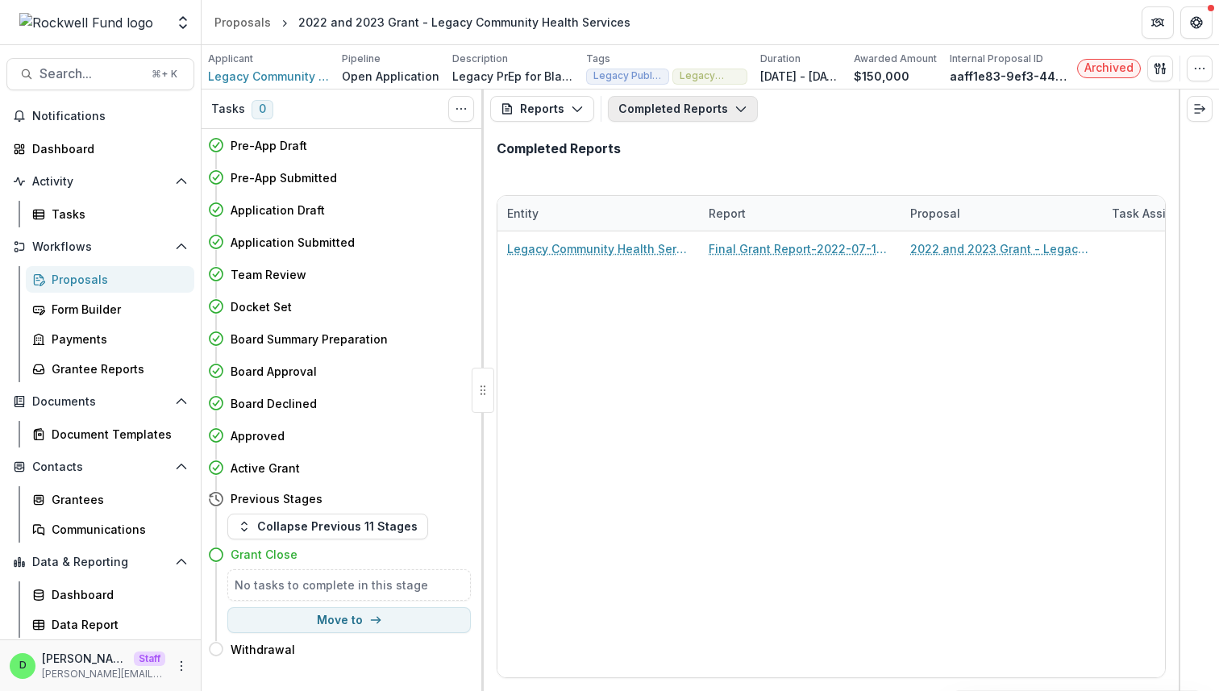
click at [679, 110] on button "Completed Reports" at bounding box center [683, 109] width 150 height 26
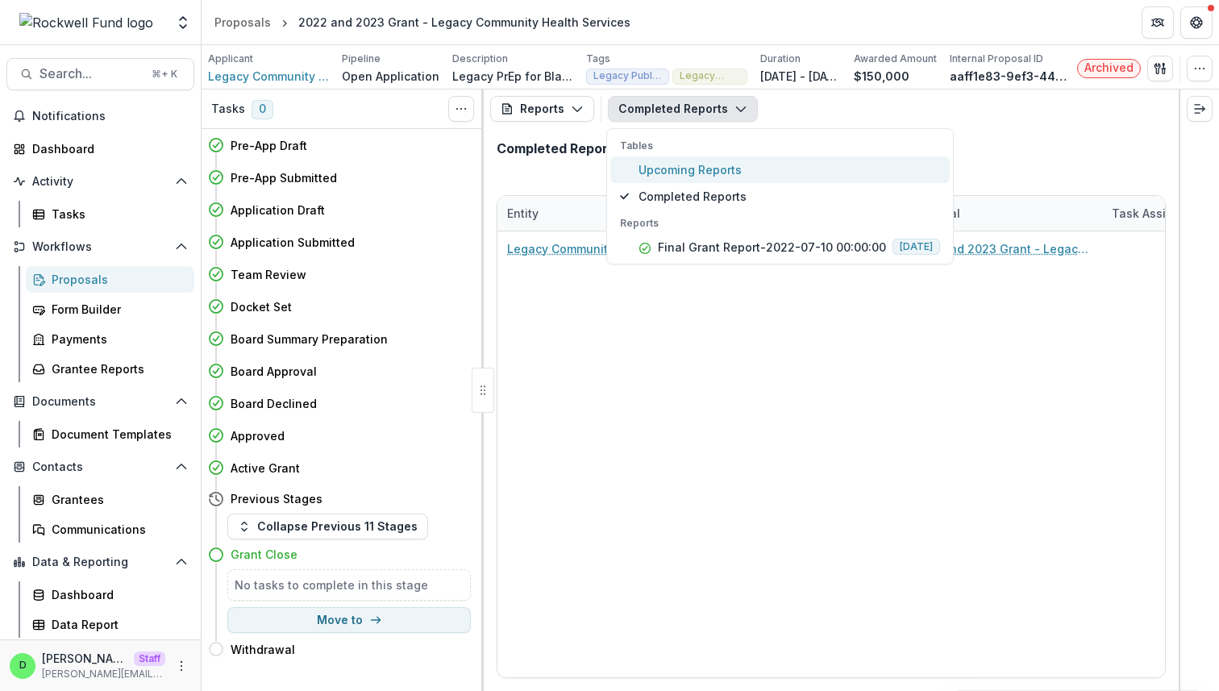
click at [674, 172] on span "Upcoming Reports" at bounding box center [788, 169] width 301 height 17
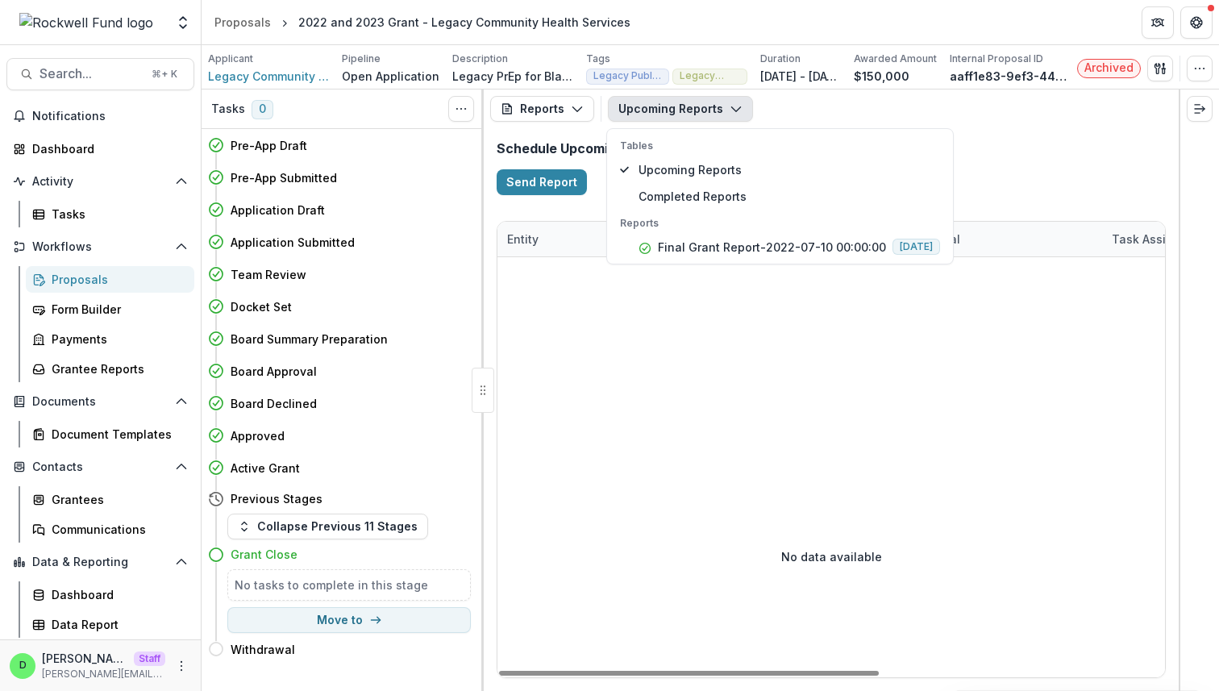
click at [700, 143] on h2 "Schedule Upcoming Reports" at bounding box center [831, 148] width 669 height 15
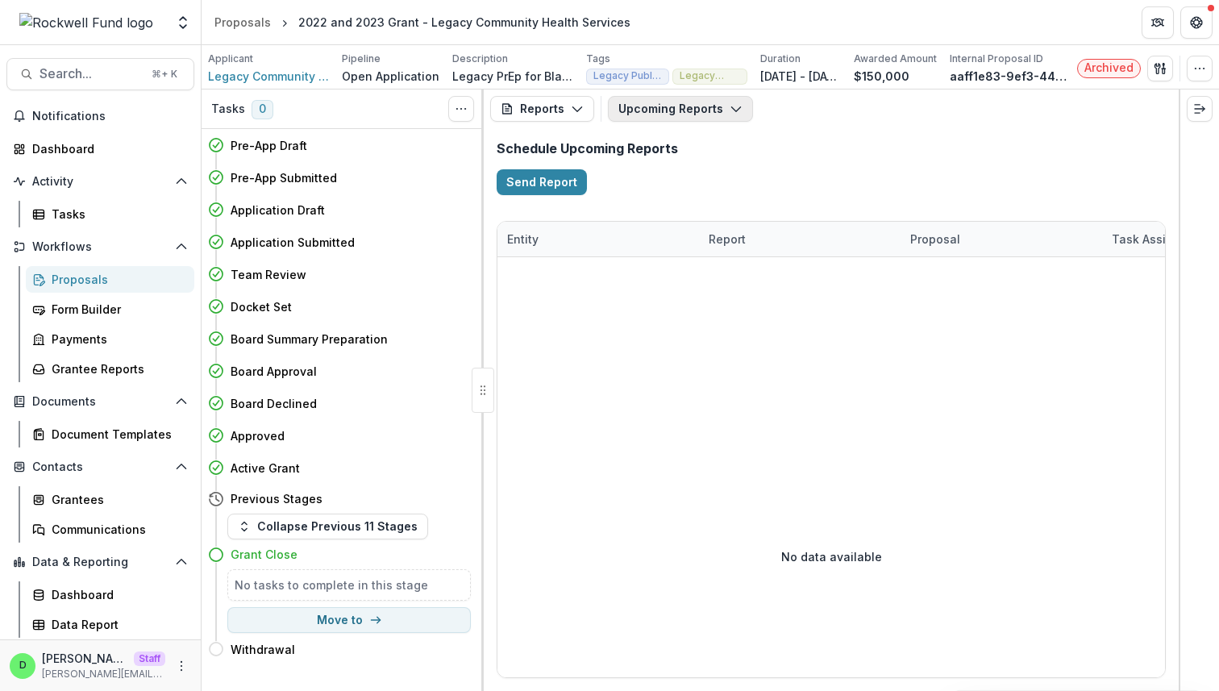
click at [700, 117] on button "Upcoming Reports" at bounding box center [680, 109] width 145 height 26
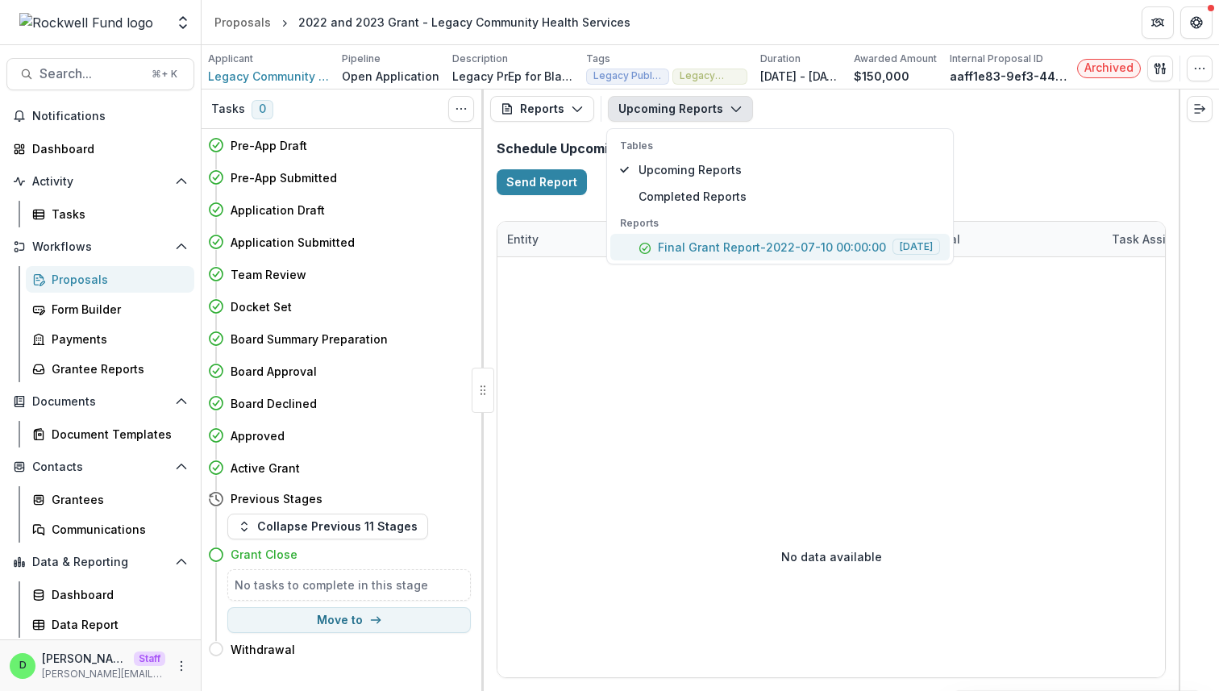
click at [694, 245] on p "Final Grant Report-2022-07-10 00:00:00" at bounding box center [772, 247] width 228 height 17
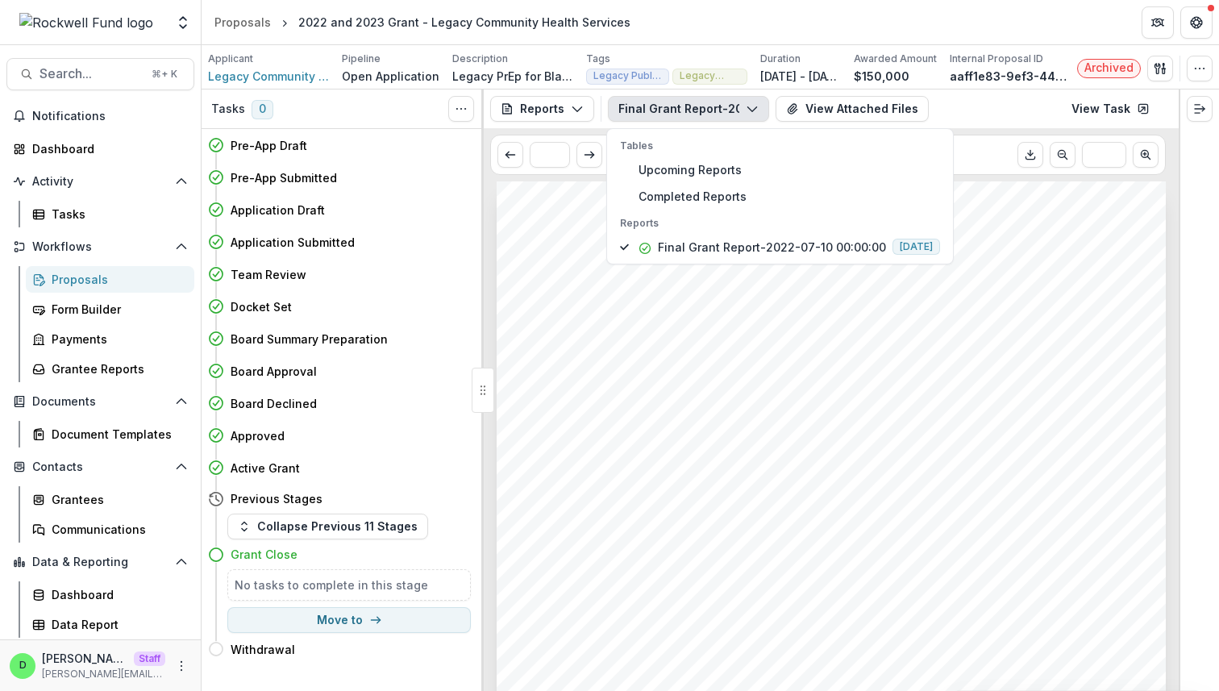
click at [700, 306] on div "Submission Responses ROCKWELL FUND, INC. Final Grant Report Org Name Legacy Com…" at bounding box center [831, 654] width 669 height 947
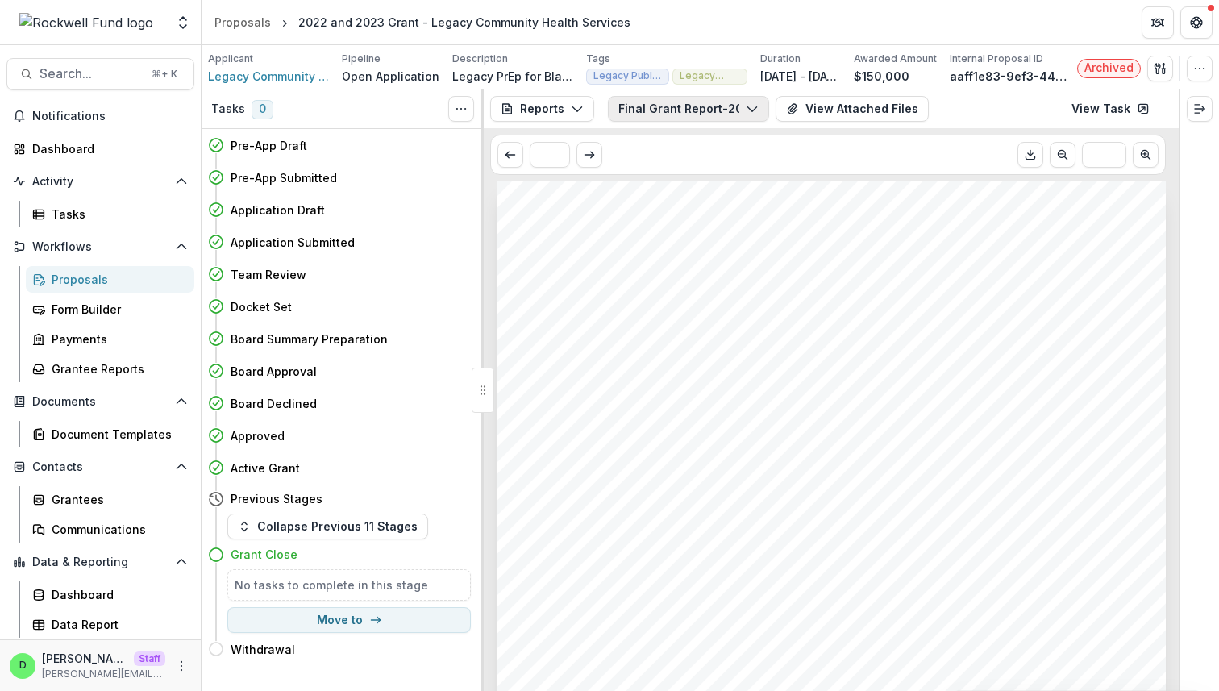
click at [700, 118] on button "Final Grant Report-2022-07-10 00:00:00" at bounding box center [688, 109] width 161 height 26
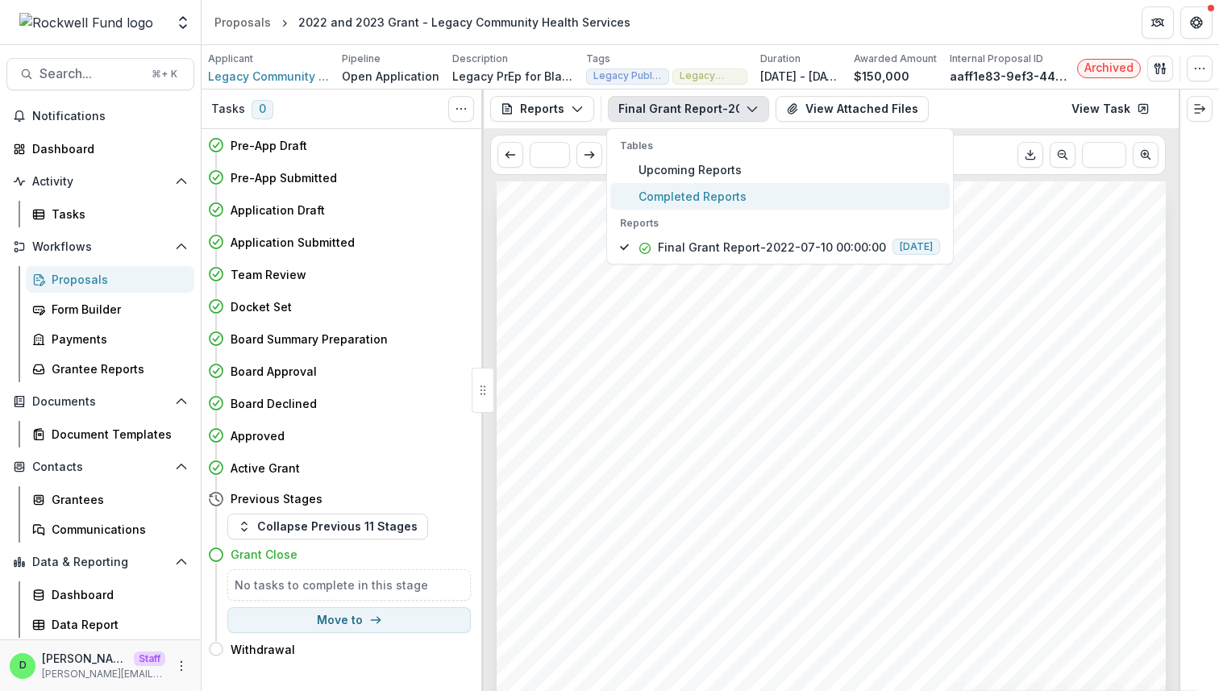
click at [700, 197] on span "Completed Reports" at bounding box center [788, 196] width 301 height 17
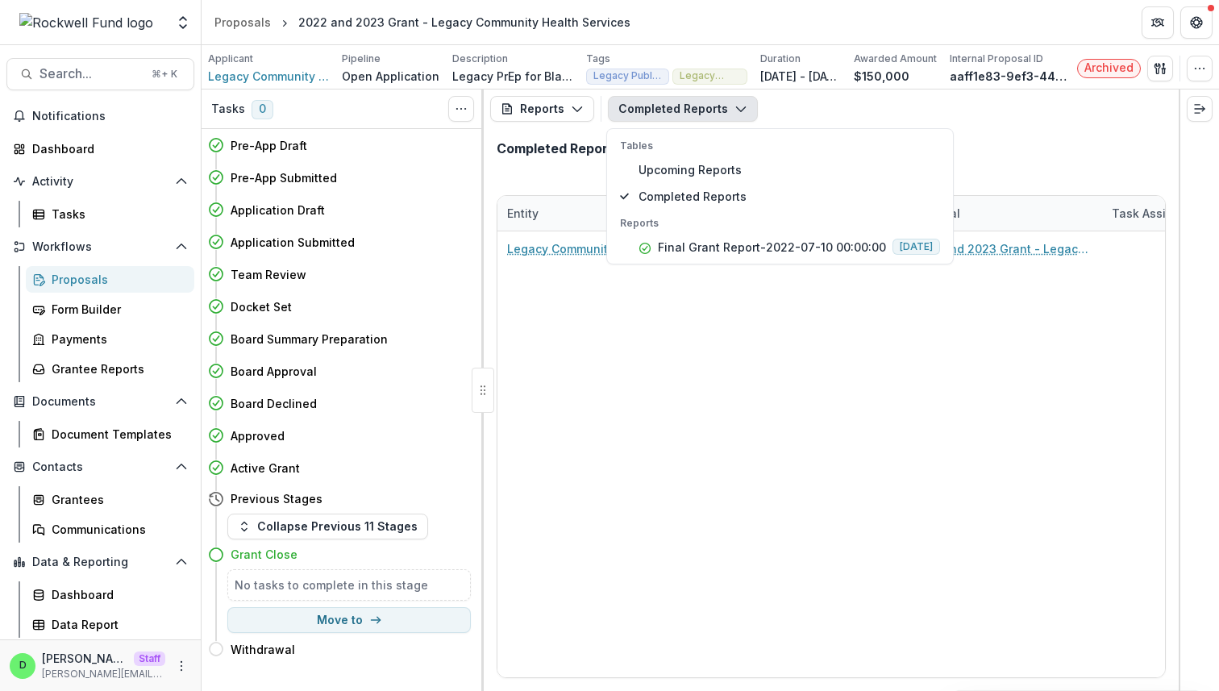
click at [700, 162] on div "Completed Reports" at bounding box center [831, 155] width 695 height 54
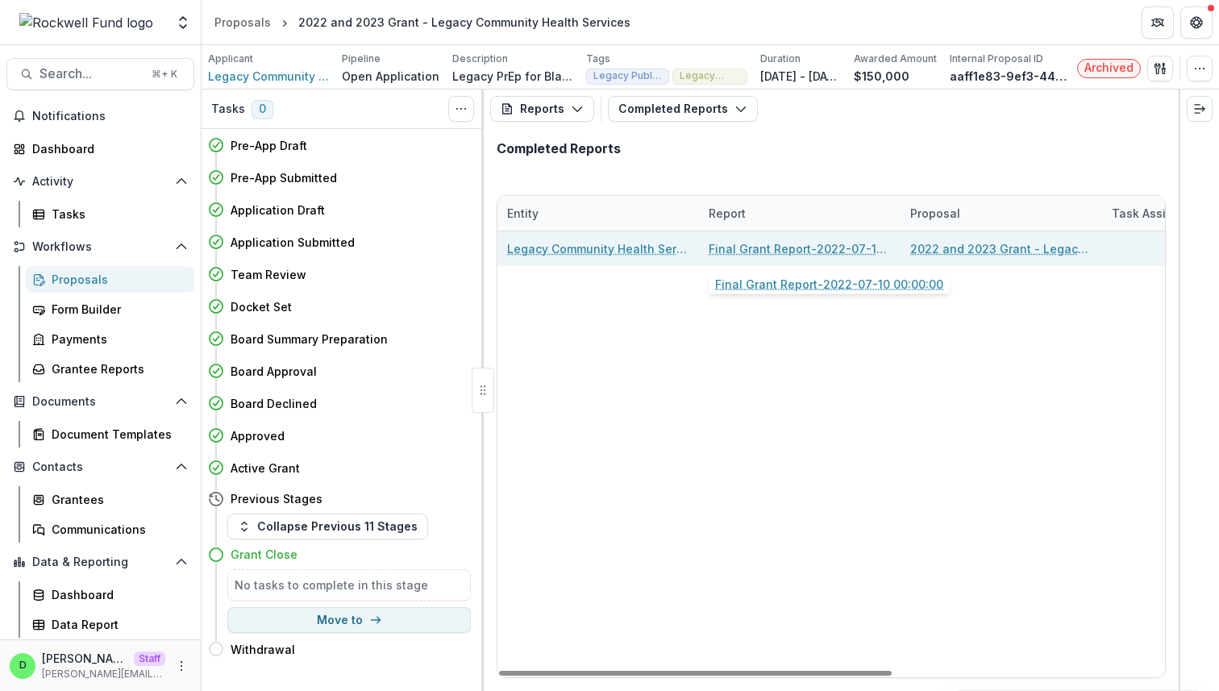
click at [700, 249] on link "Final Grant Report-2022-07-10 00:00:00" at bounding box center [799, 248] width 182 height 17
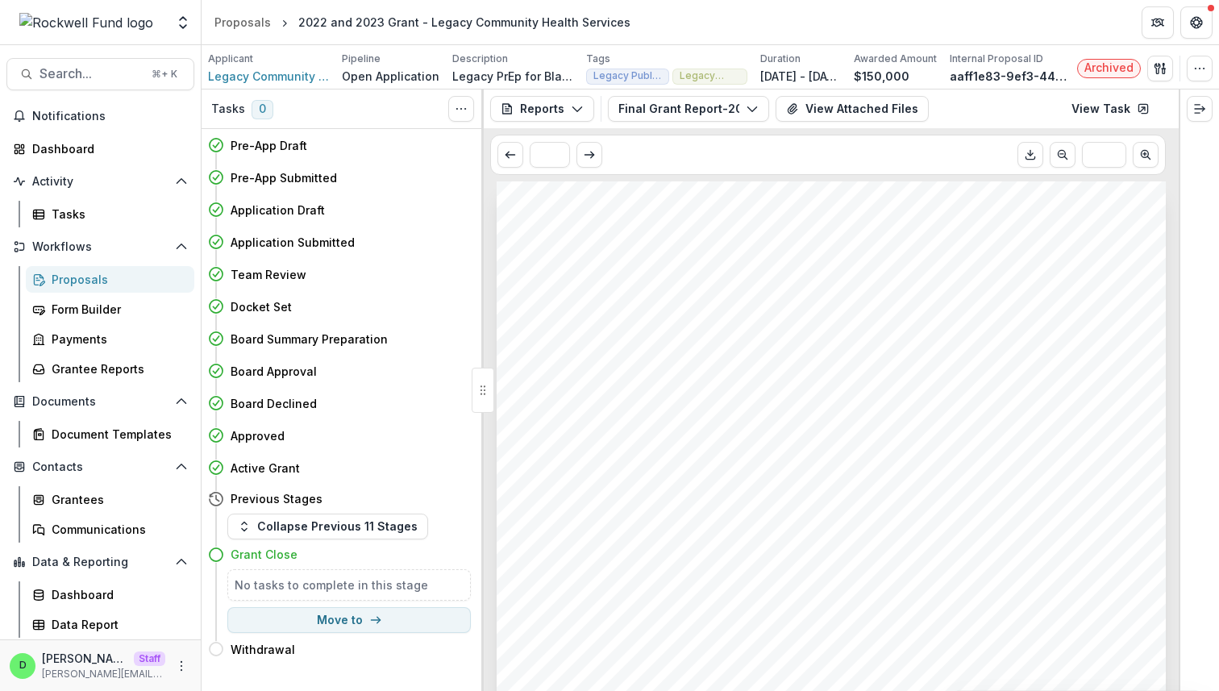
click at [700, 287] on div "Submission Responses ROCKWELL FUND, INC. Final Grant Report Org Name Legacy Com…" at bounding box center [831, 654] width 669 height 947
click at [700, 292] on div "Submission Responses ROCKWELL FUND, INC. Final Grant Report Org Name Legacy Com…" at bounding box center [831, 654] width 669 height 947
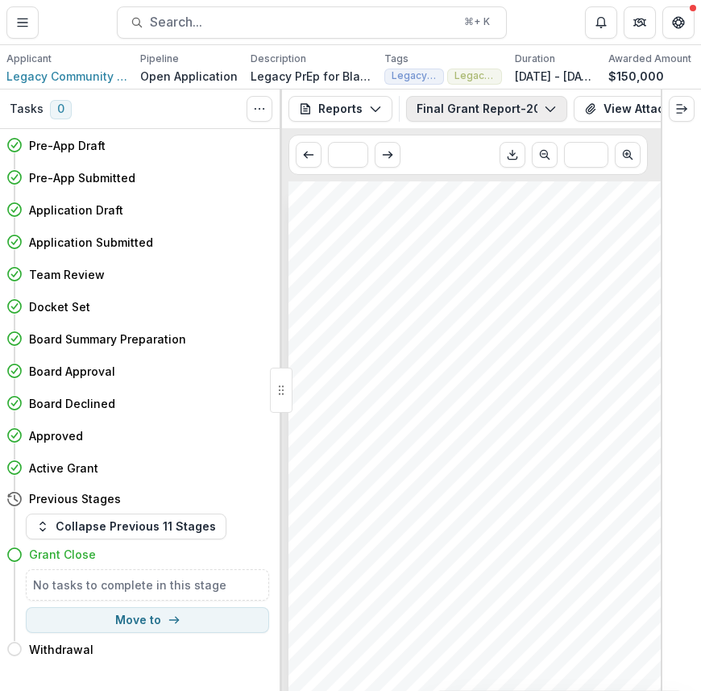
click at [505, 114] on button "Final Grant Report-2022-07-10 00:00:00" at bounding box center [486, 109] width 161 height 26
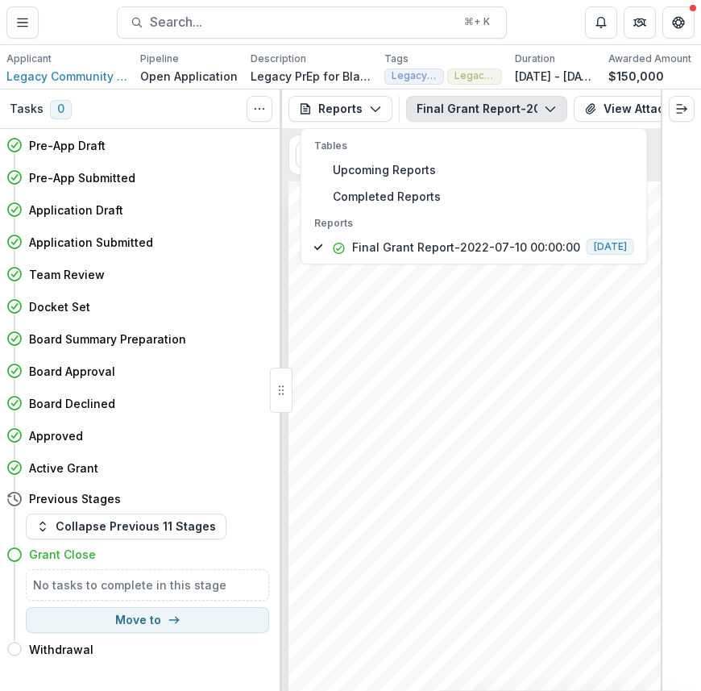
click at [452, 324] on div "Submission Responses ROCKWELL FUND, INC. Final Grant Report Org Name Legacy Com…" at bounding box center [477, 448] width 377 height 534
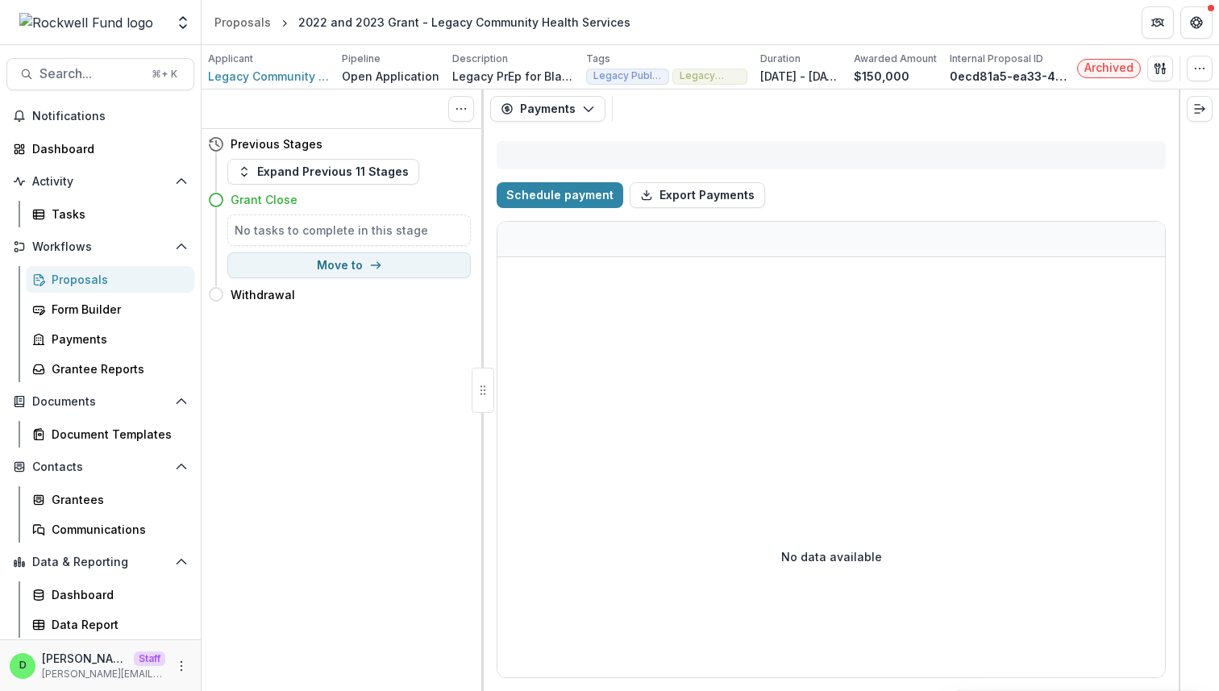
select select "****"
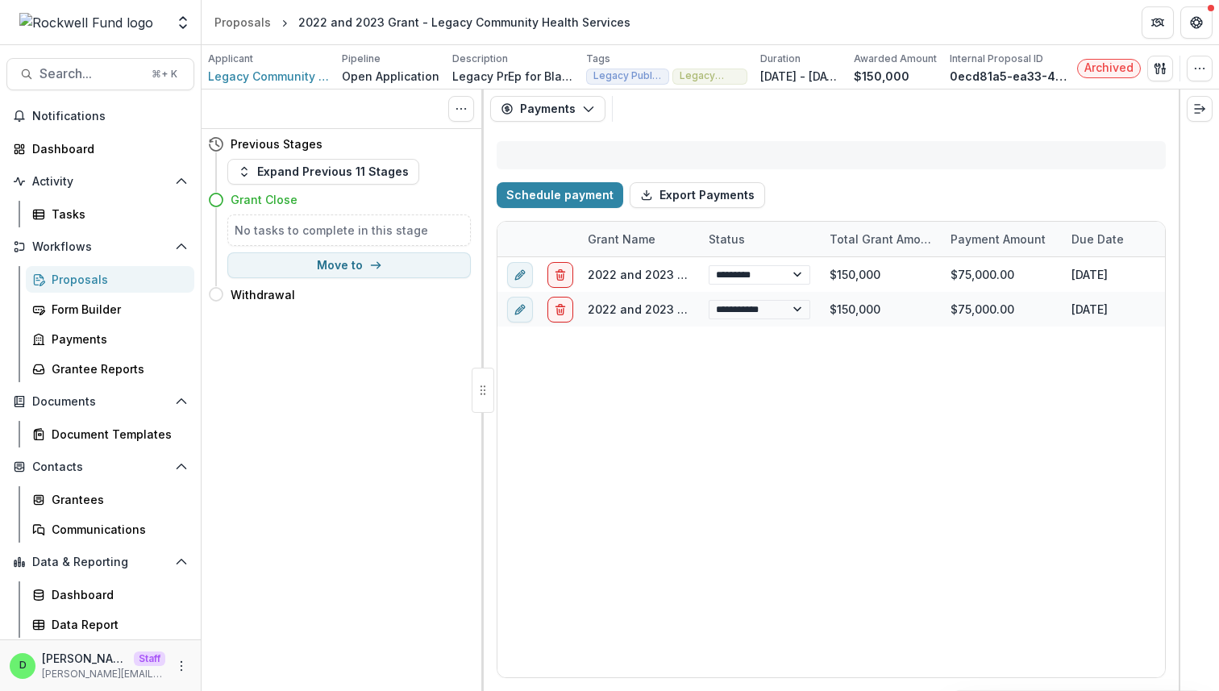
select select "****"
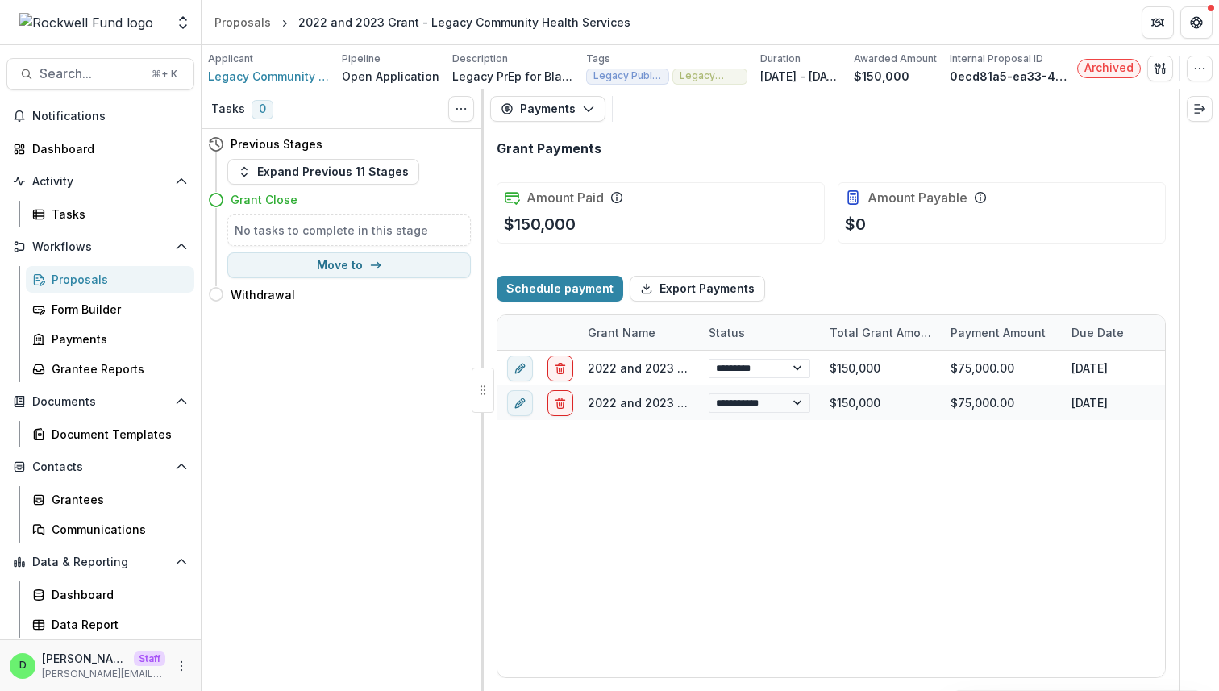
select select "****"
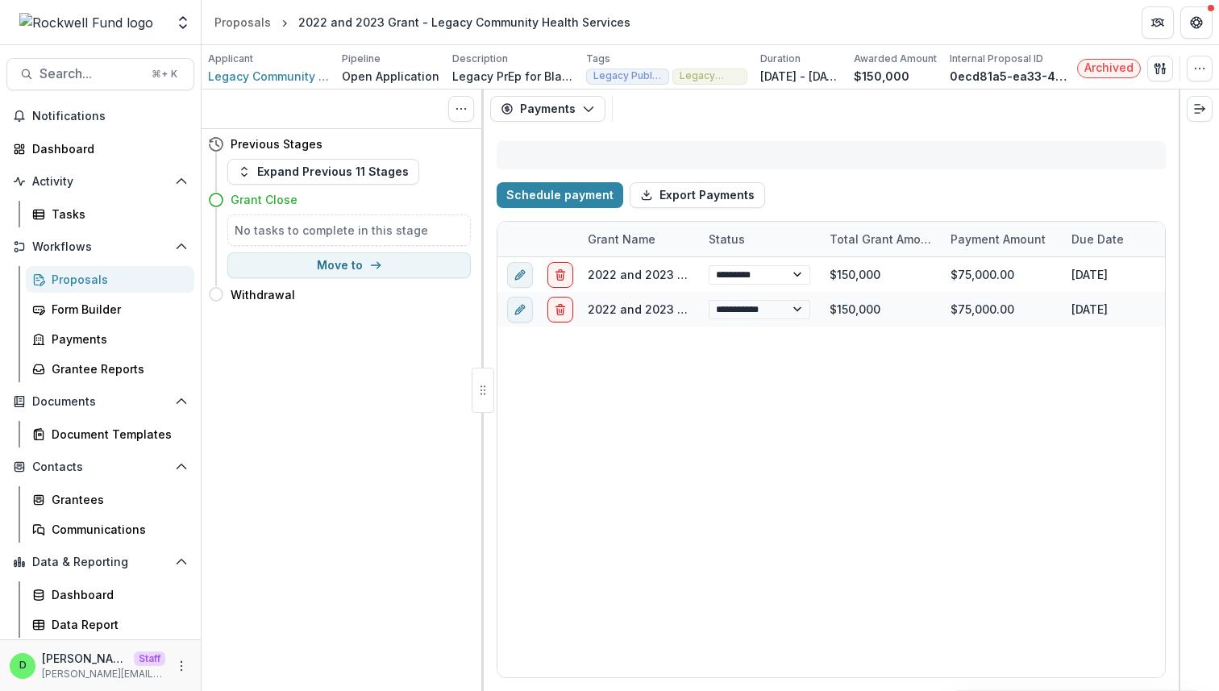
select select "****"
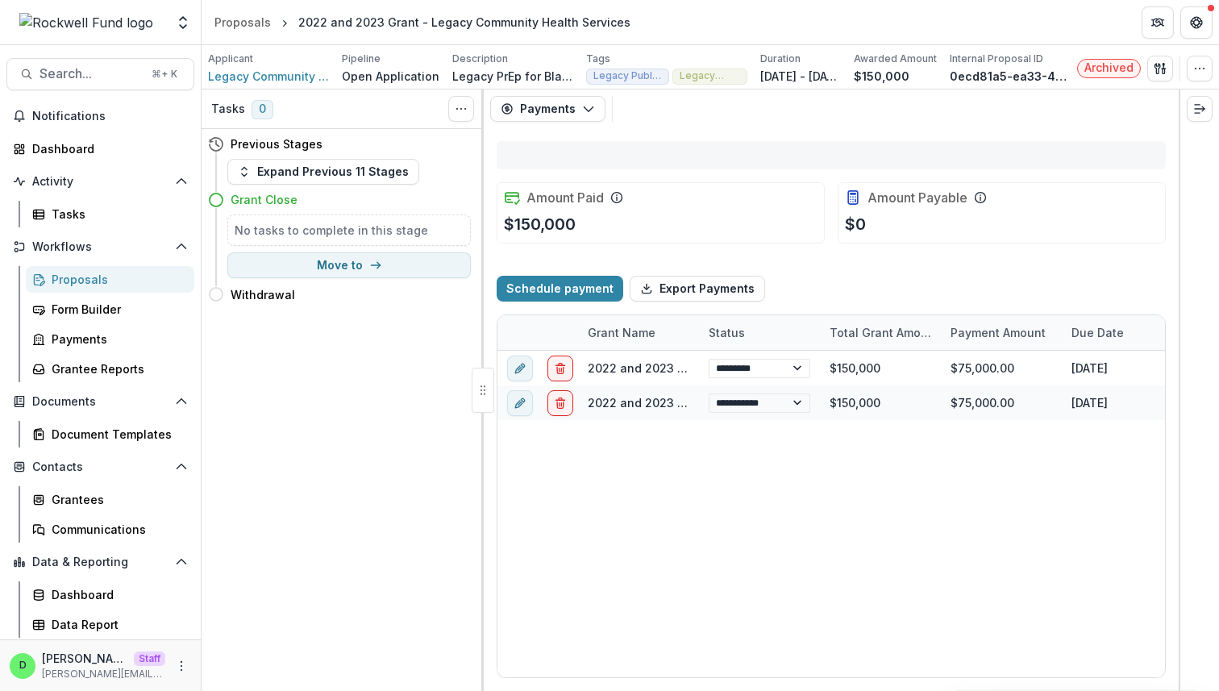
select select "****"
click at [584, 108] on icon "button" at bounding box center [588, 108] width 13 height 13
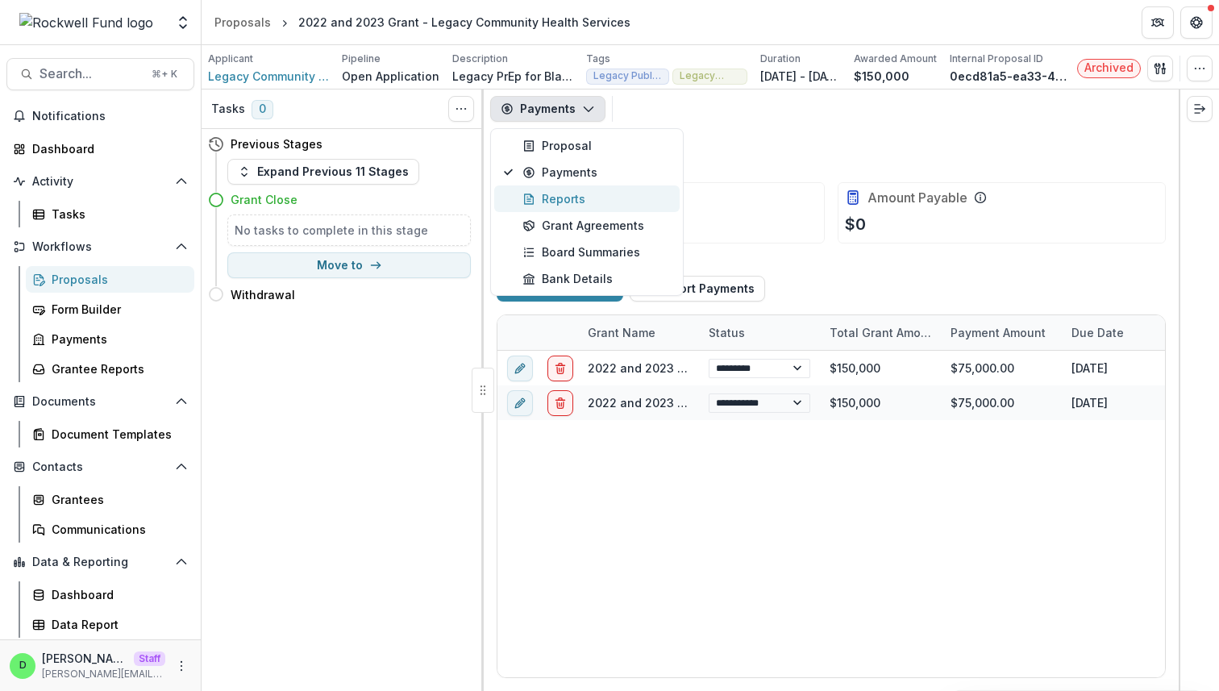
click at [557, 197] on div "Reports" at bounding box center [595, 198] width 147 height 17
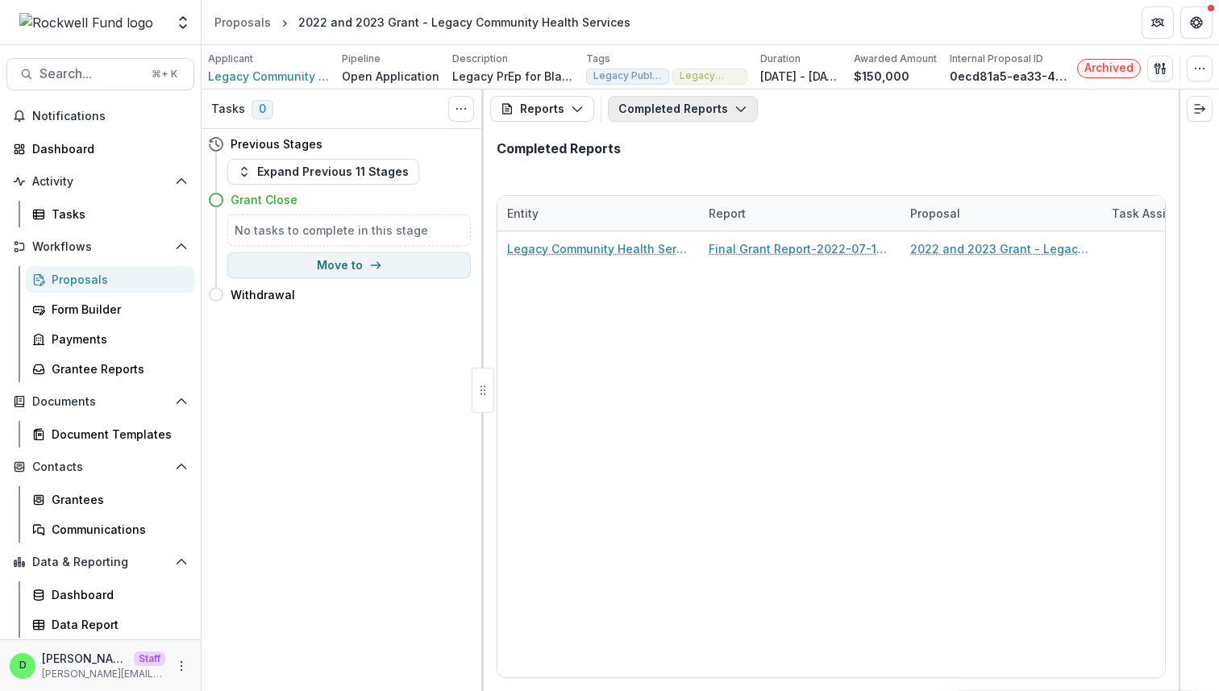
click at [727, 106] on button "Completed Reports" at bounding box center [683, 109] width 150 height 26
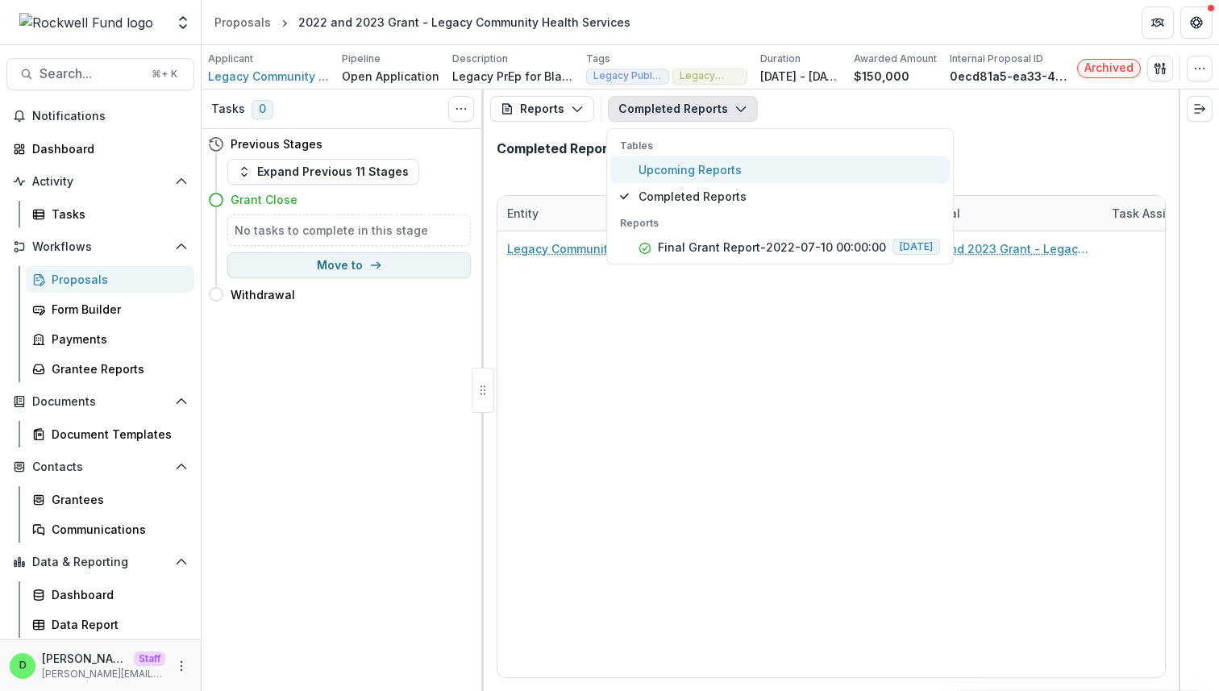
click at [714, 174] on span "Upcoming Reports" at bounding box center [788, 169] width 301 height 17
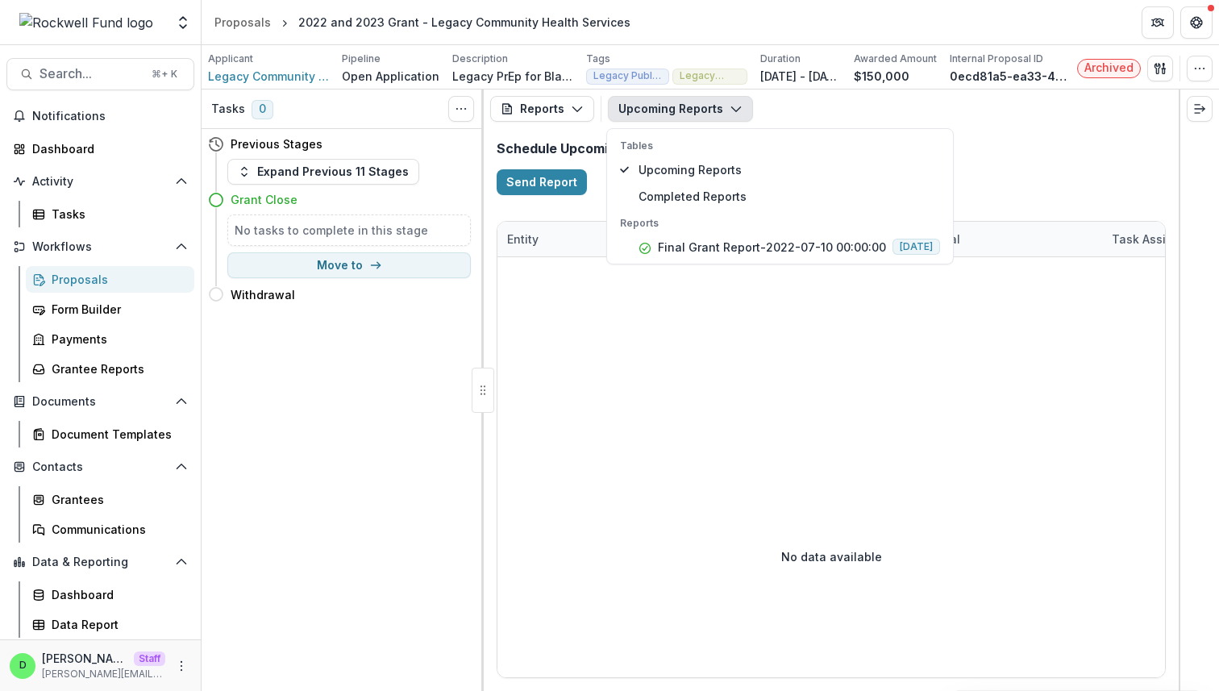
click at [721, 106] on button "Upcoming Reports" at bounding box center [680, 109] width 145 height 26
click at [719, 106] on button "Upcoming Reports" at bounding box center [680, 109] width 145 height 26
click at [712, 193] on span "Completed Reports" at bounding box center [788, 196] width 301 height 17
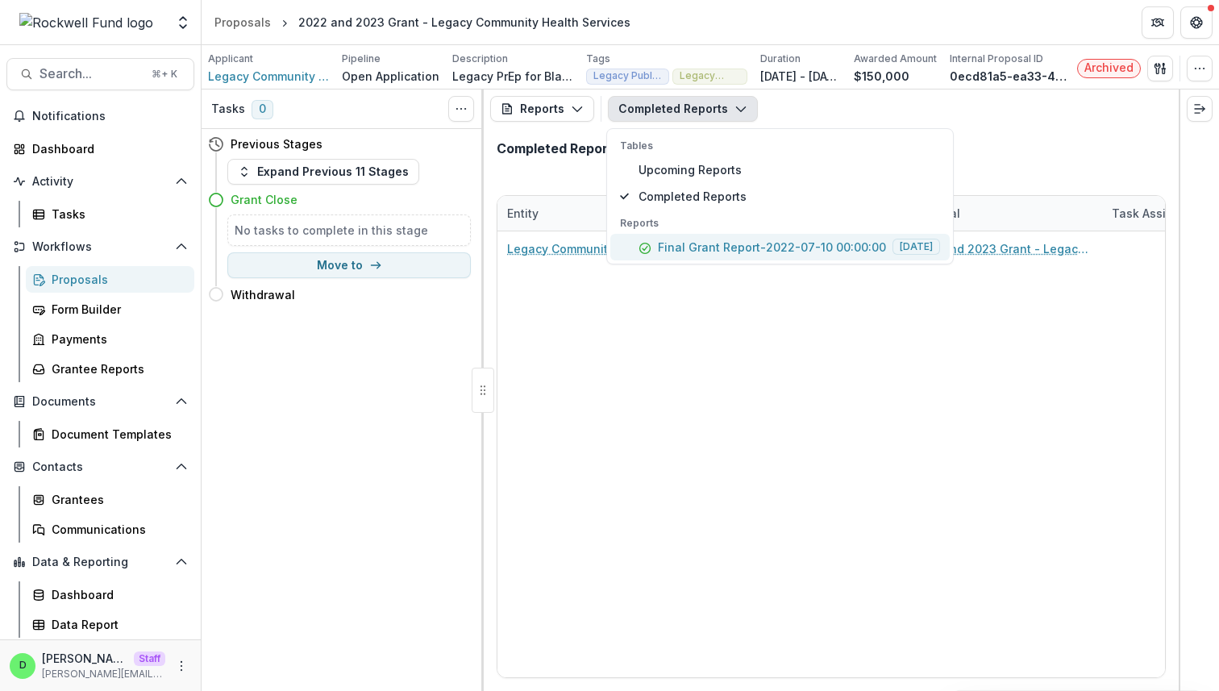
click at [715, 248] on p "Final Grant Report-2022-07-10 00:00:00" at bounding box center [772, 247] width 228 height 17
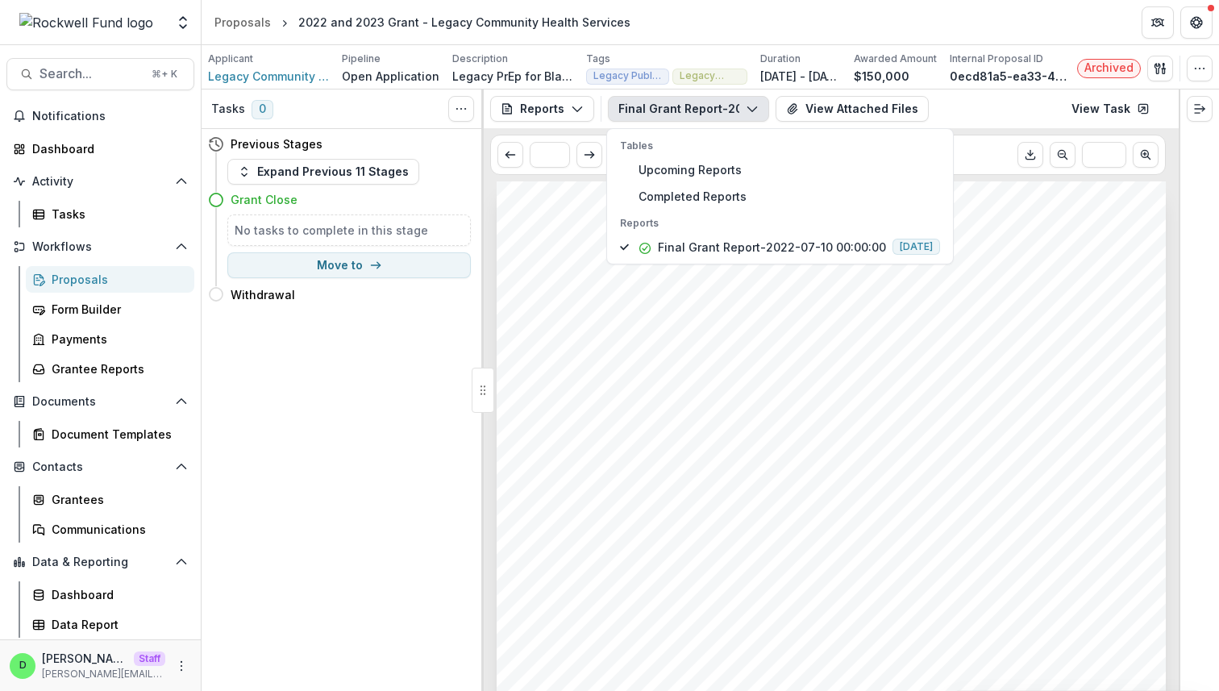
click at [839, 347] on div "Submission Responses ROCKWELL FUND, INC. Final Grant Report Org Name Legacy Com…" at bounding box center [831, 654] width 669 height 947
